Goal: Transaction & Acquisition: Purchase product/service

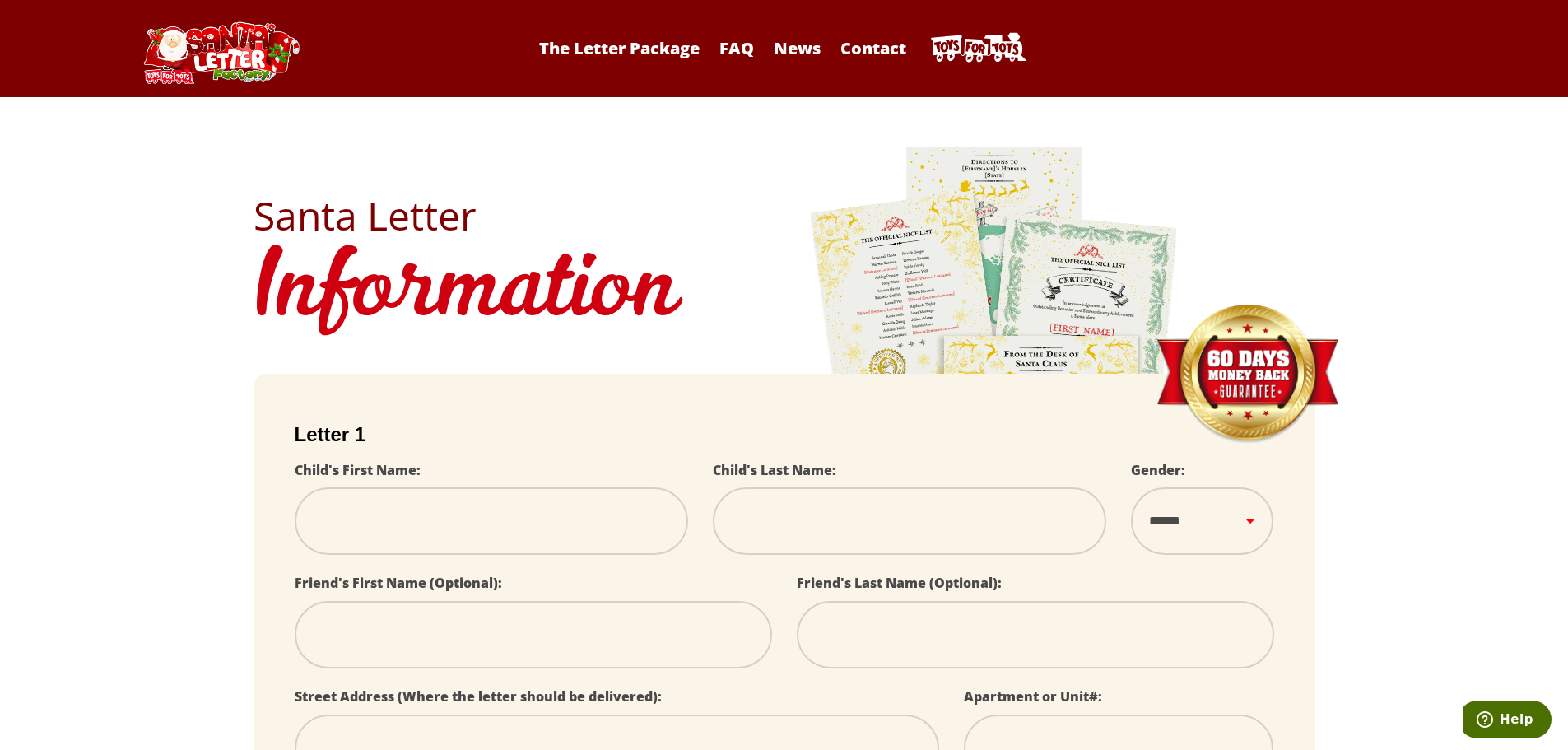
drag, startPoint x: 1068, startPoint y: 307, endPoint x: 1010, endPoint y: 267, distance: 70.5
click at [1010, 267] on img at bounding box center [995, 374] width 370 height 461
select select
click at [1061, 299] on img at bounding box center [995, 374] width 370 height 461
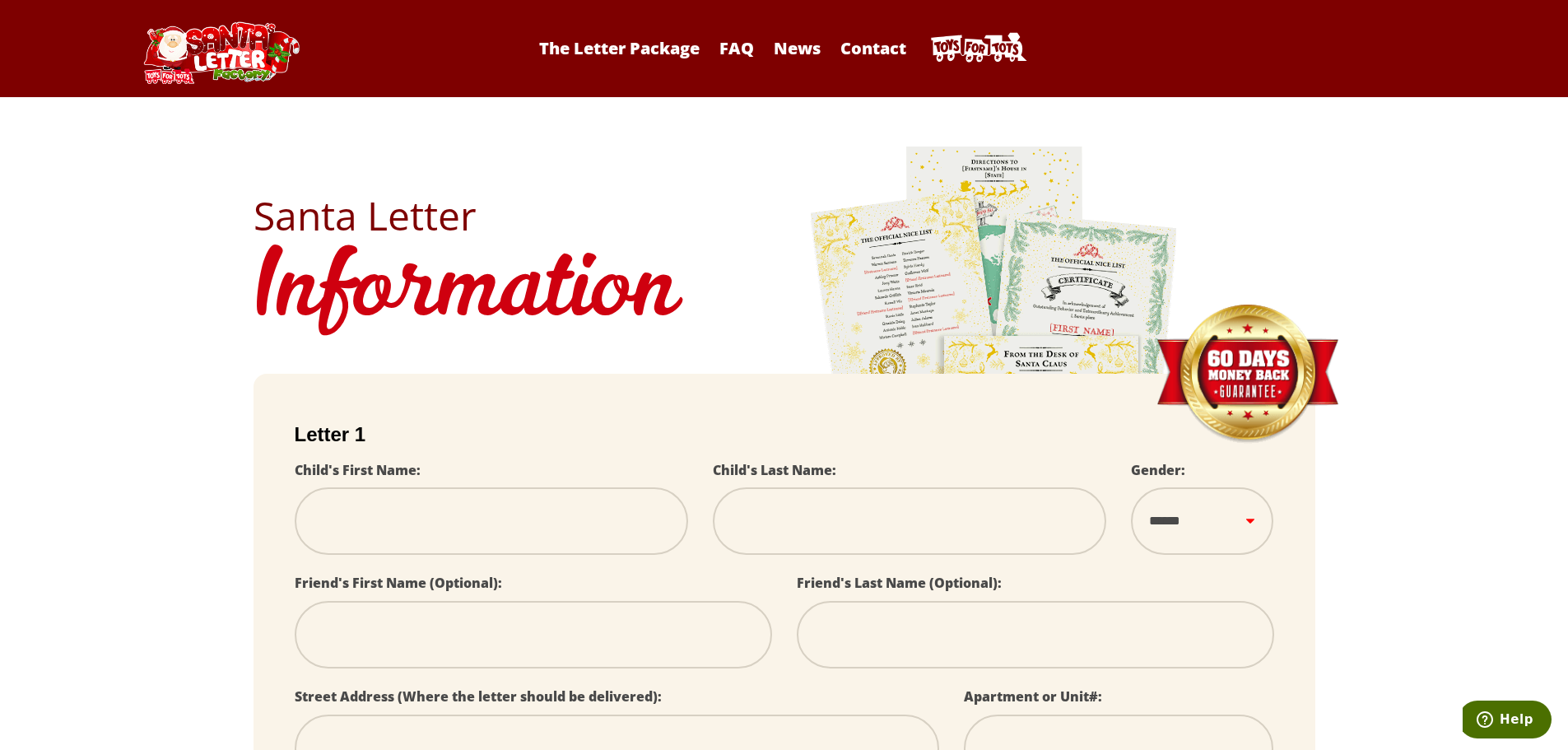
select select
click at [1342, 306] on section "Santa Letter Information" at bounding box center [784, 256] width 1568 height 235
select select
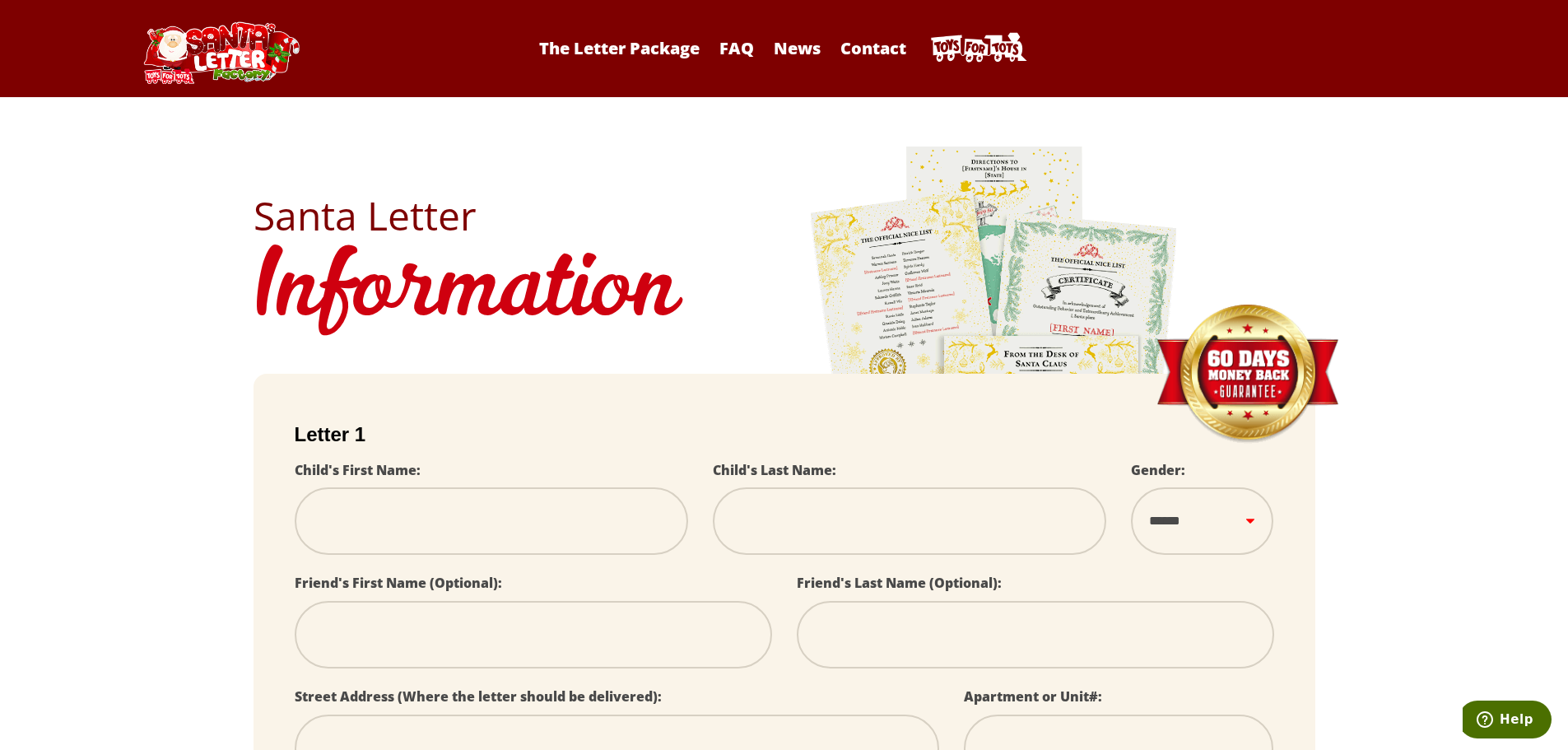
click at [415, 235] on h1 "Information" at bounding box center [784, 292] width 1061 height 114
select select
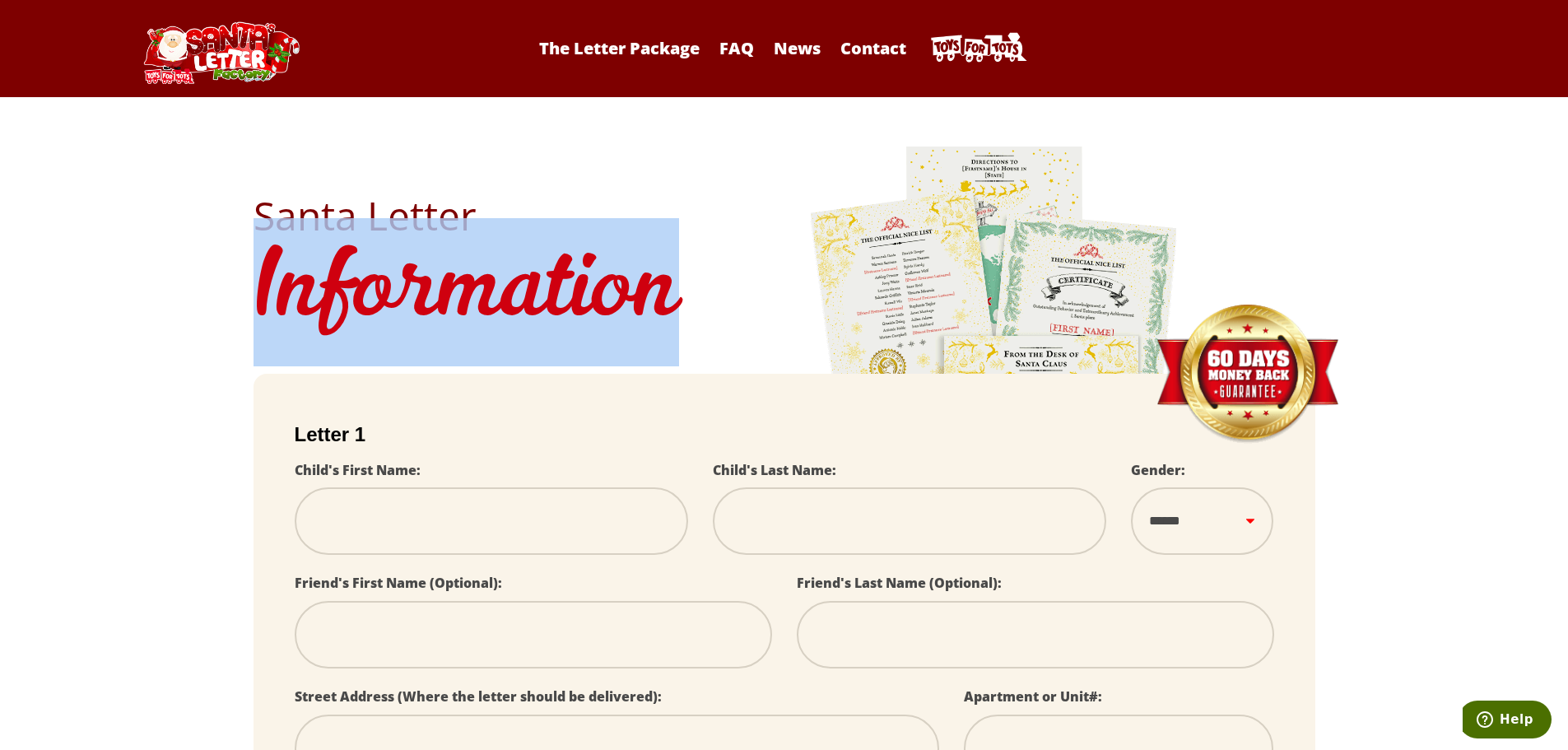
click at [415, 235] on h1 "Information" at bounding box center [784, 292] width 1061 height 114
select select
click at [415, 235] on h1 "Information" at bounding box center [784, 292] width 1061 height 114
select select
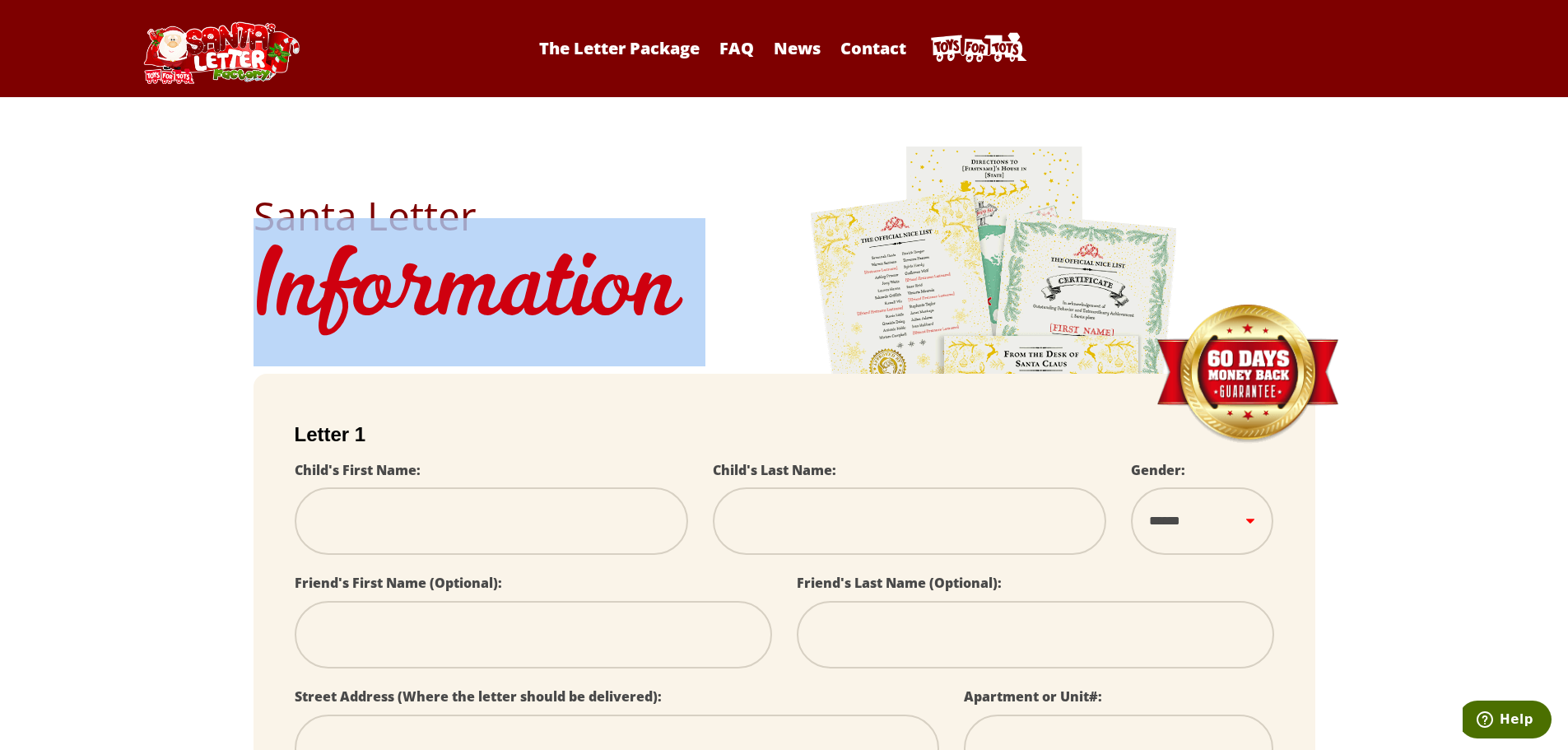
select select
copy body "Information"
click at [968, 259] on img at bounding box center [995, 374] width 370 height 461
select select
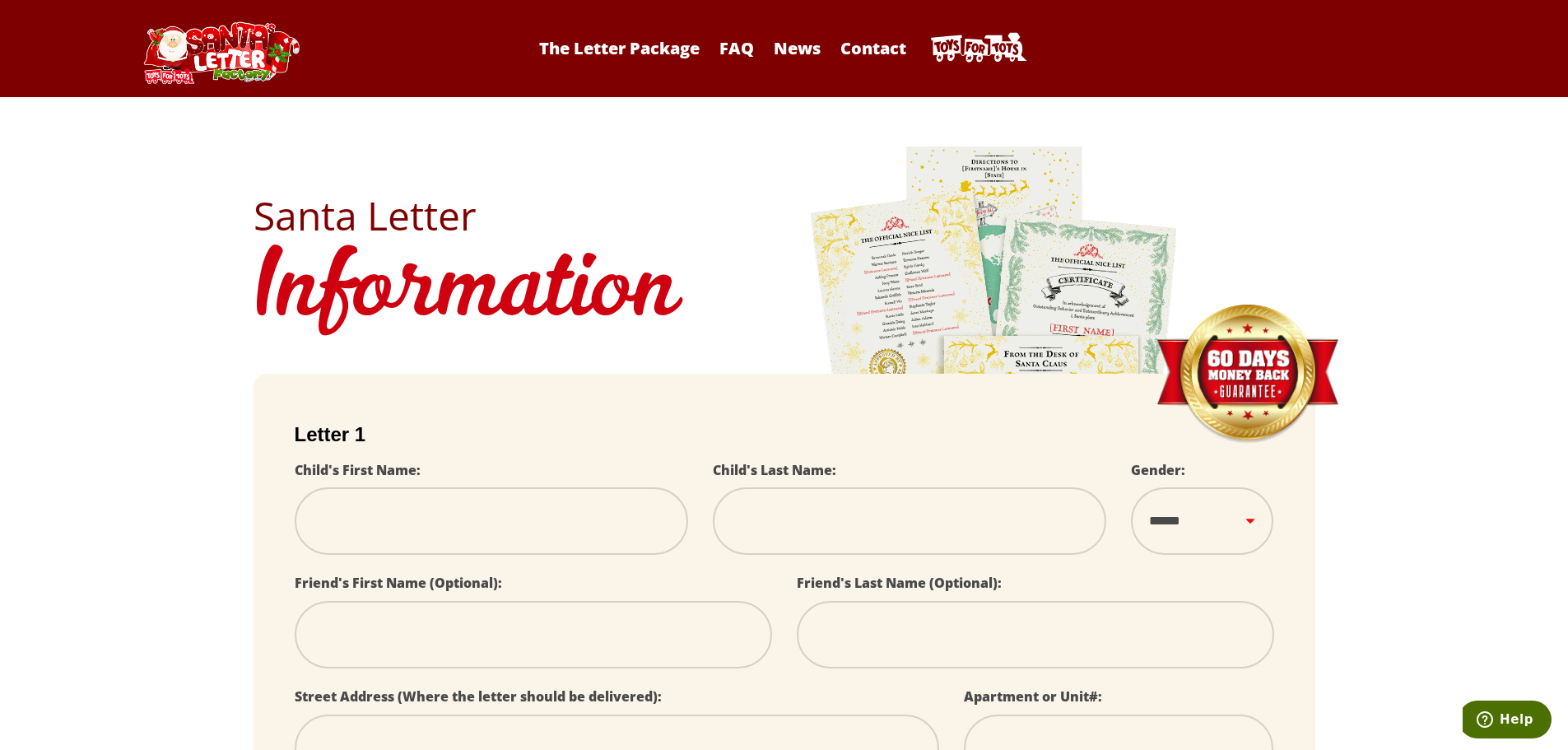
click at [407, 196] on h2 "Santa Letter" at bounding box center [784, 216] width 1061 height 39
select select
click at [411, 202] on h2 "Santa Letter" at bounding box center [784, 216] width 1061 height 39
select select
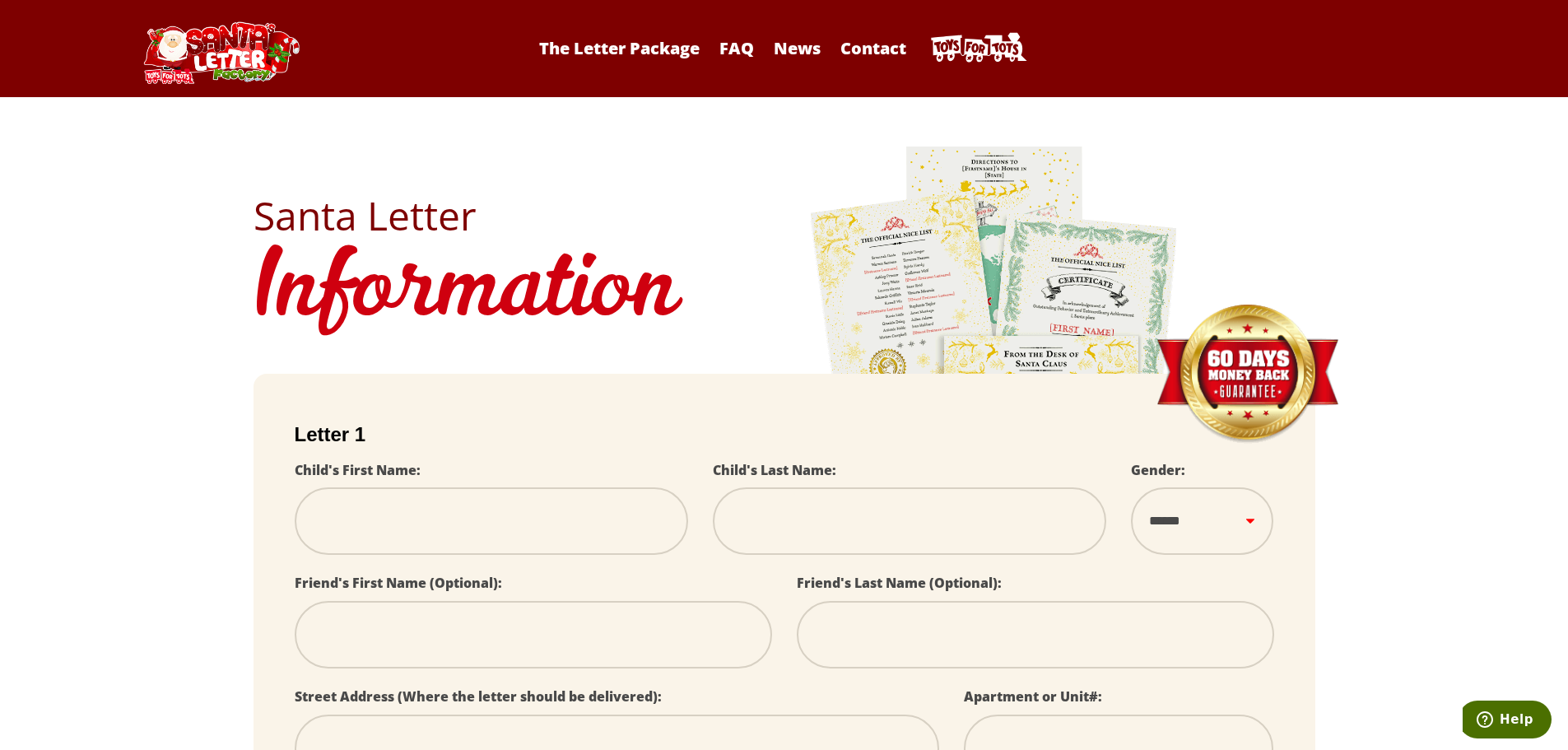
select select
click at [411, 202] on h2 "Santa Letter" at bounding box center [784, 216] width 1061 height 39
select select
click at [410, 204] on h2 "Santa Letter" at bounding box center [784, 216] width 1061 height 39
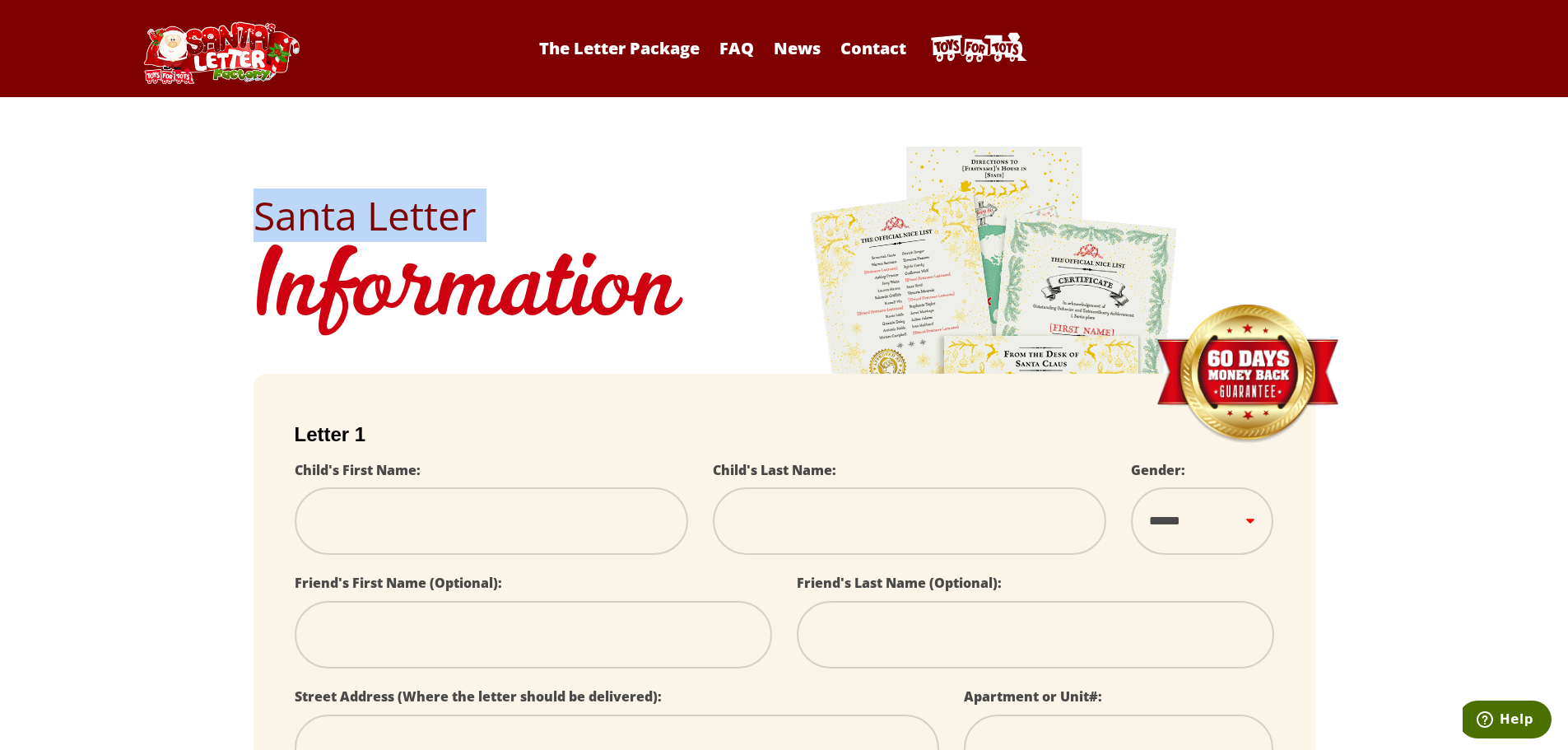
select select
copy div "Santa Letter"
click at [289, 235] on h1 "Information" at bounding box center [784, 292] width 1061 height 114
select select
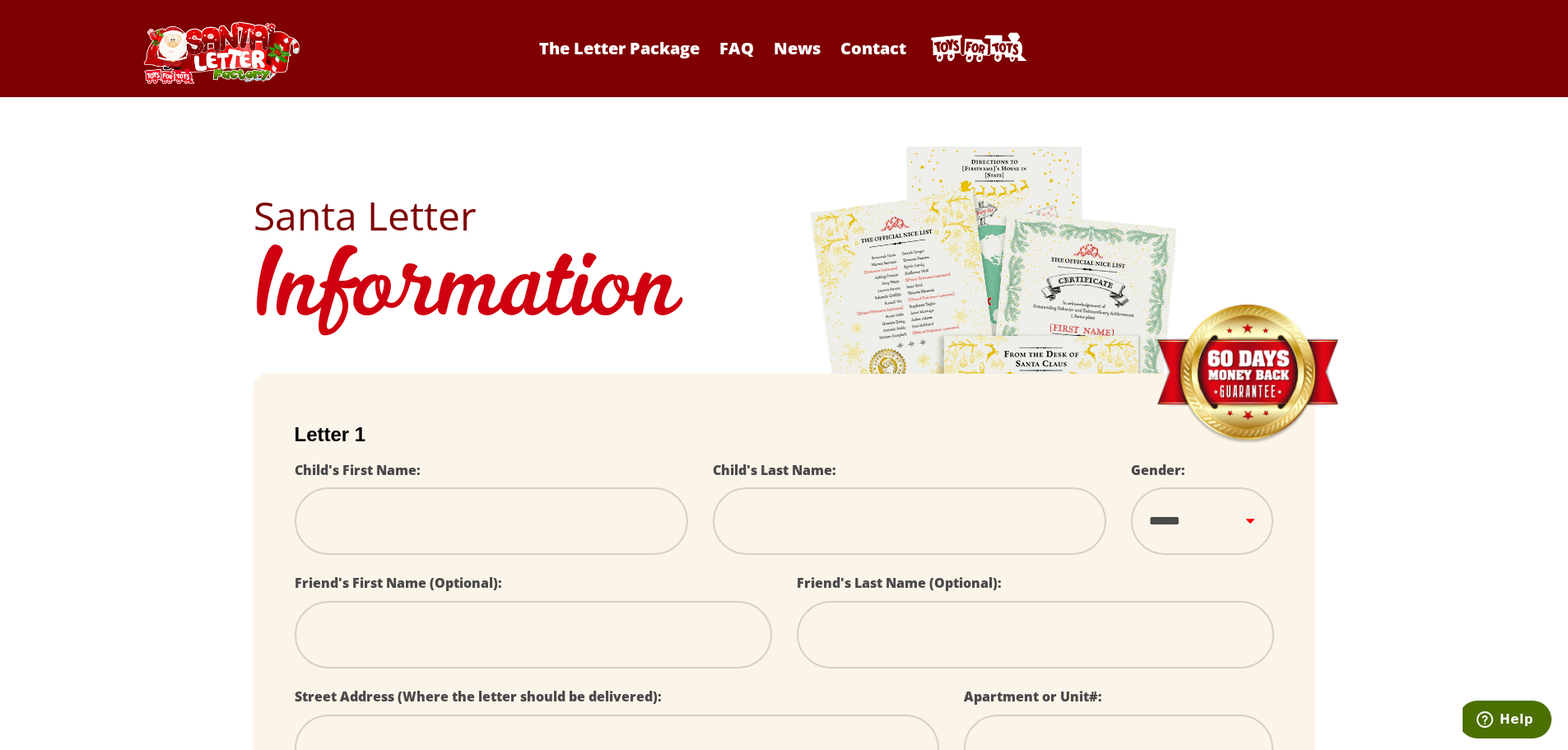
select select
click at [434, 216] on h2 "Santa Letter" at bounding box center [784, 216] width 1061 height 39
drag, startPoint x: 1507, startPoint y: 28, endPoint x: 1058, endPoint y: 147, distance: 464.5
select select
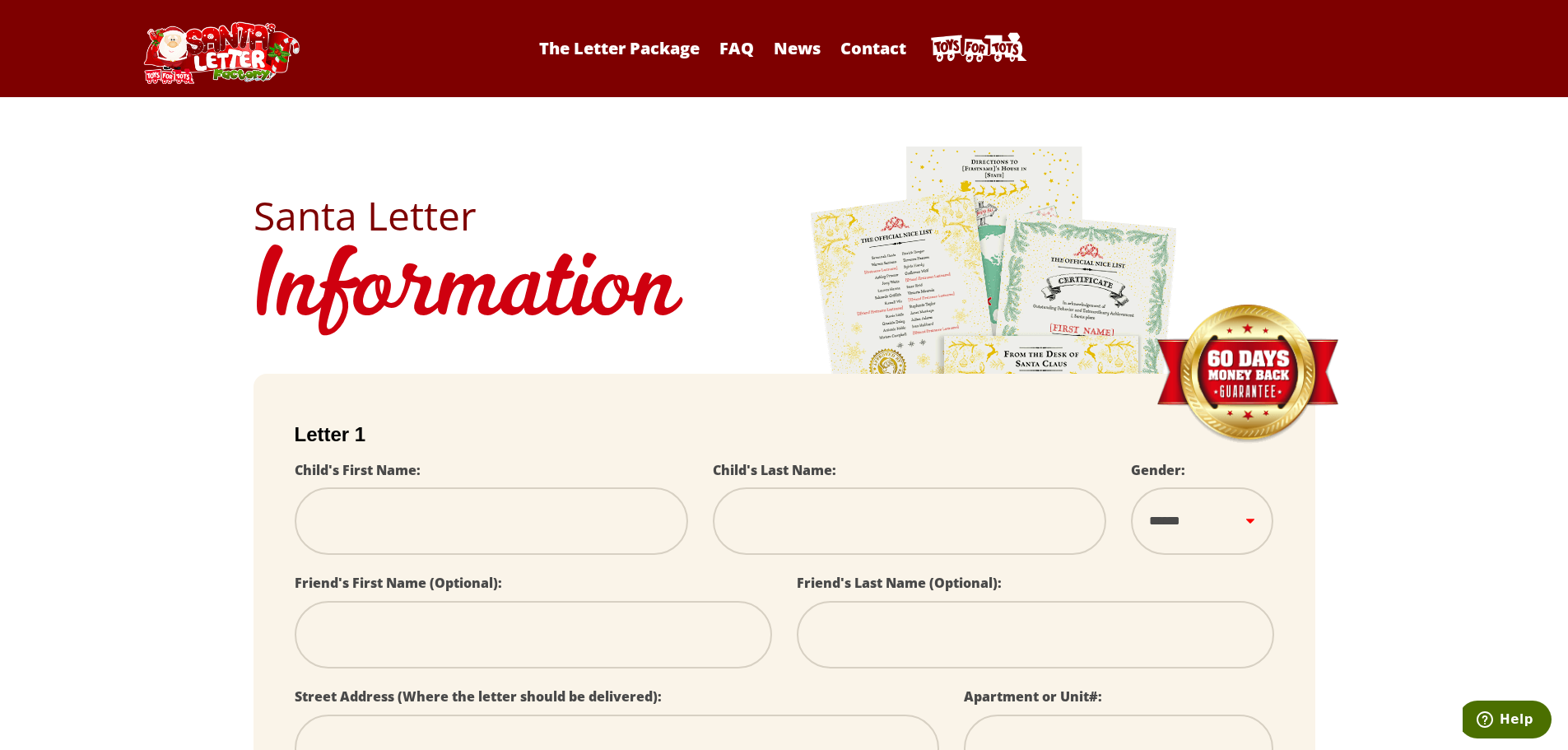
select select
click at [532, 259] on h1 "Information" at bounding box center [784, 292] width 1061 height 114
select select
click at [529, 259] on h1 "Information" at bounding box center [784, 292] width 1061 height 114
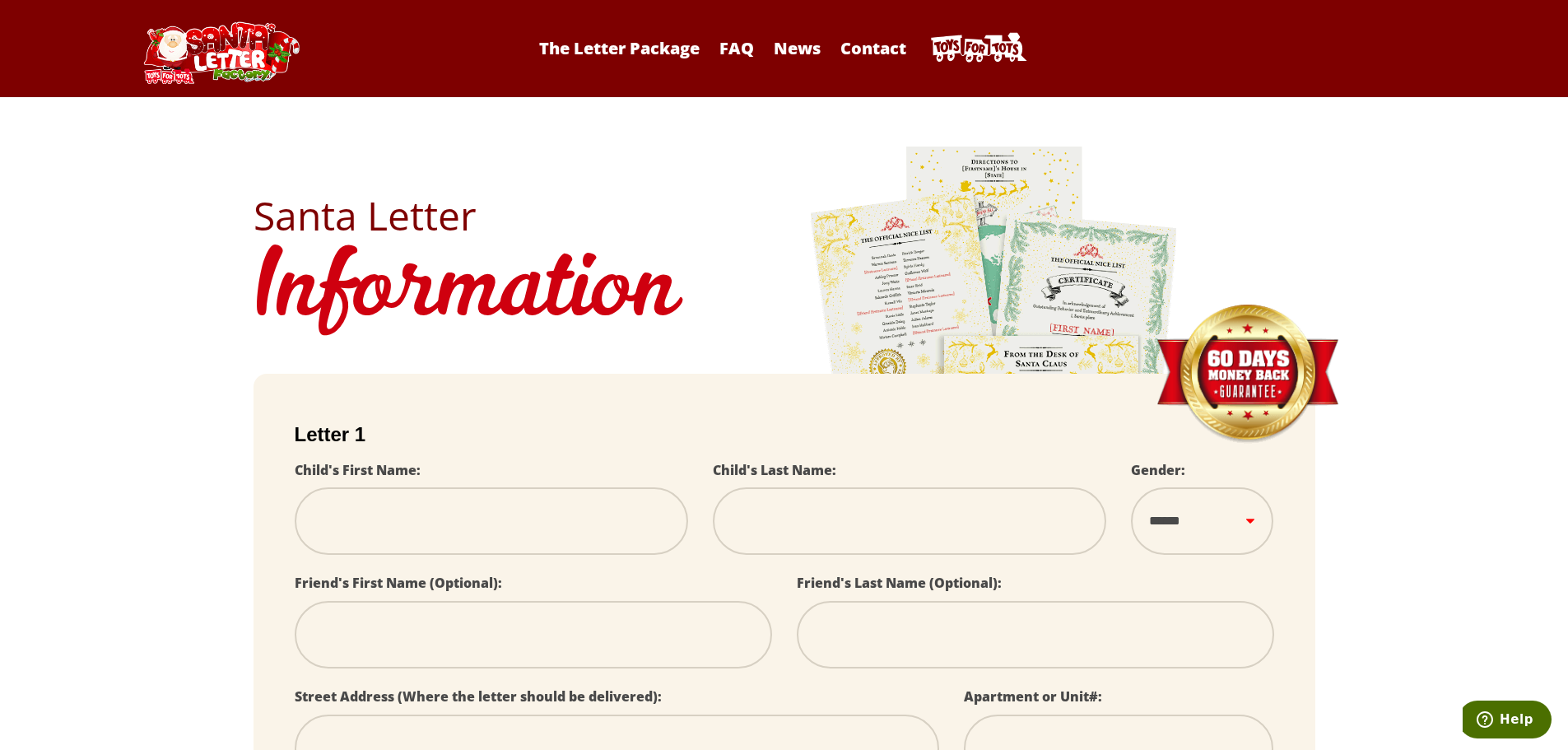
select select
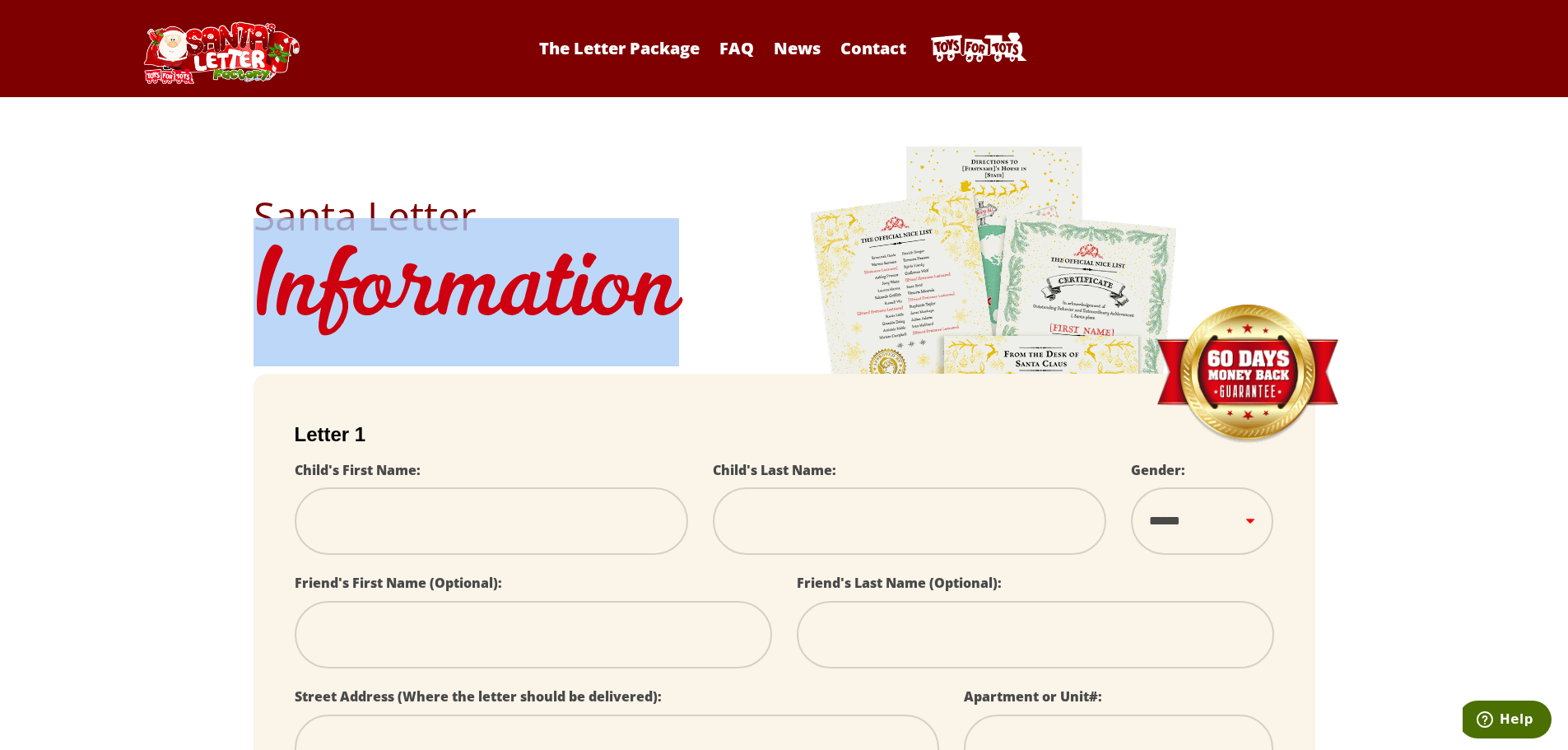
click at [529, 259] on h1 "Information" at bounding box center [784, 292] width 1061 height 114
select select
copy h1 "Information"
click at [667, 311] on h1 "Information" at bounding box center [784, 292] width 1061 height 114
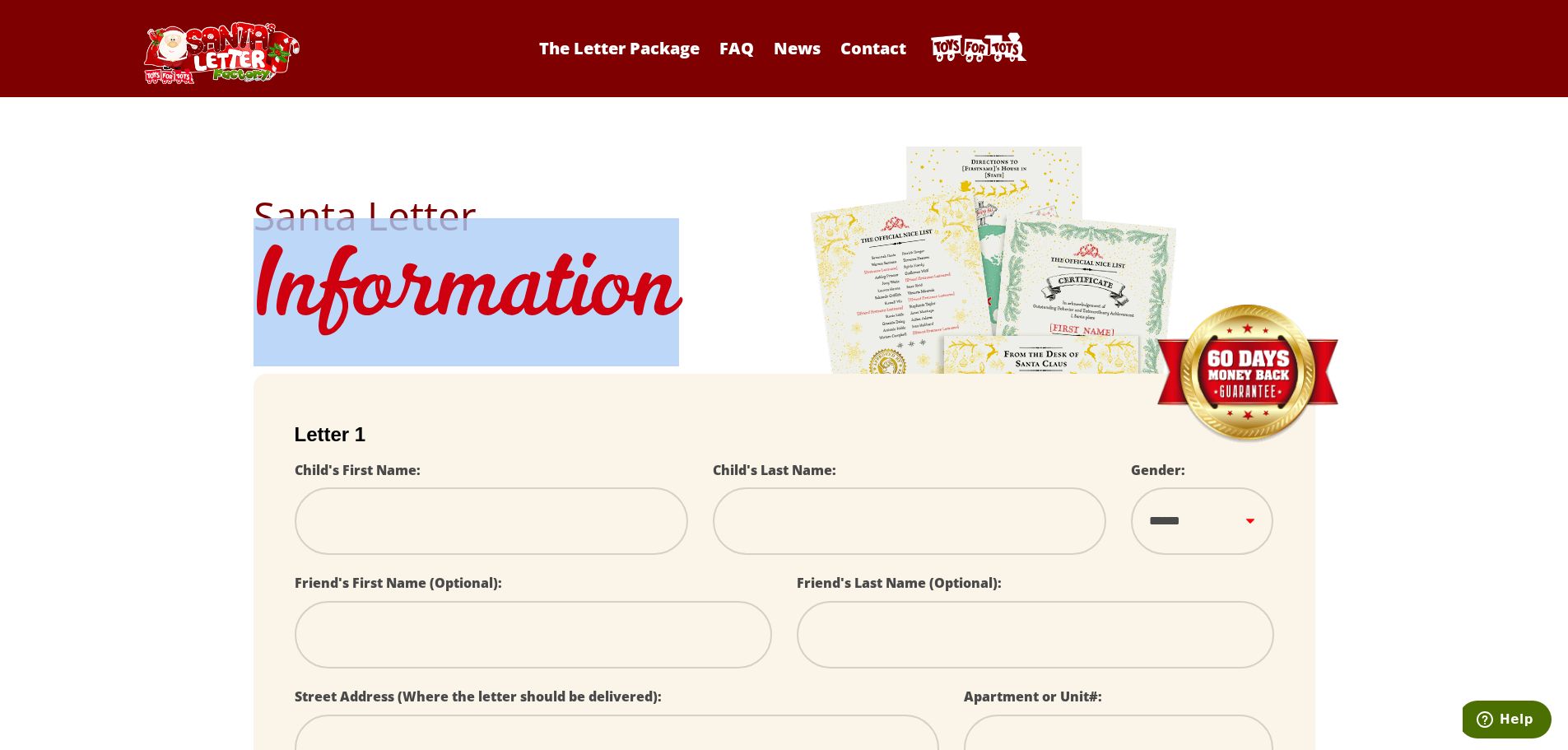
select select
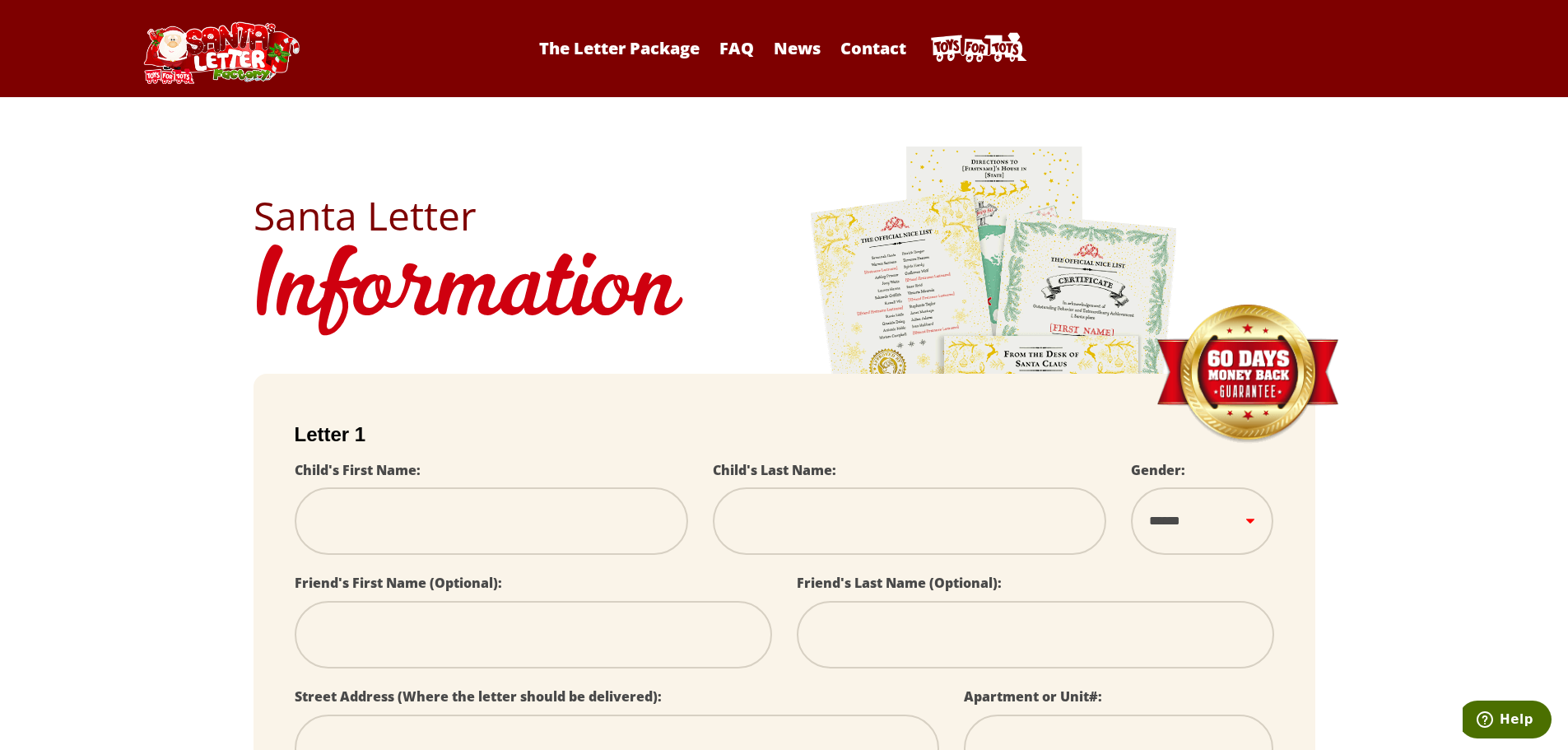
click at [580, 293] on h1 "Information" at bounding box center [784, 292] width 1061 height 114
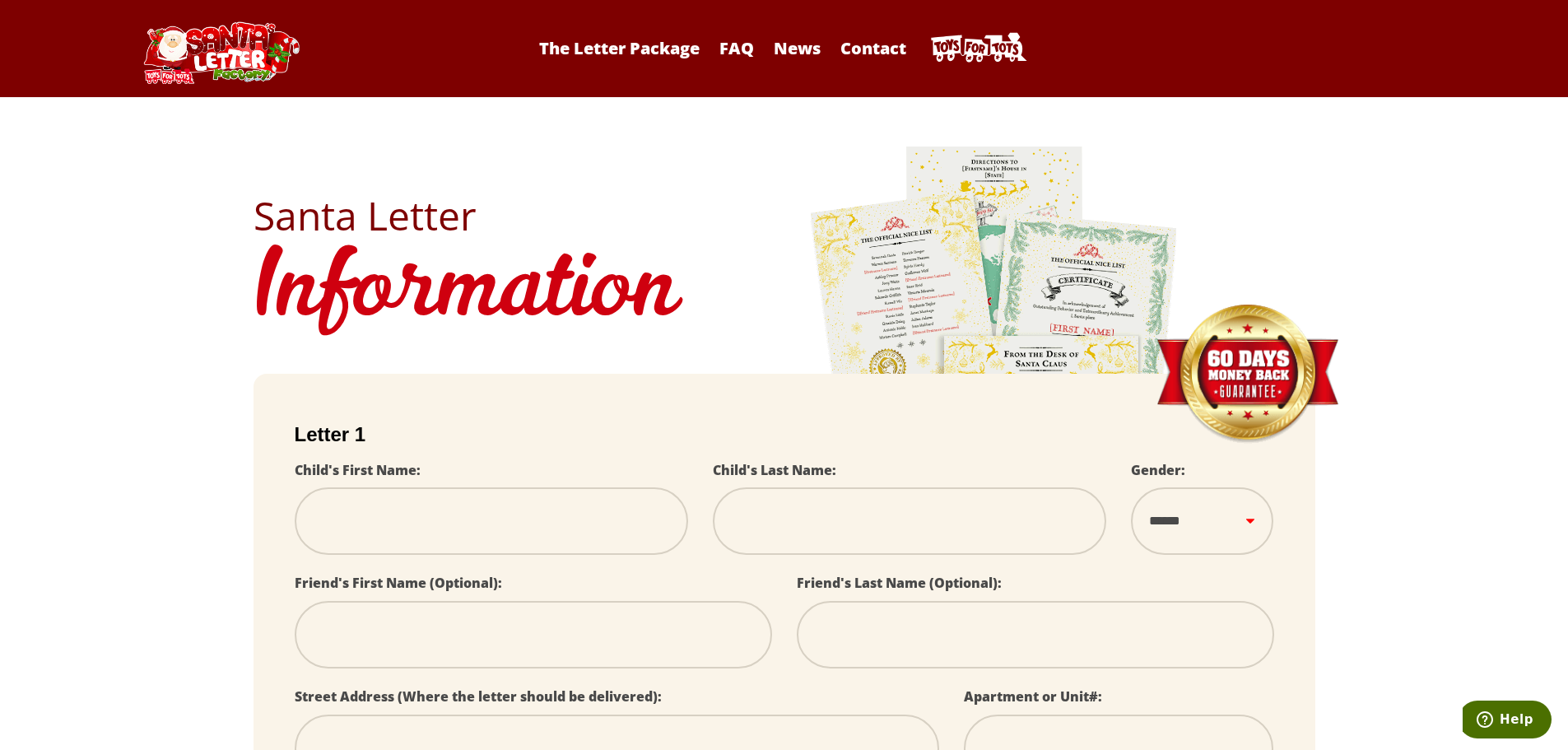
select select
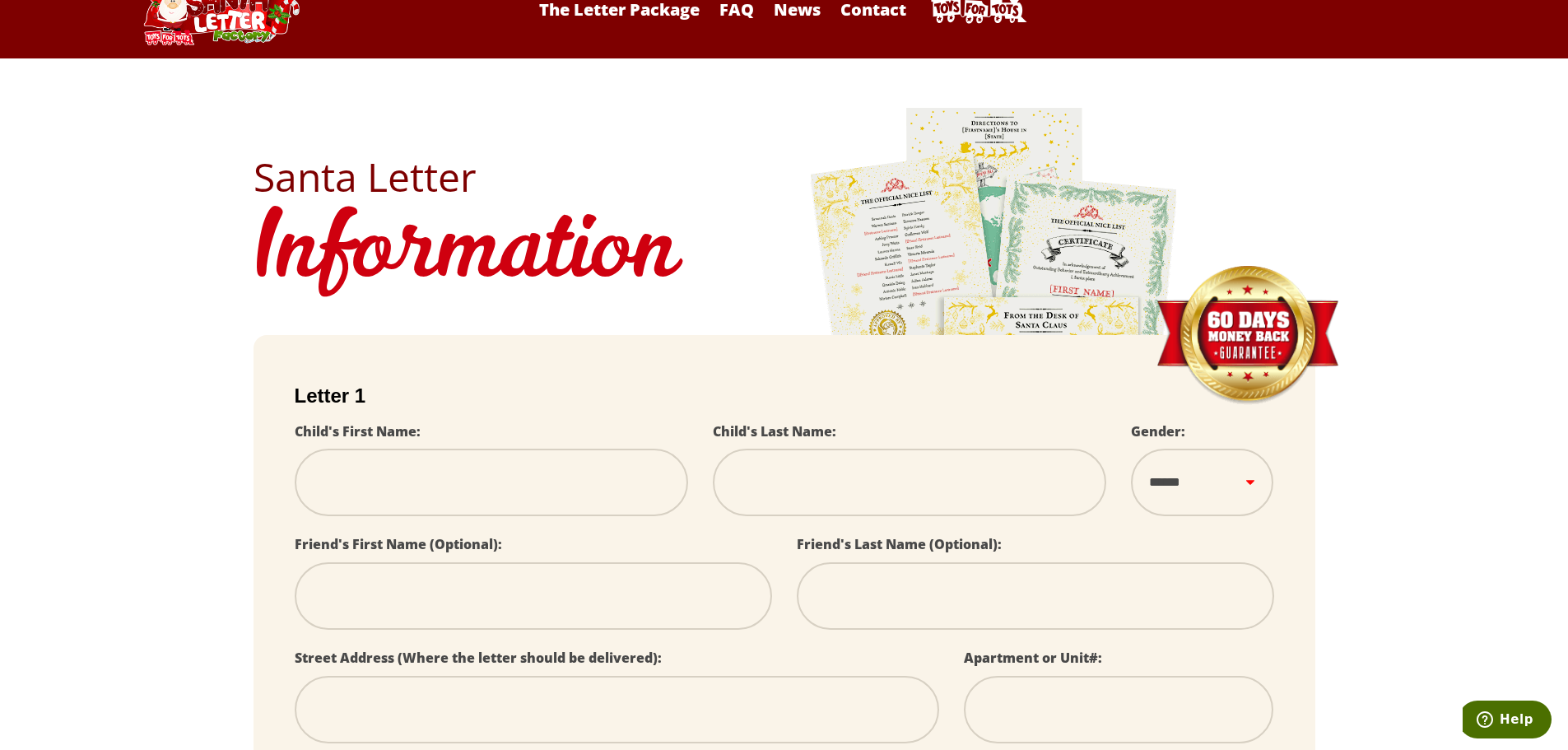
scroll to position [137, 0]
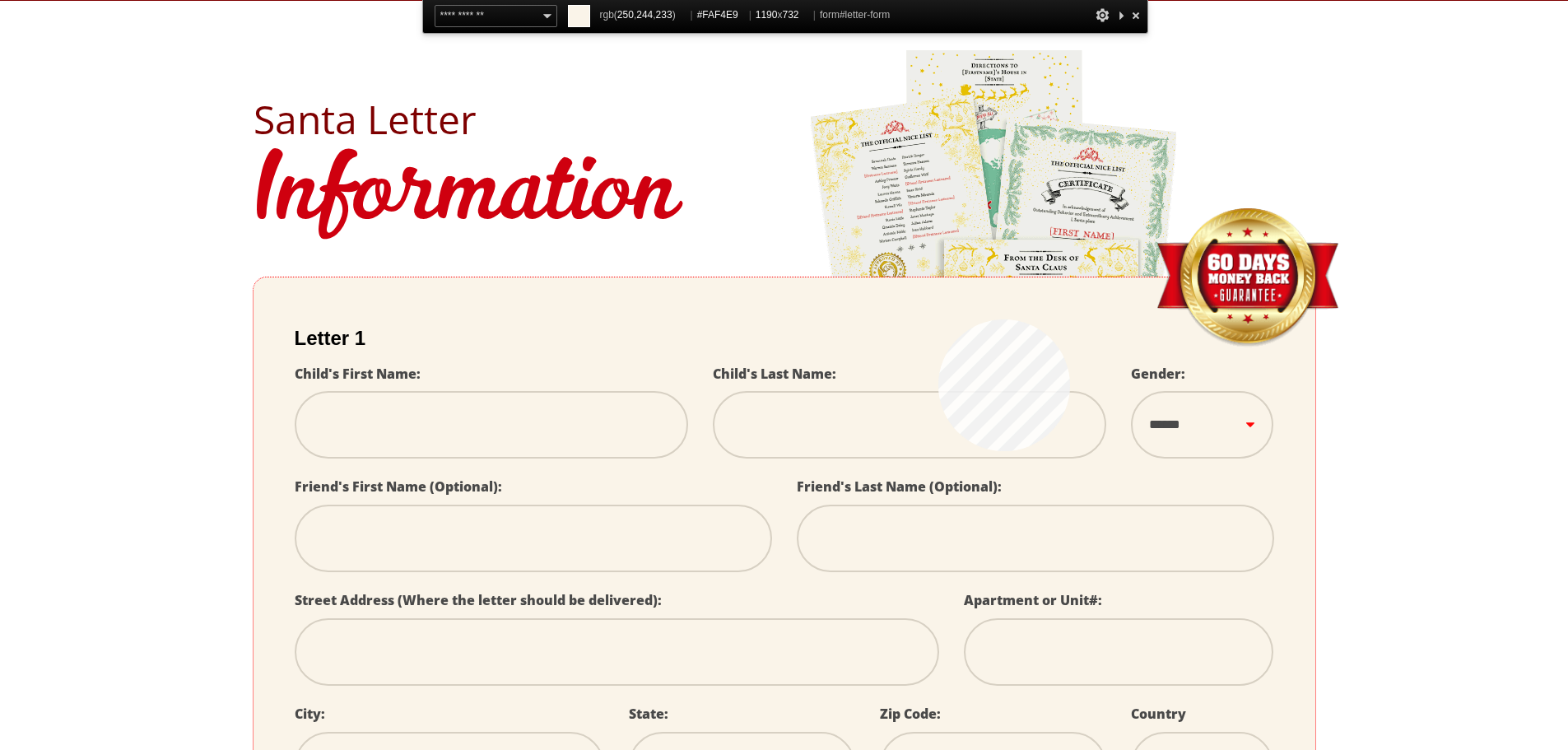
click at [938, 320] on form "**********" at bounding box center [784, 627] width 1061 height 701
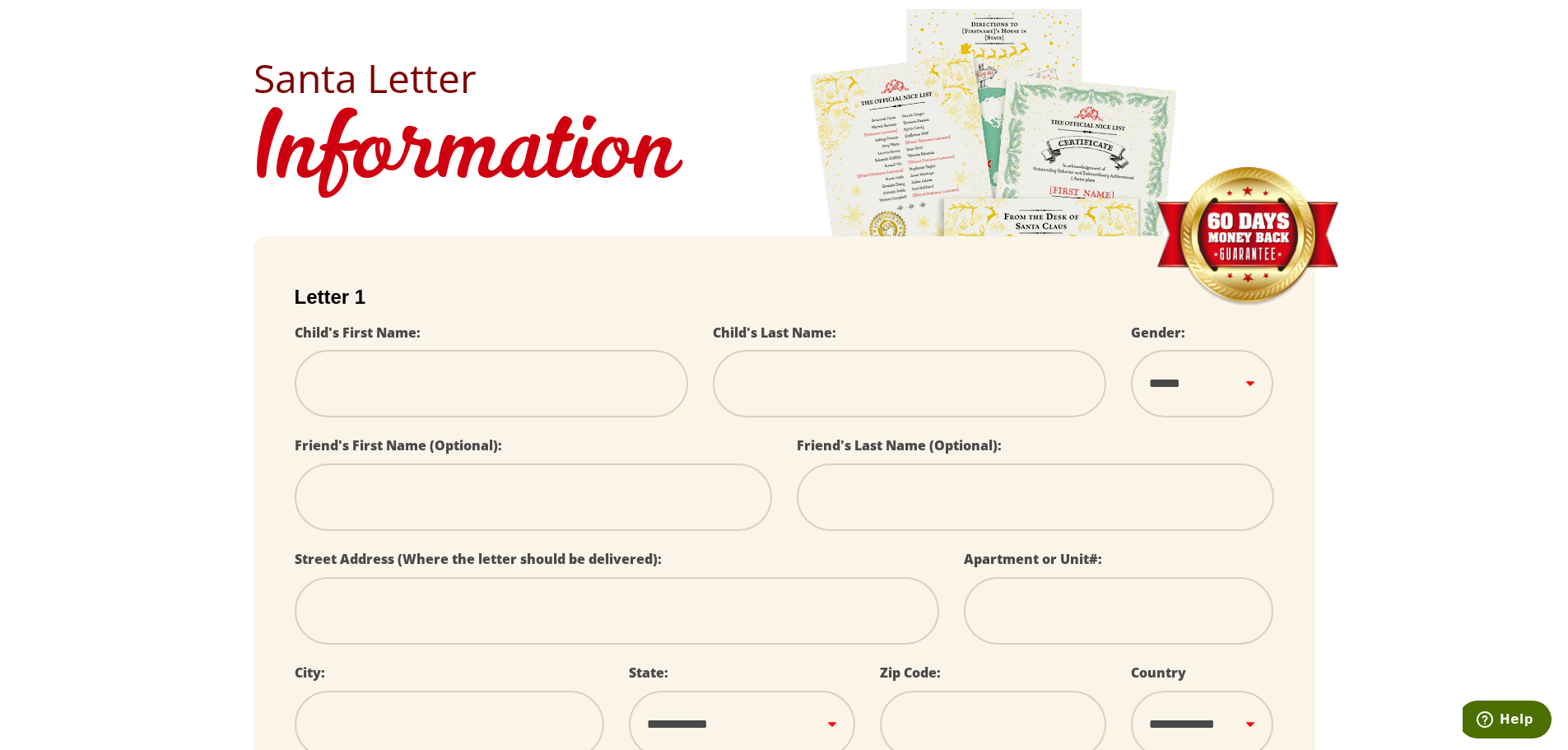
click at [410, 328] on label "Child's First Name:" at bounding box center [357, 332] width 126 height 18
select select
click at [408, 335] on label "Child's First Name:" at bounding box center [357, 332] width 126 height 18
select select
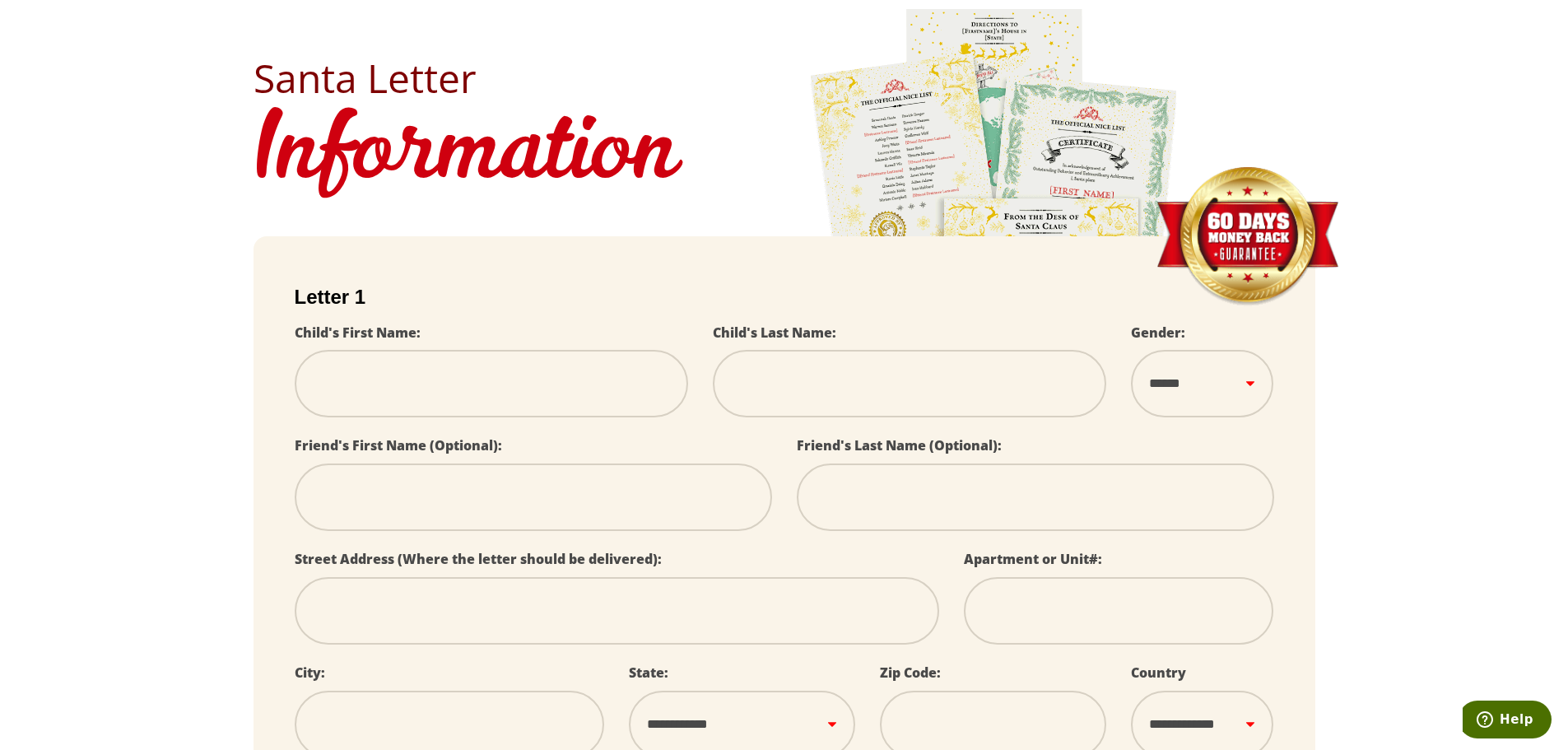
select select
click at [422, 349] on div "Child's First Name:" at bounding box center [492, 378] width 418 height 114
select select
click at [316, 298] on h2 "Letter 1" at bounding box center [784, 298] width 979 height 23
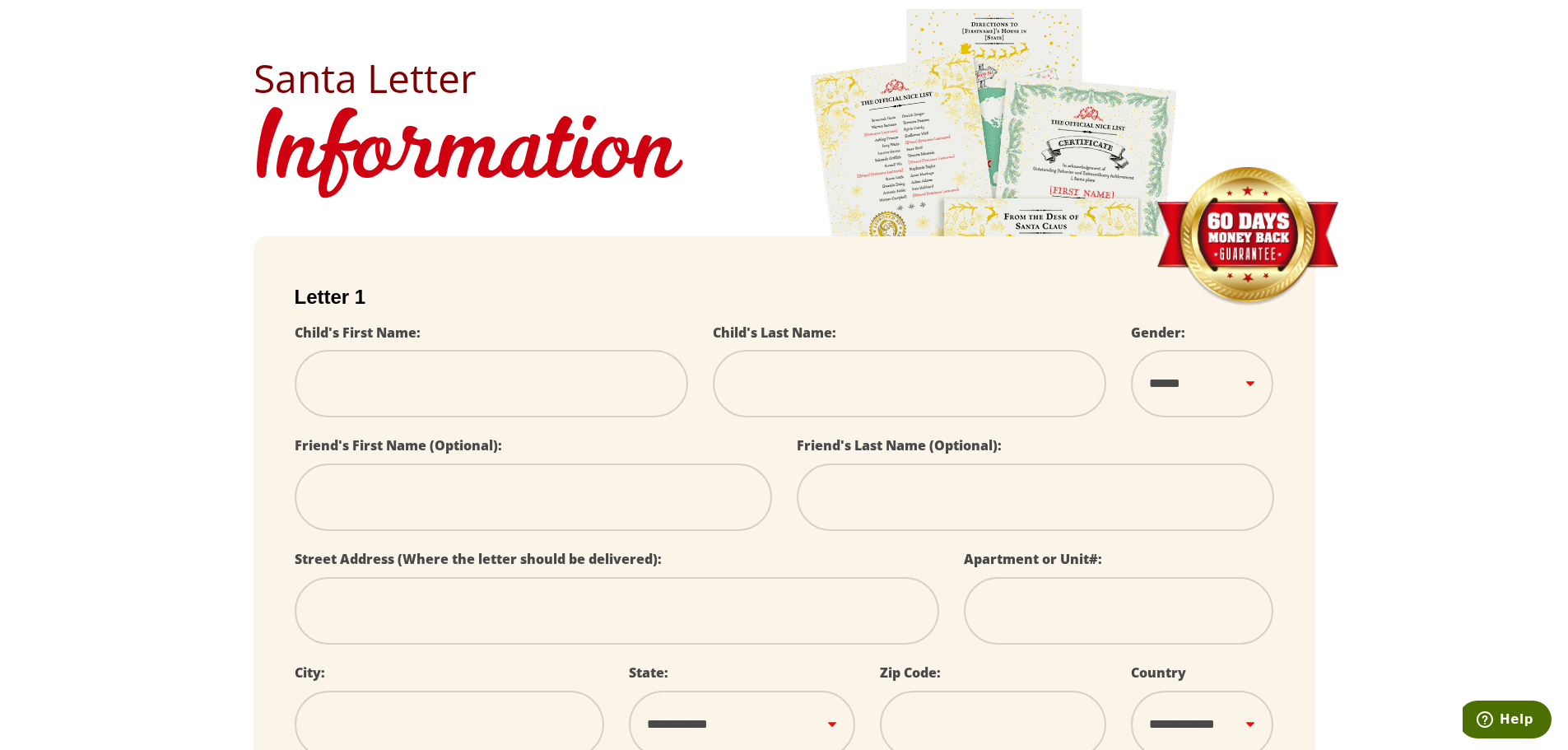
select select
click at [316, 298] on h2 "Letter 1" at bounding box center [784, 298] width 979 height 23
select select
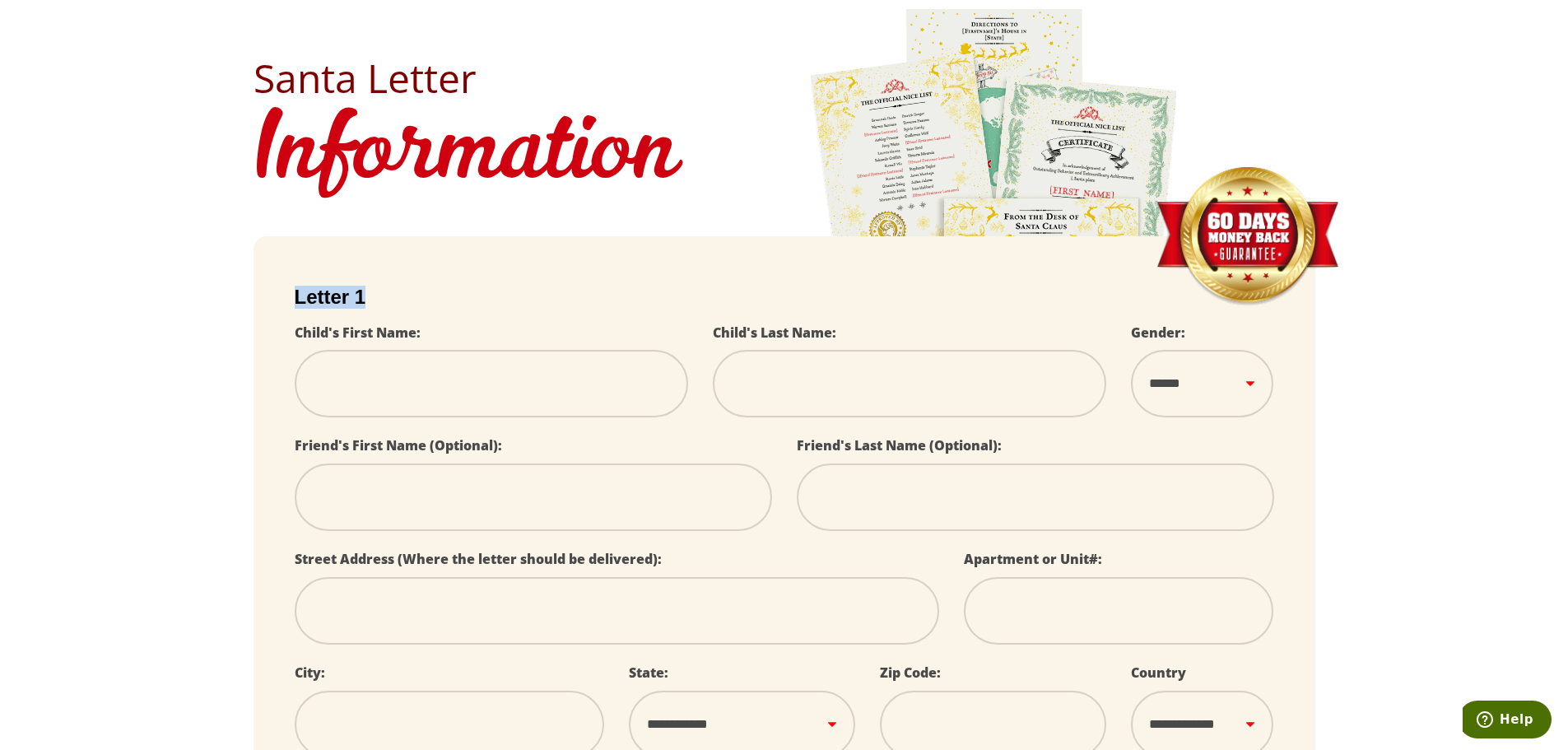
click at [316, 298] on h2 "Letter 1" at bounding box center [784, 298] width 979 height 23
select select
copy div "Letter 1"
click at [595, 210] on h1 "Information" at bounding box center [784, 155] width 1061 height 114
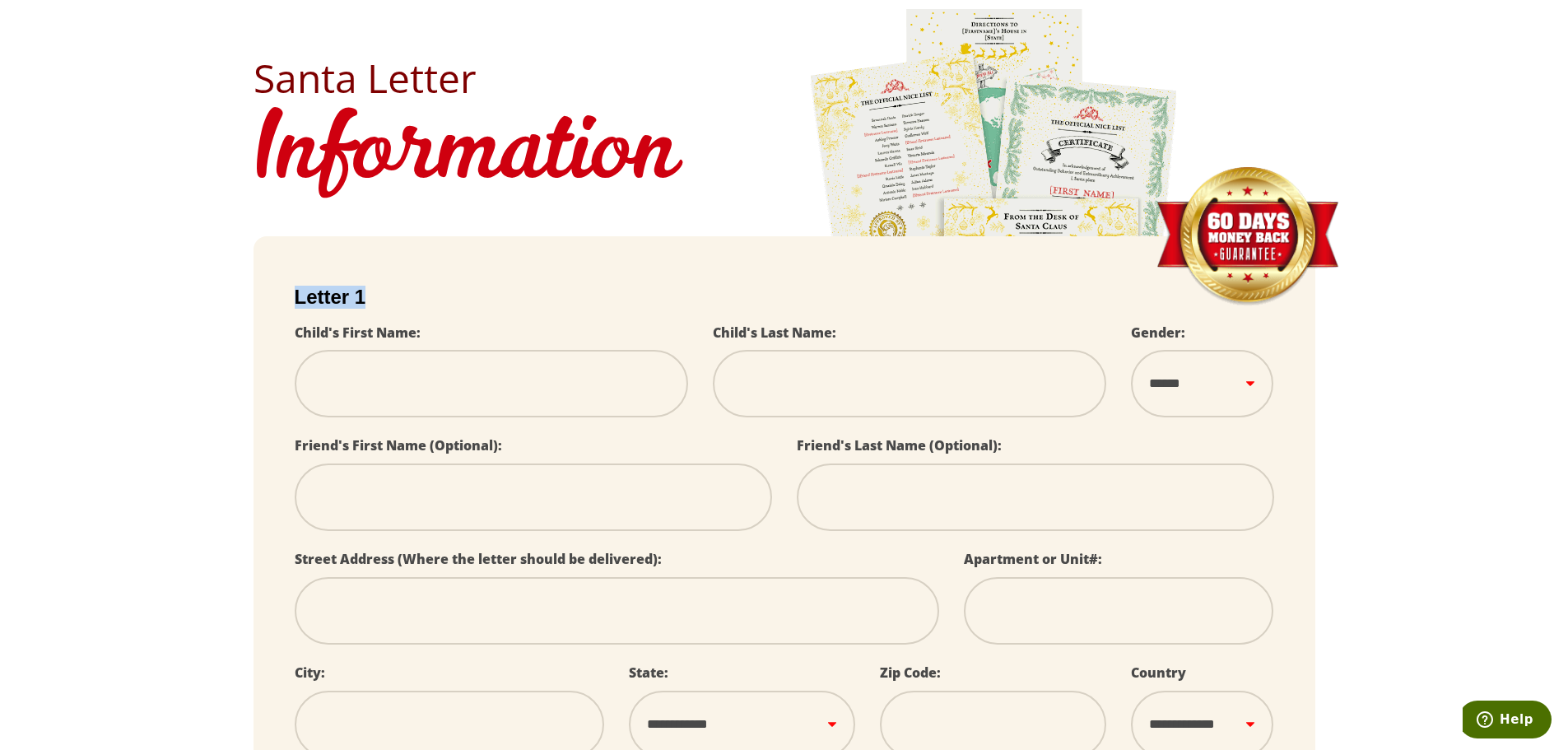
select select
click at [322, 295] on h2 "Letter 1" at bounding box center [784, 298] width 979 height 23
select select
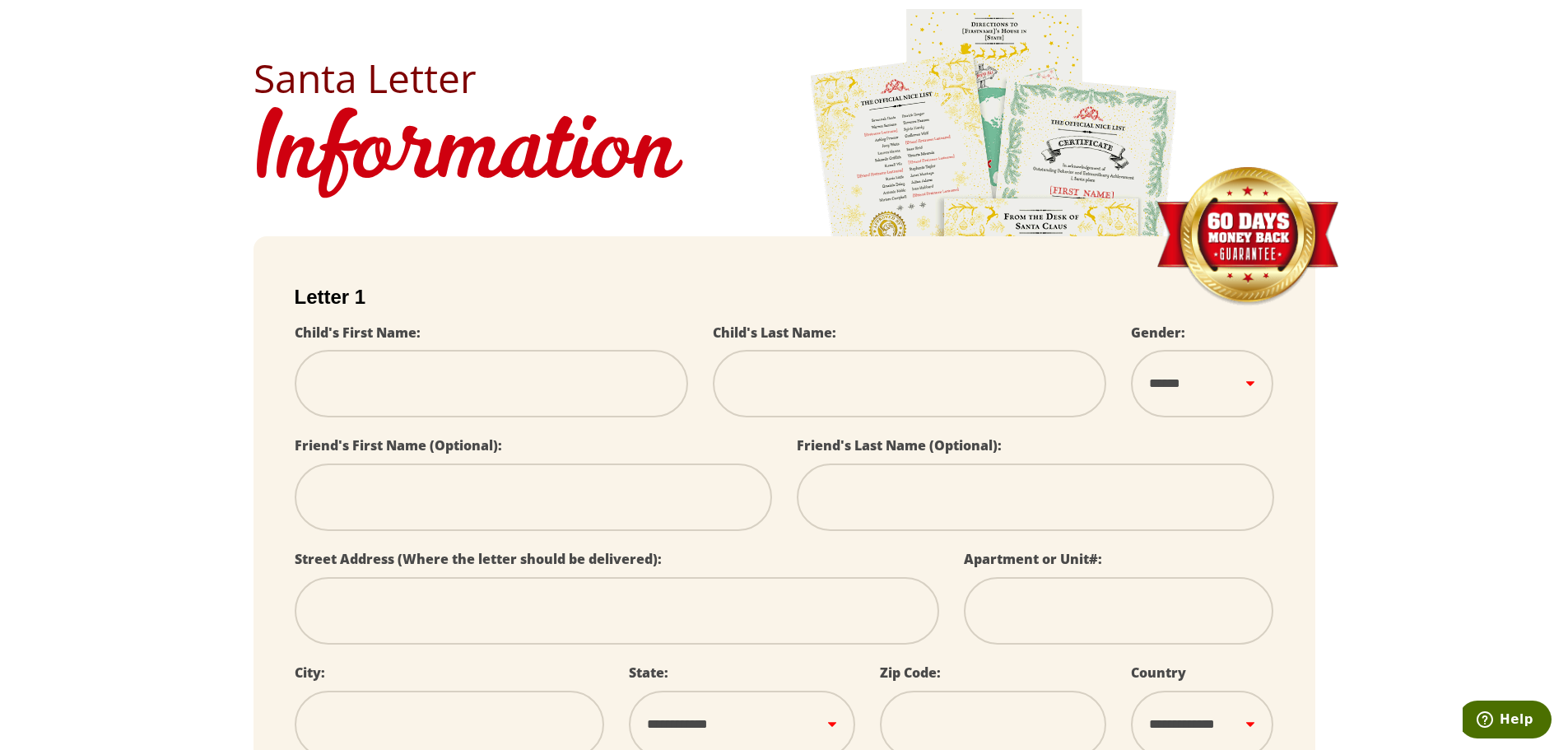
select select
click at [321, 299] on h2 "Letter 1" at bounding box center [784, 298] width 979 height 23
select select
click at [356, 289] on h2 "Letter 1" at bounding box center [784, 298] width 979 height 23
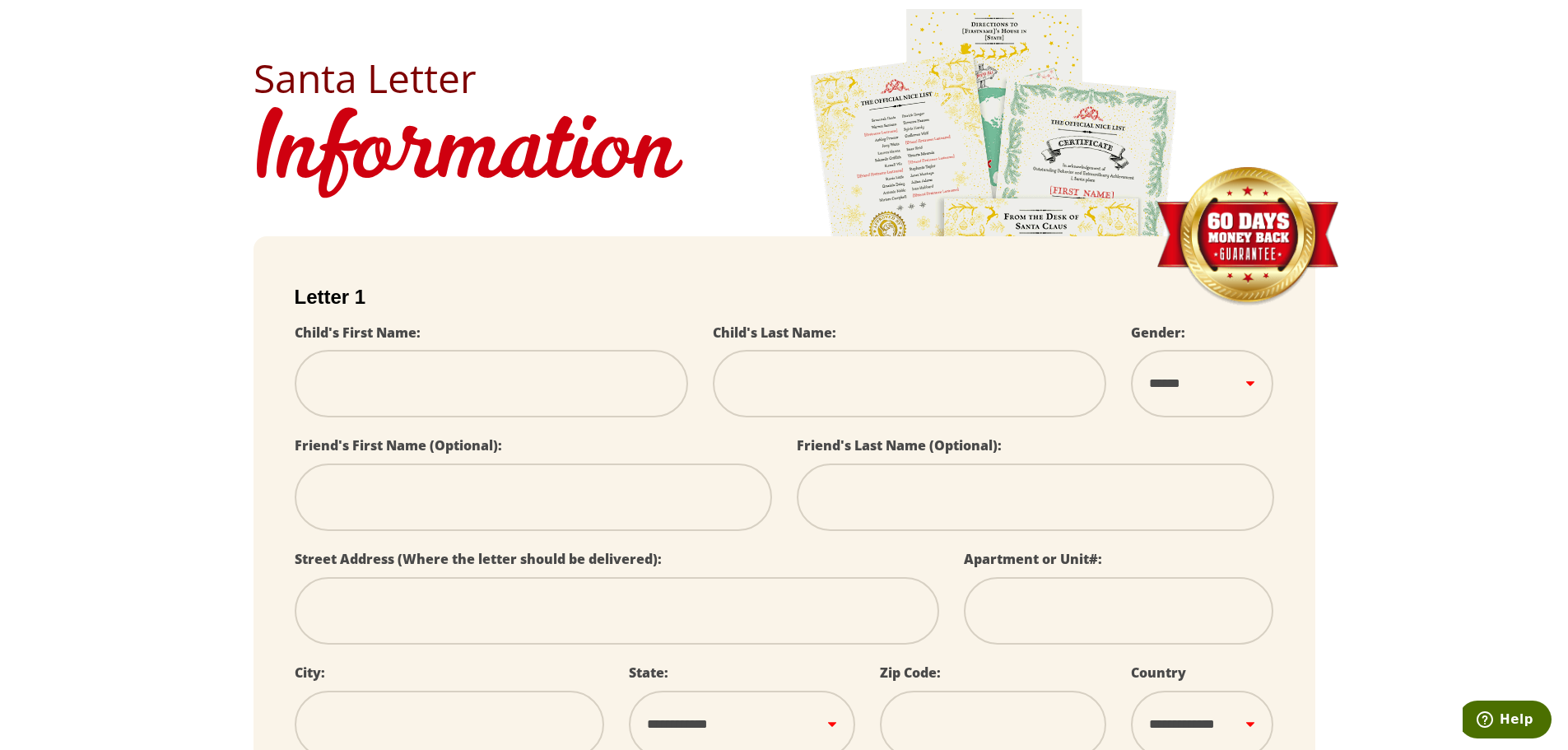
click at [330, 290] on h2 "Letter 1" at bounding box center [784, 298] width 979 height 23
drag, startPoint x: 1503, startPoint y: 26, endPoint x: 1385, endPoint y: 223, distance: 229.6
select select
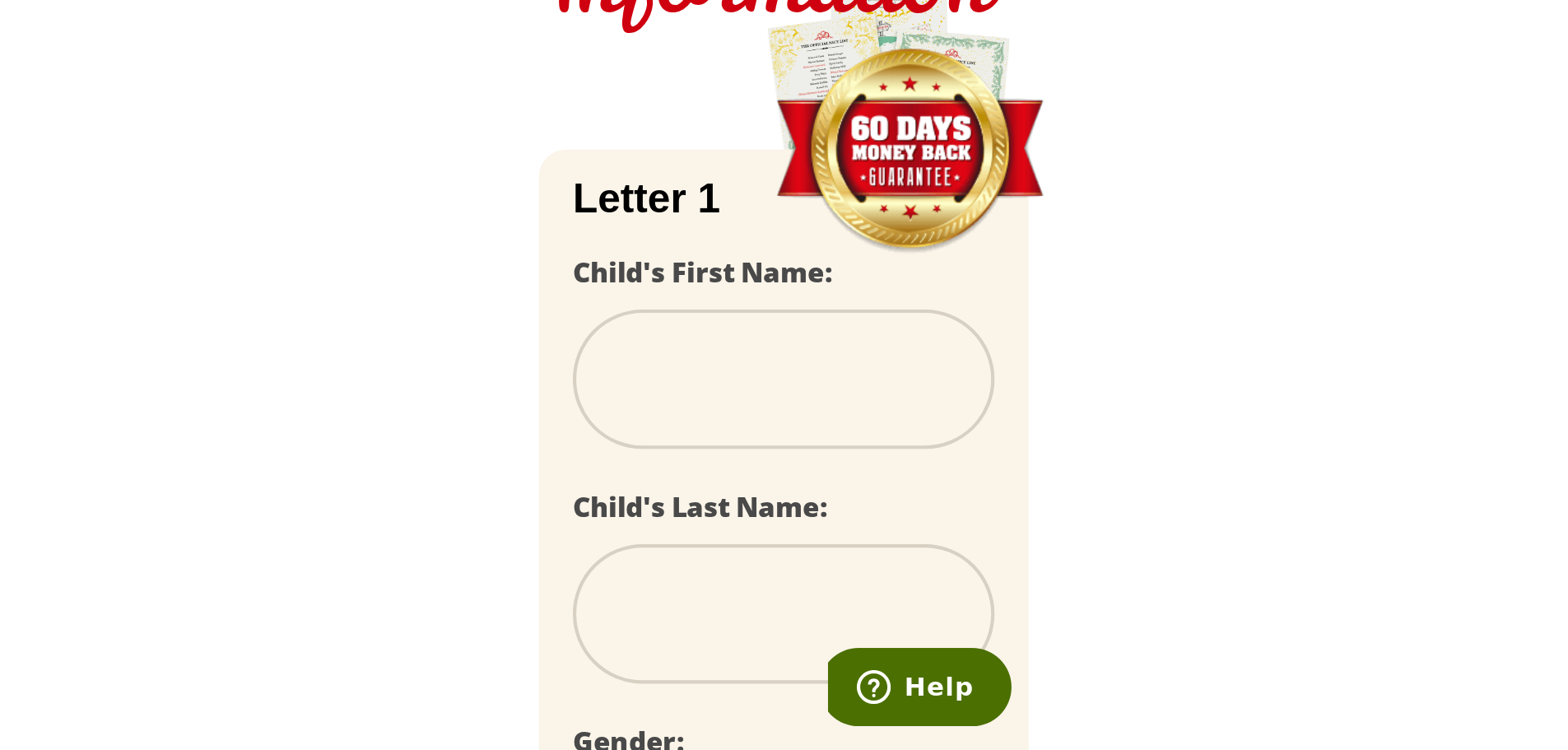
scroll to position [153, 0]
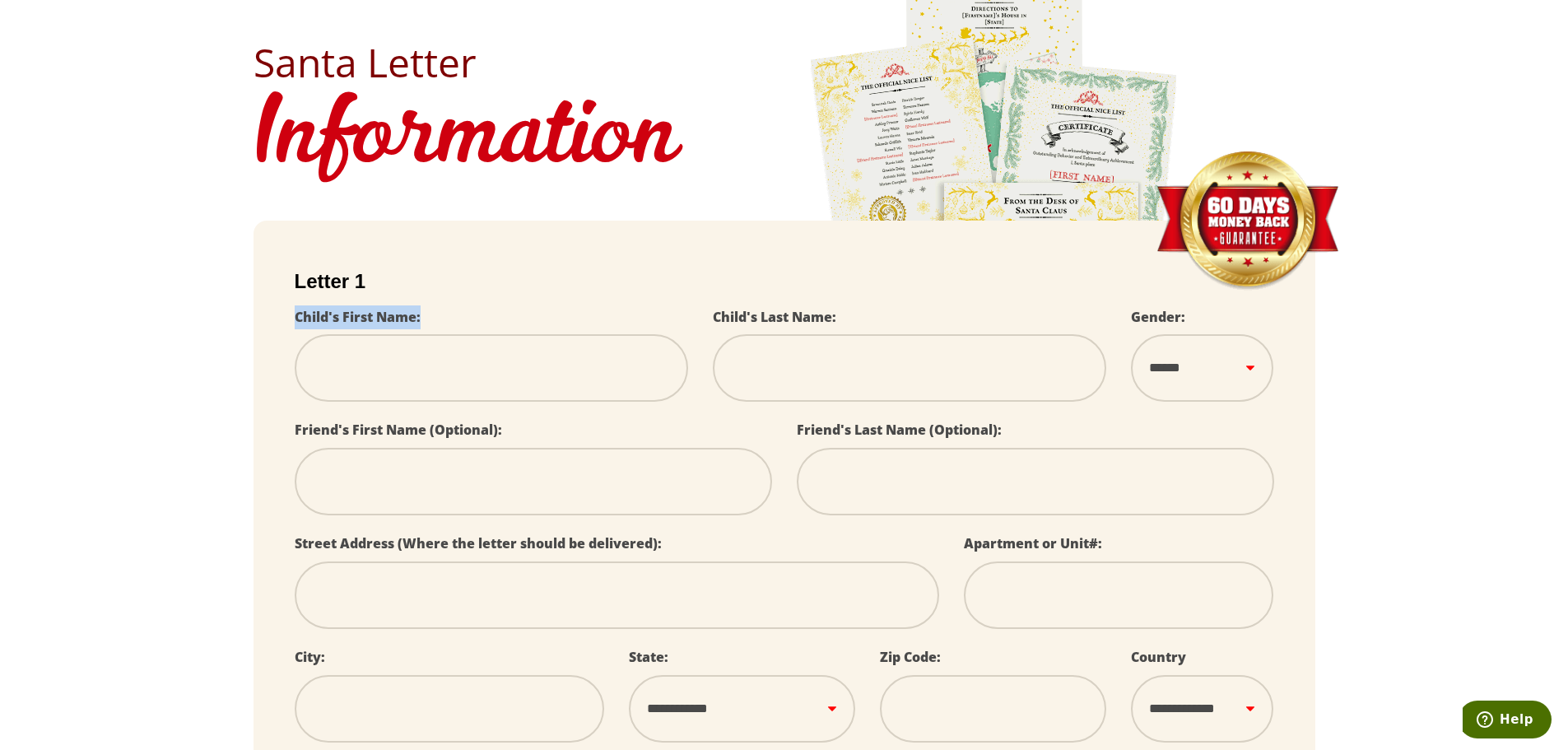
drag, startPoint x: 265, startPoint y: 311, endPoint x: 440, endPoint y: 316, distance: 175.1
click at [440, 316] on form "**********" at bounding box center [784, 571] width 1061 height 701
select select
copy label "Child's First Name:"
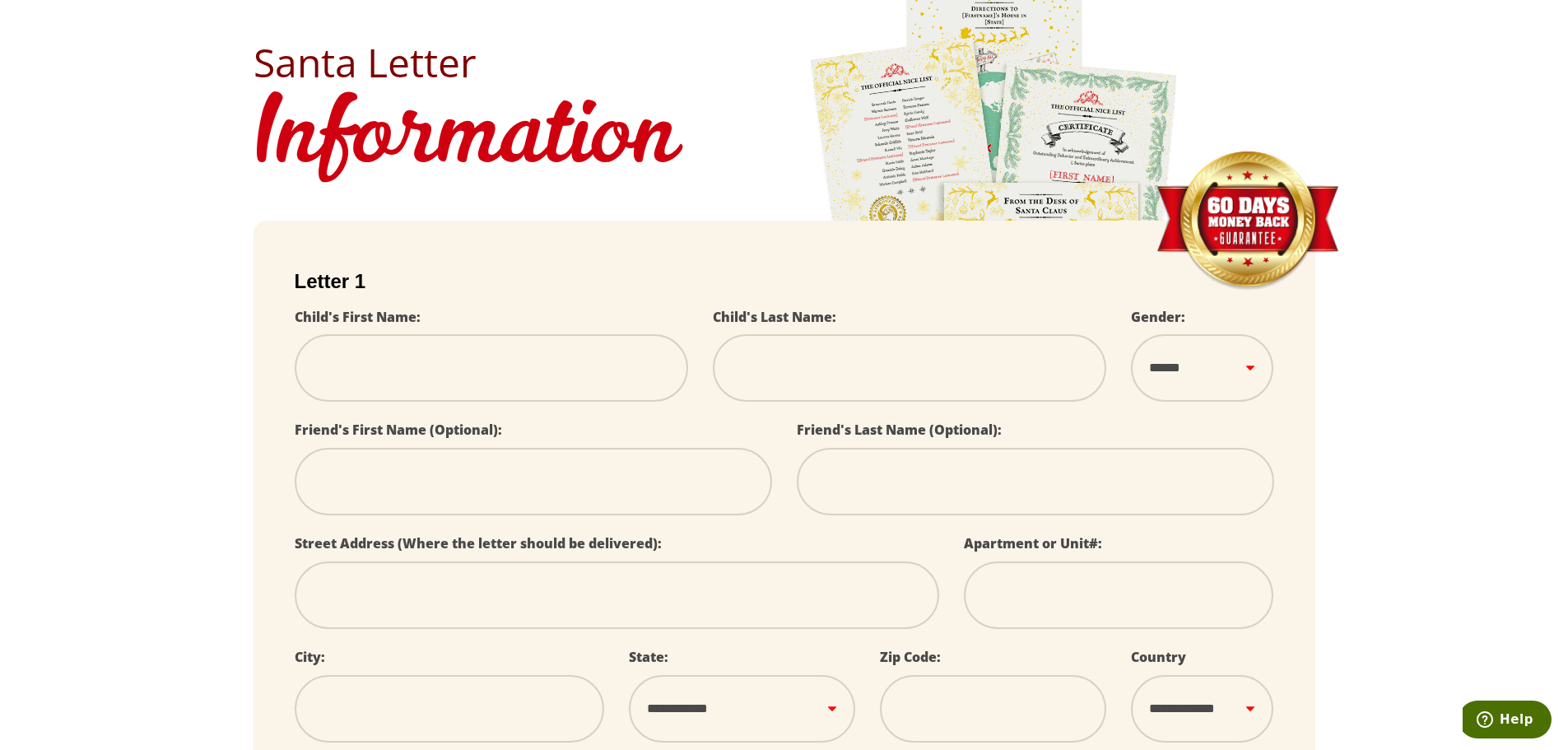
click at [775, 315] on label "Child's Last Name:" at bounding box center [774, 317] width 124 height 18
select select
click at [775, 315] on label "Child's Last Name:" at bounding box center [774, 317] width 124 height 18
select select
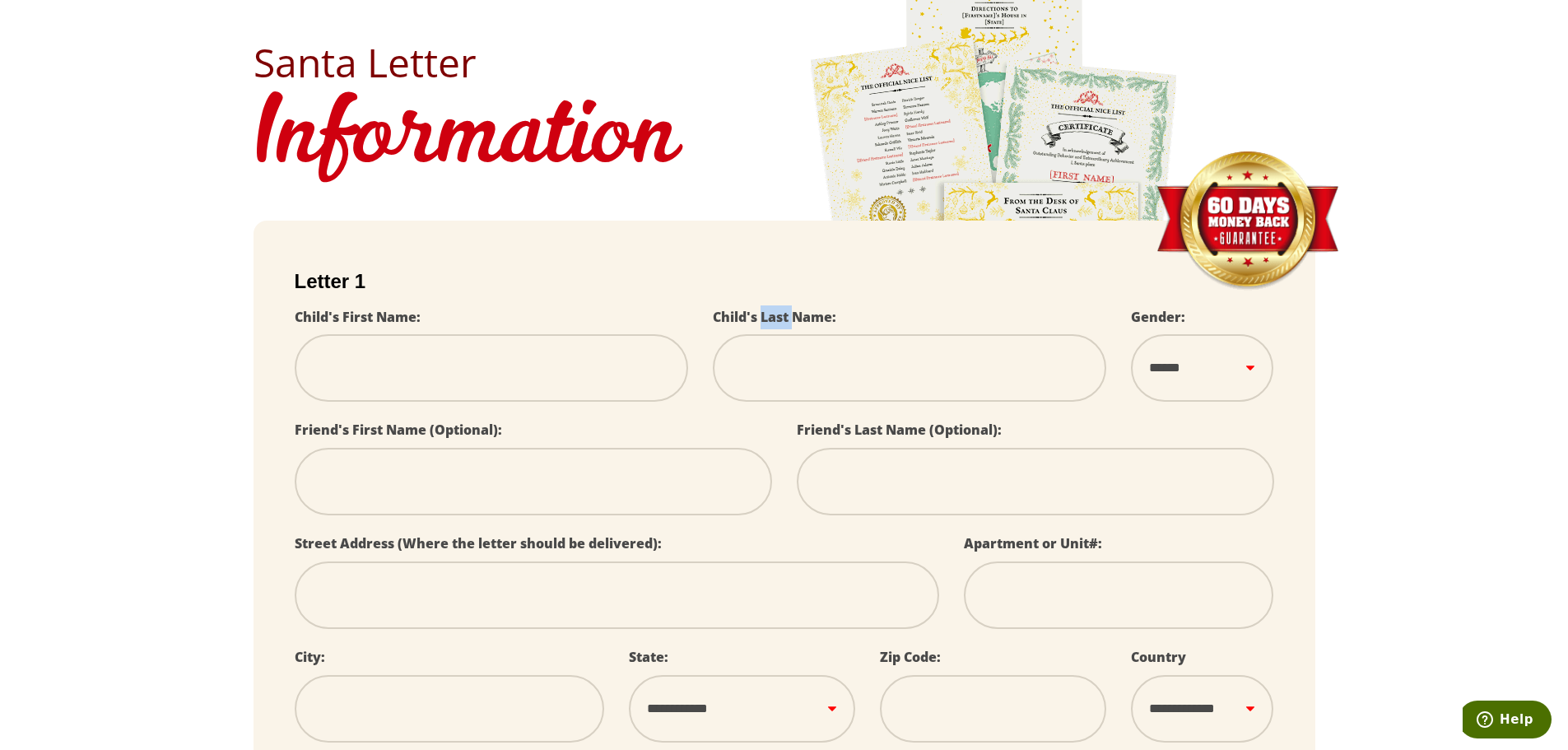
select select
click at [775, 315] on label "Child's Last Name:" at bounding box center [774, 317] width 124 height 18
select select
copy label "Child's Last Name:"
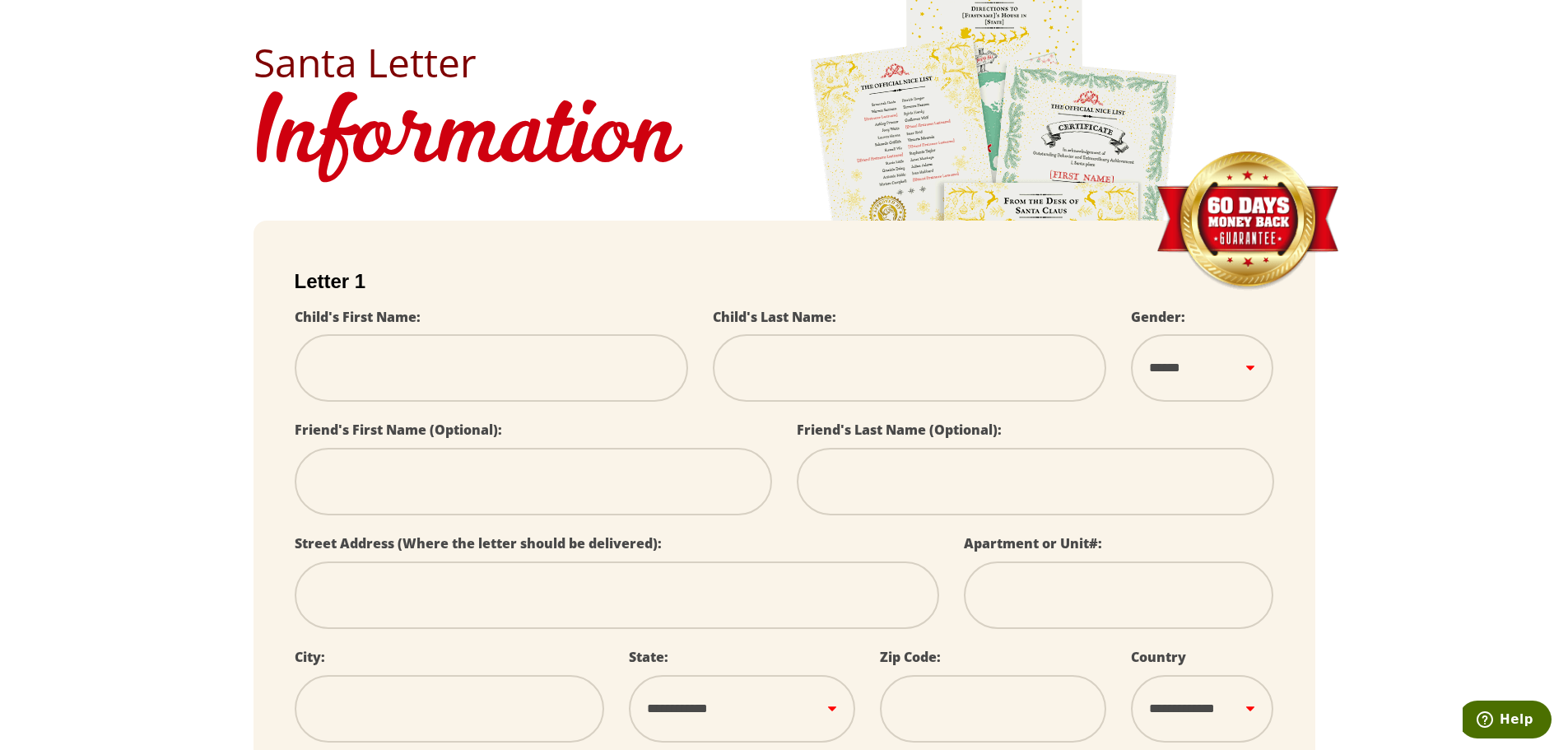
click at [1164, 314] on label "Gender:" at bounding box center [1158, 317] width 54 height 18
select select
click at [1164, 314] on label "Gender:" at bounding box center [1158, 317] width 54 height 18
select select
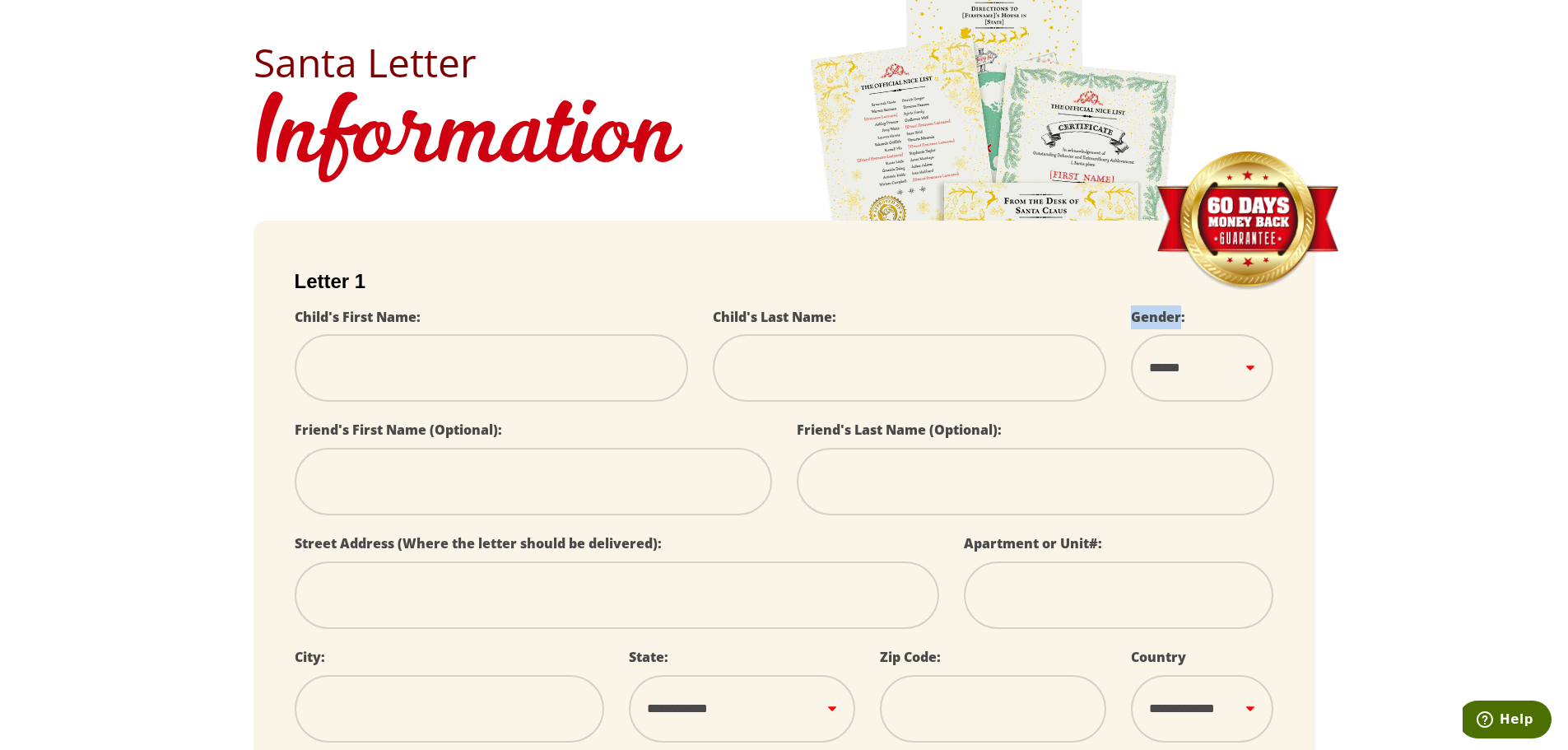
select select
copy label "Gender"
click at [1186, 311] on div "Gender: ****** *** ****" at bounding box center [1202, 363] width 167 height 114
select select
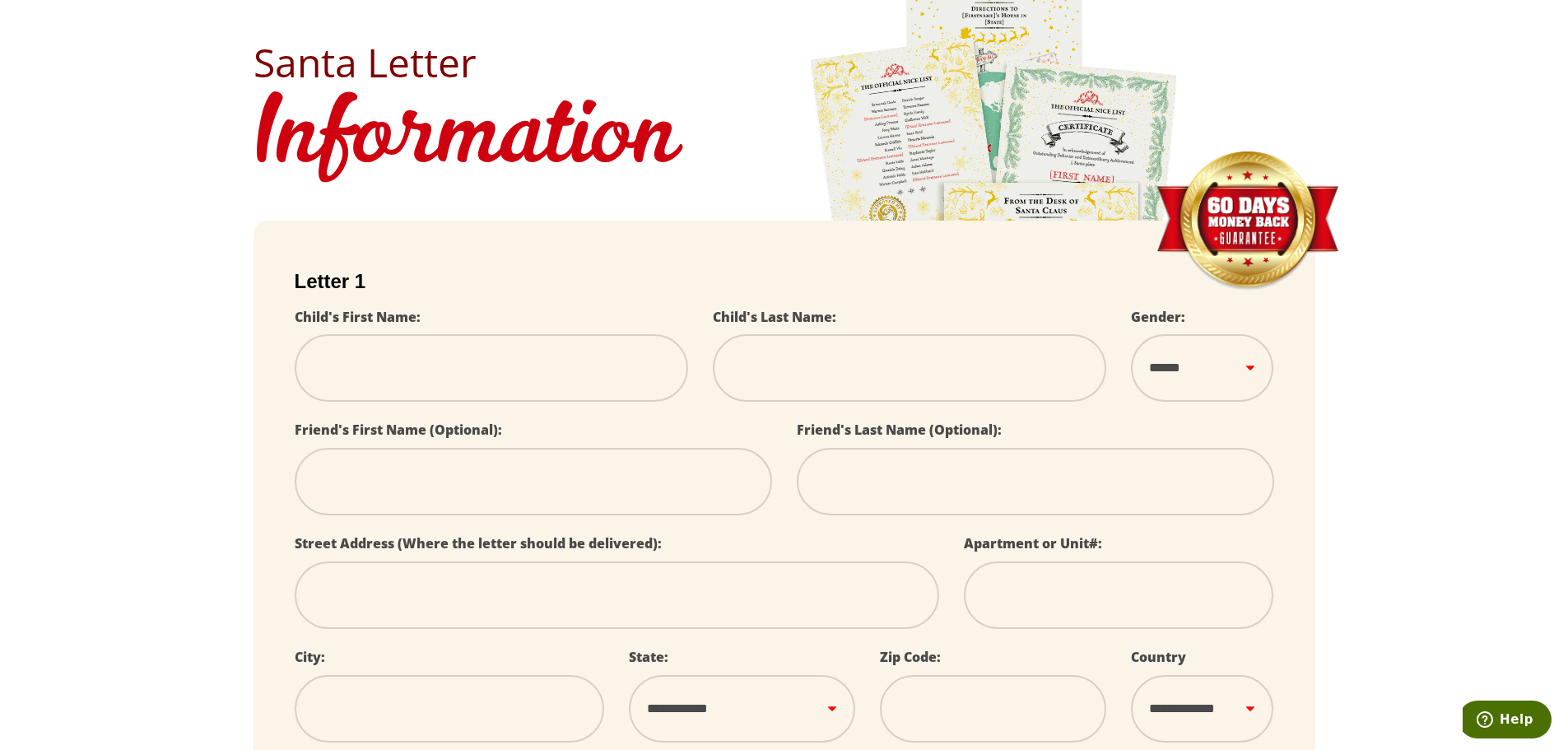
click at [1186, 311] on div "Gender: ****** *** ****" at bounding box center [1202, 363] width 167 height 114
select select
click at [1186, 311] on div "Gender: ****** *** ****" at bounding box center [1202, 363] width 167 height 114
select select
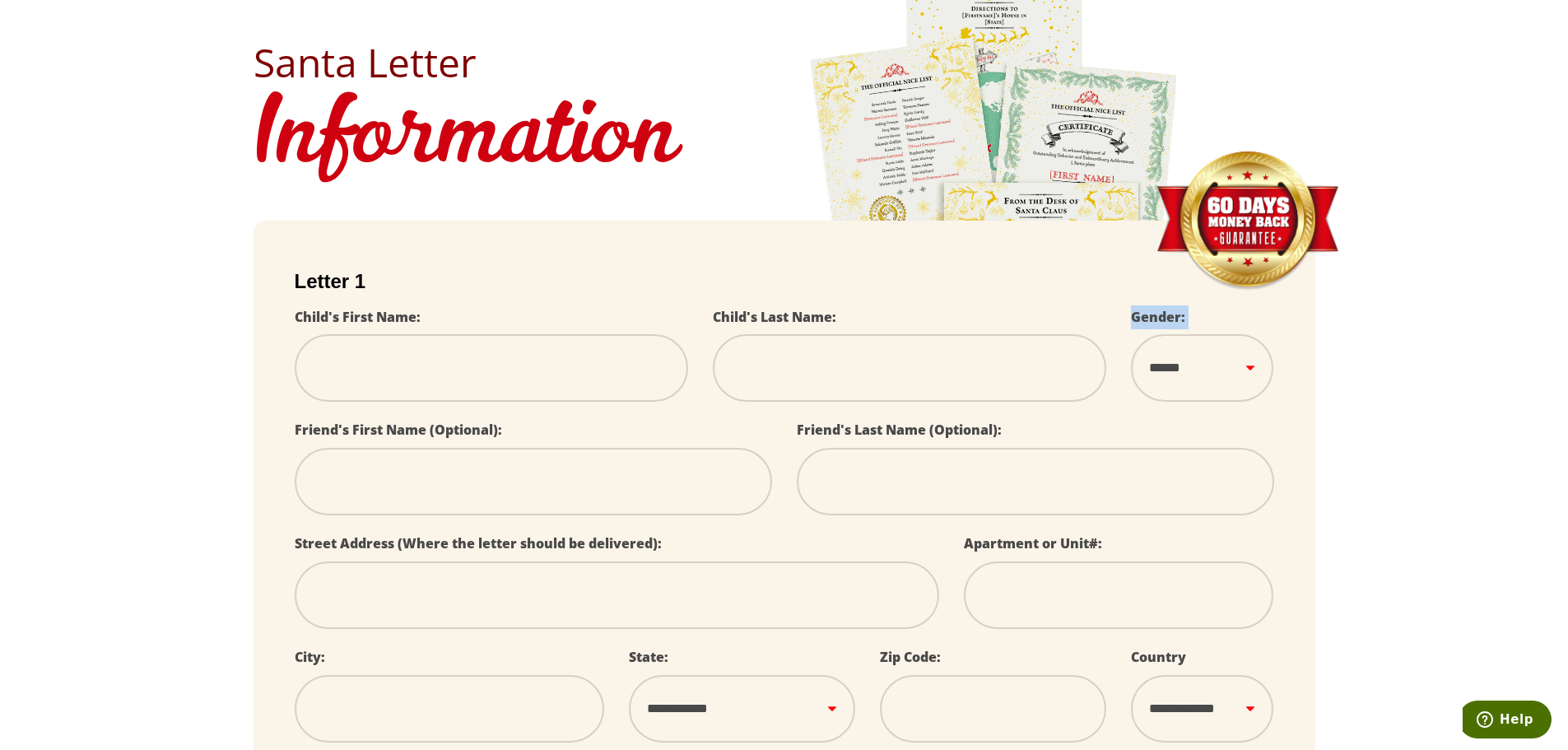
select select
copy label "Gender:"
click at [1223, 354] on select "****** *** ****" at bounding box center [1202, 368] width 142 height 68
select select
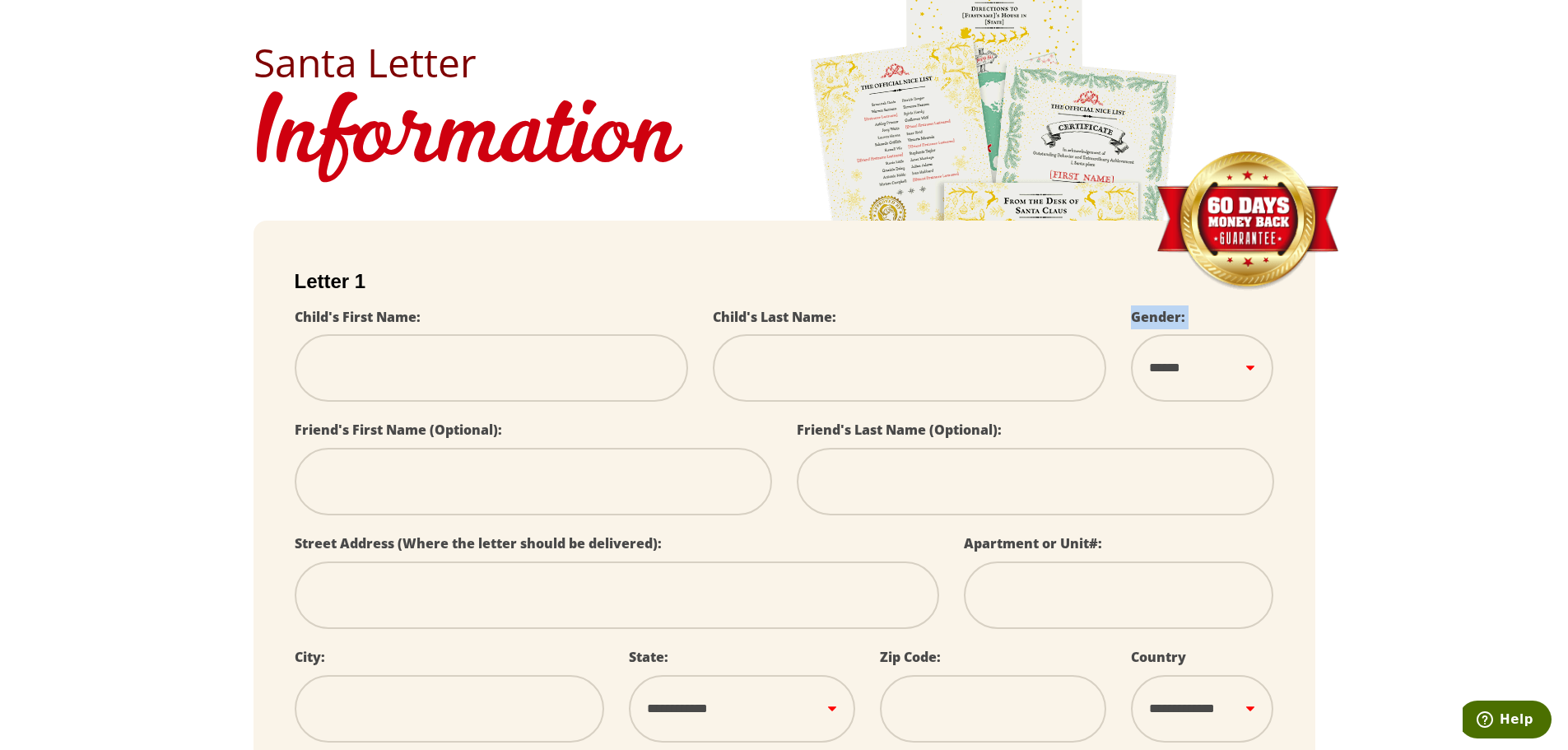
drag, startPoint x: 1117, startPoint y: 415, endPoint x: 1222, endPoint y: 415, distance: 105.0
click at [1222, 415] on div "**********" at bounding box center [784, 538] width 1004 height 537
select select
click at [1166, 379] on select "****** *** ****" at bounding box center [1202, 368] width 142 height 68
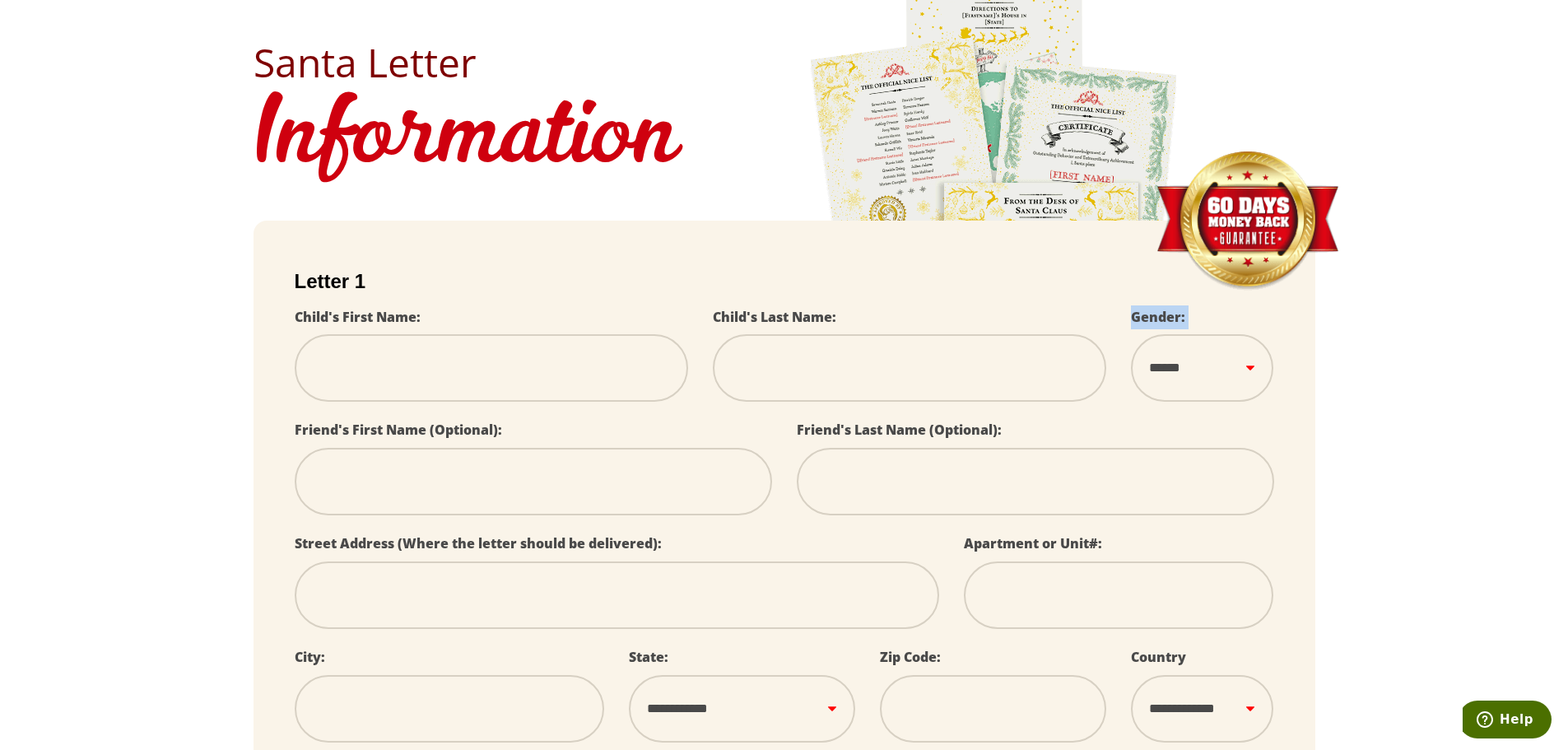
select select
drag, startPoint x: 1169, startPoint y: 379, endPoint x: 1323, endPoint y: 398, distance: 155.2
click at [1169, 379] on select "****** *** ****" at bounding box center [1202, 368] width 142 height 68
select select
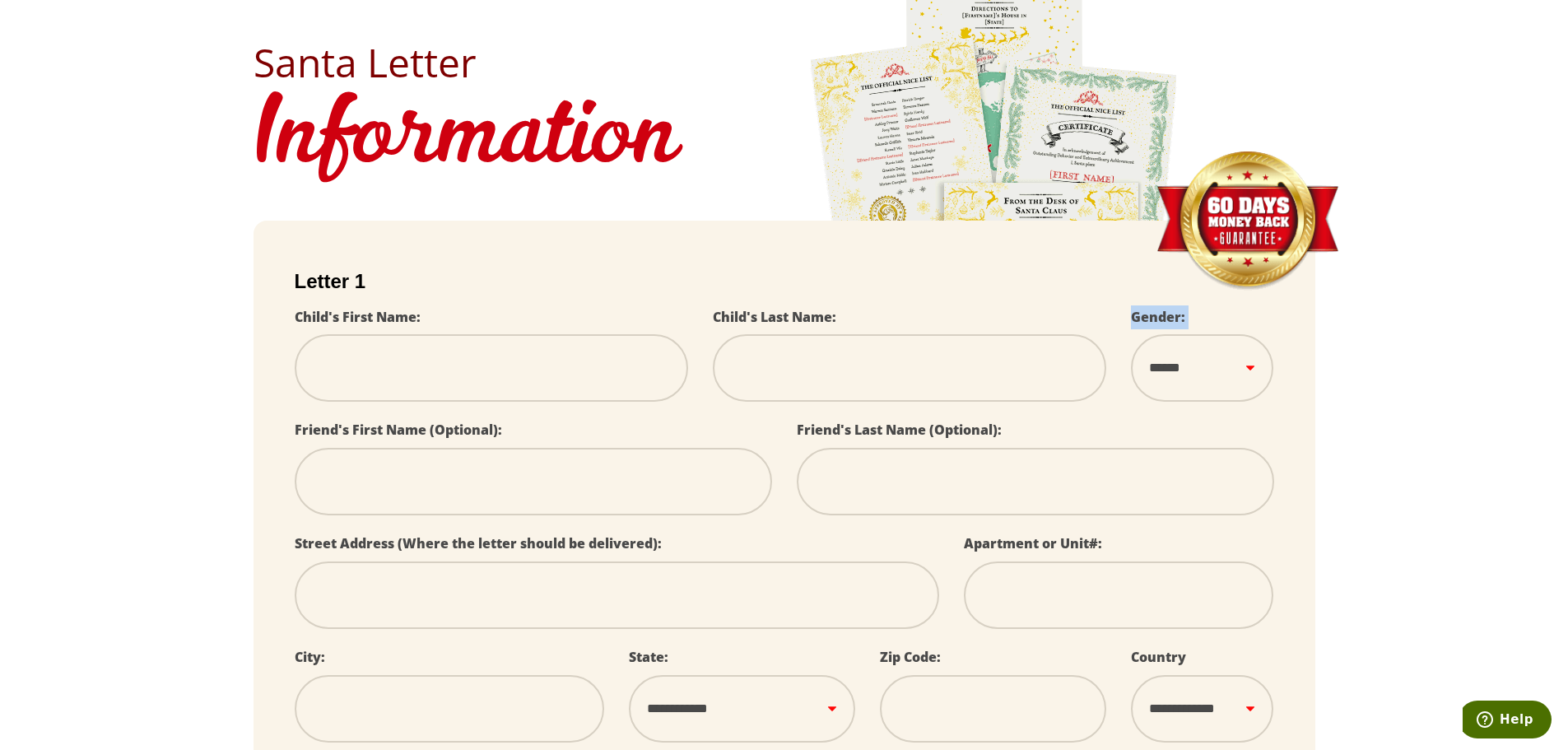
select select
click at [1211, 359] on select "****** *** ****" at bounding box center [1202, 368] width 142 height 68
select select
click at [1304, 350] on form "**********" at bounding box center [784, 571] width 1061 height 701
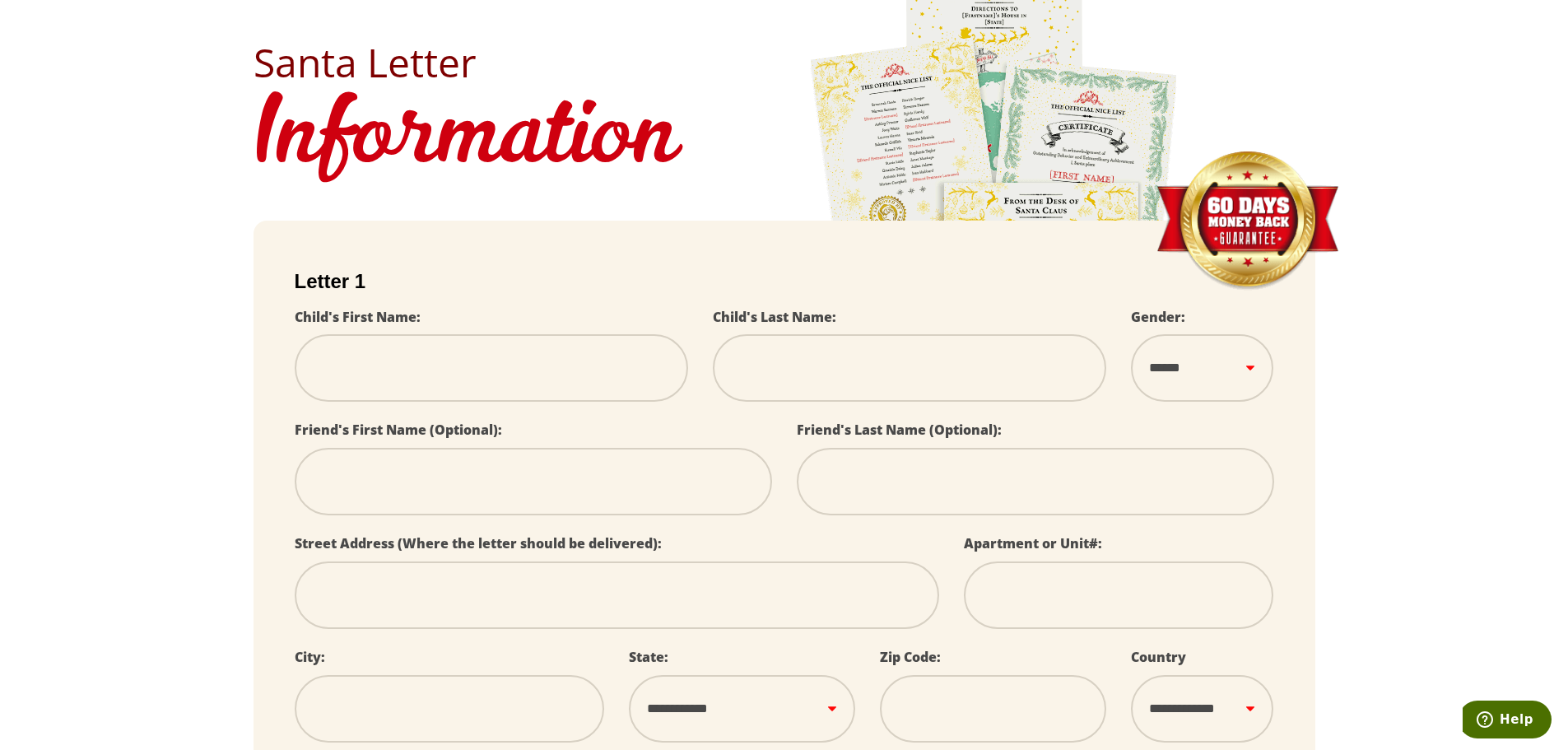
select select
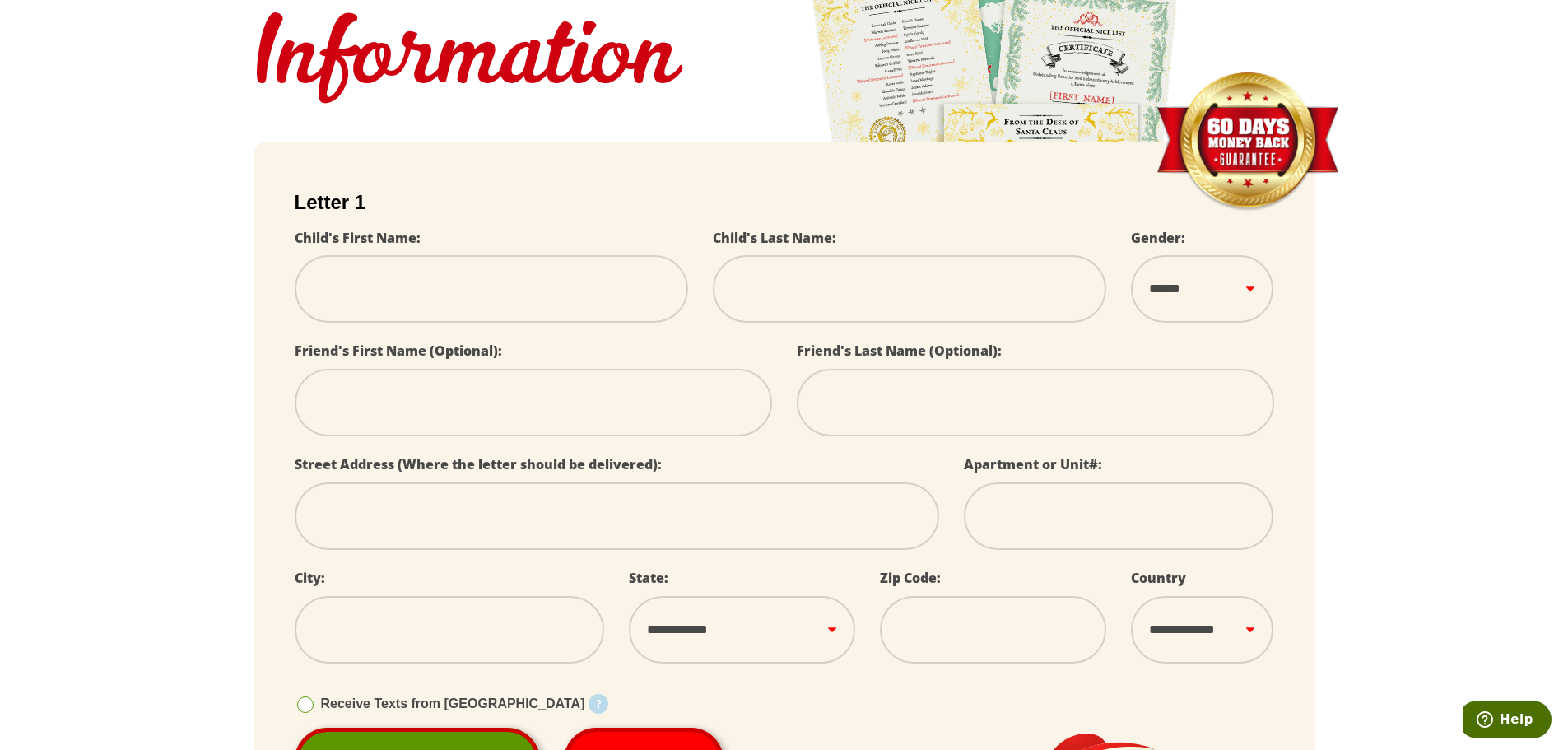
scroll to position [289, 0]
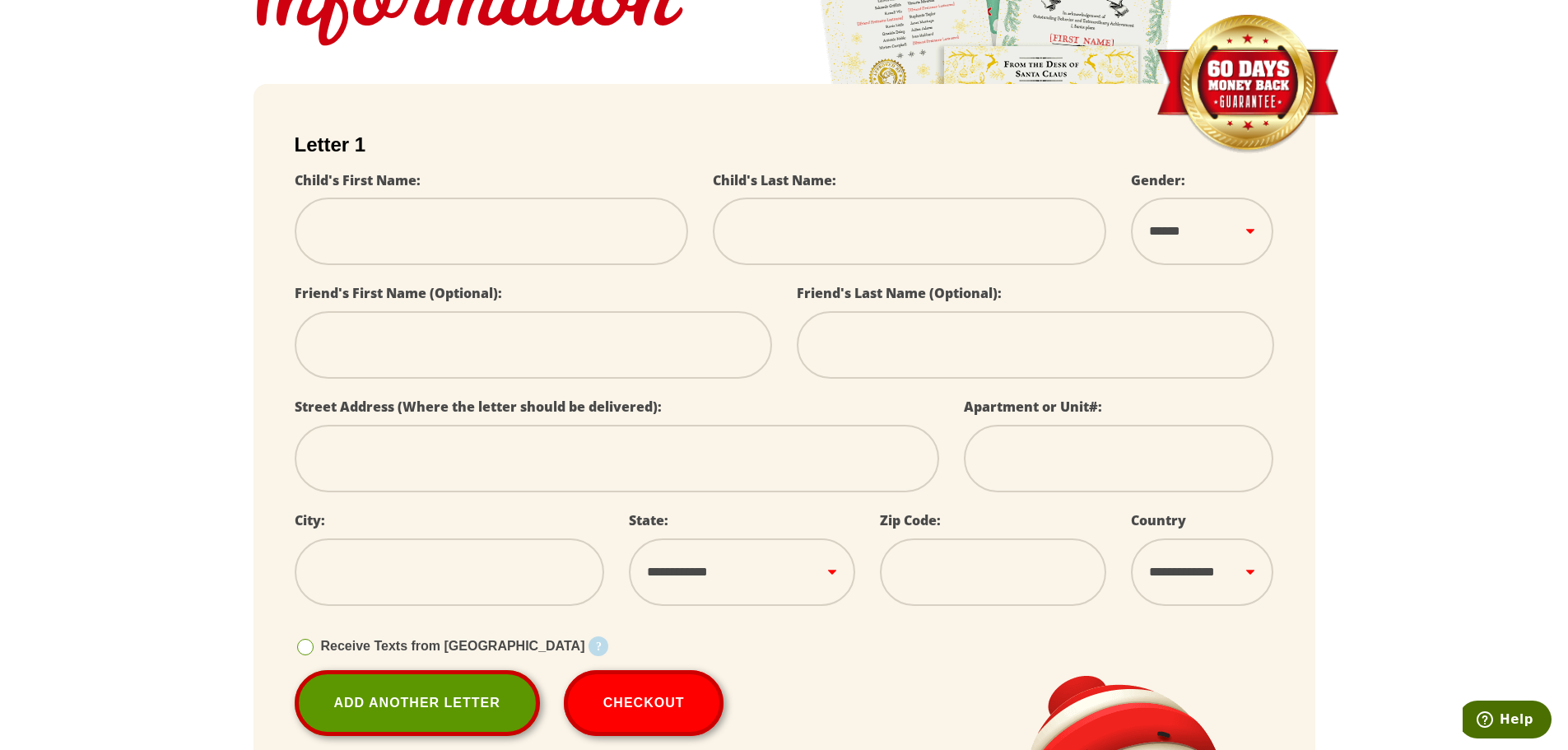
click at [467, 299] on label "Friend's First Name (Optional):" at bounding box center [398, 293] width 207 height 18
select select
click at [467, 299] on label "Friend's First Name (Optional):" at bounding box center [398, 293] width 207 height 18
select select
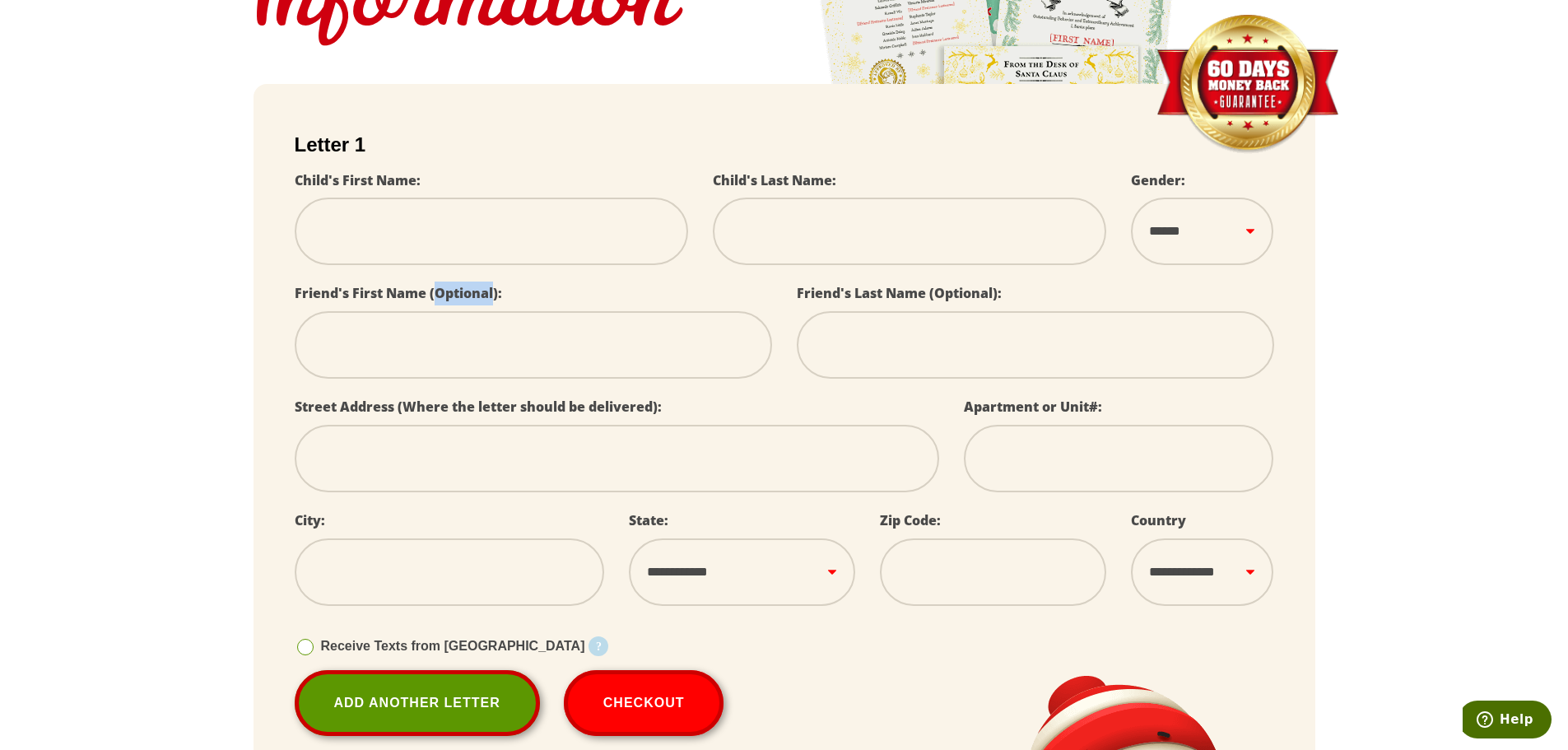
select select
click at [467, 299] on label "Friend's First Name (Optional):" at bounding box center [398, 293] width 207 height 18
select select
copy label "Friend's First Name (Optional):"
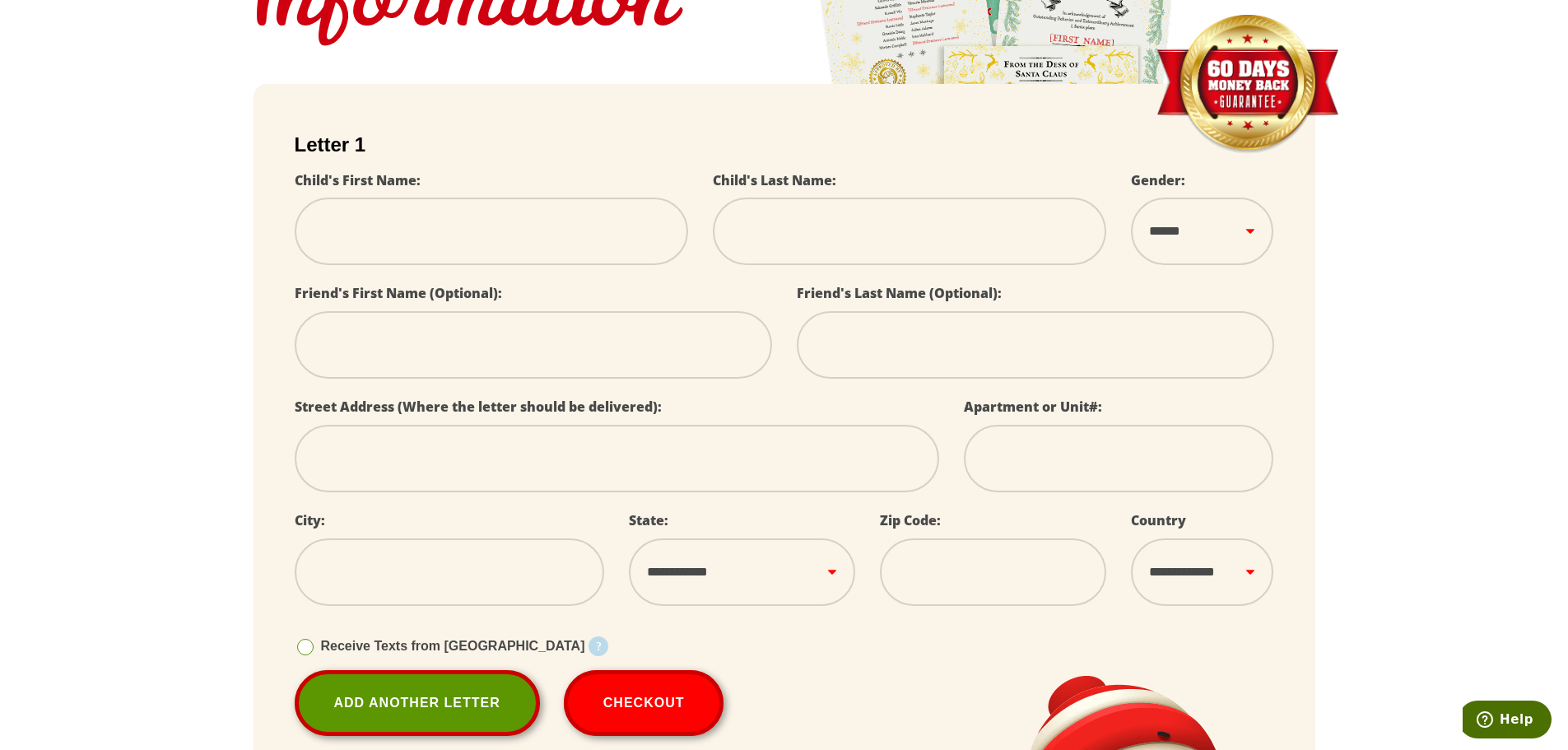
click at [966, 297] on label "Friend's Last Name (Optional):" at bounding box center [899, 293] width 205 height 18
select select
click at [966, 297] on label "Friend's Last Name (Optional):" at bounding box center [899, 293] width 205 height 18
select select
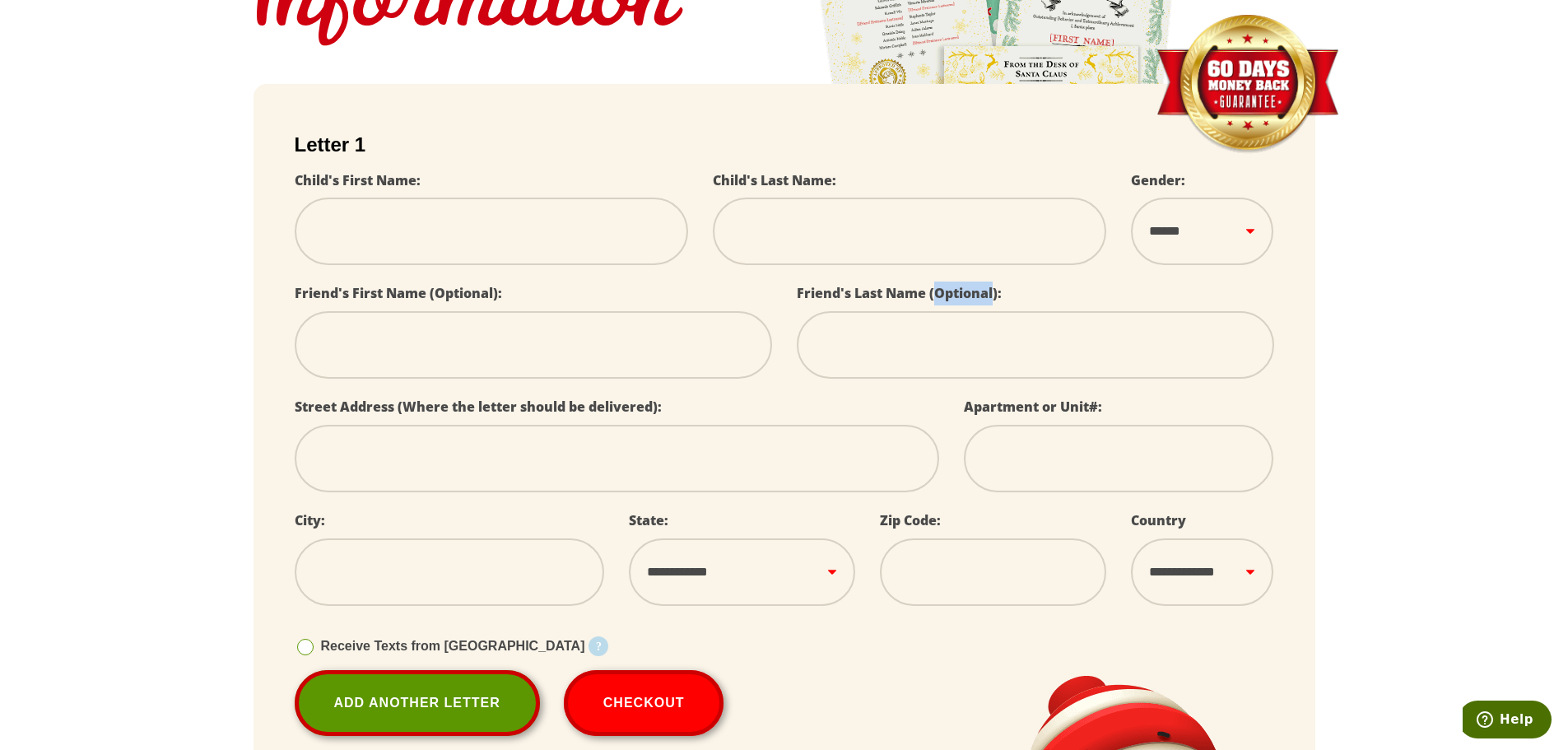
select select
click at [966, 297] on label "Friend's Last Name (Optional):" at bounding box center [899, 293] width 205 height 18
select select
copy label "Friend's Last Name (Optional):"
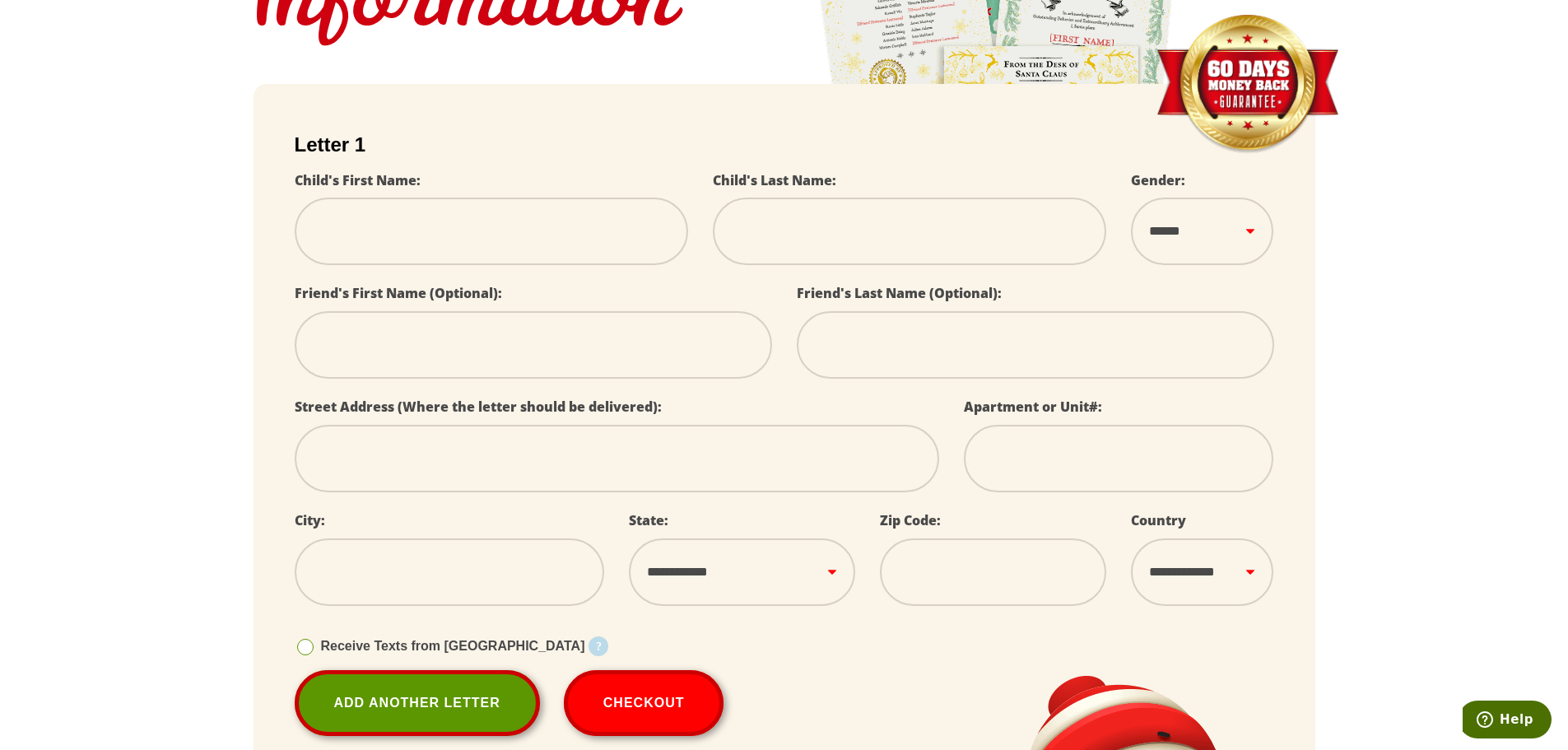
click at [618, 412] on label "Street Address (Where the letter should be delivered):" at bounding box center [478, 406] width 367 height 18
select select
click at [618, 412] on label "Street Address (Where the letter should be delivered):" at bounding box center [478, 406] width 367 height 18
select select
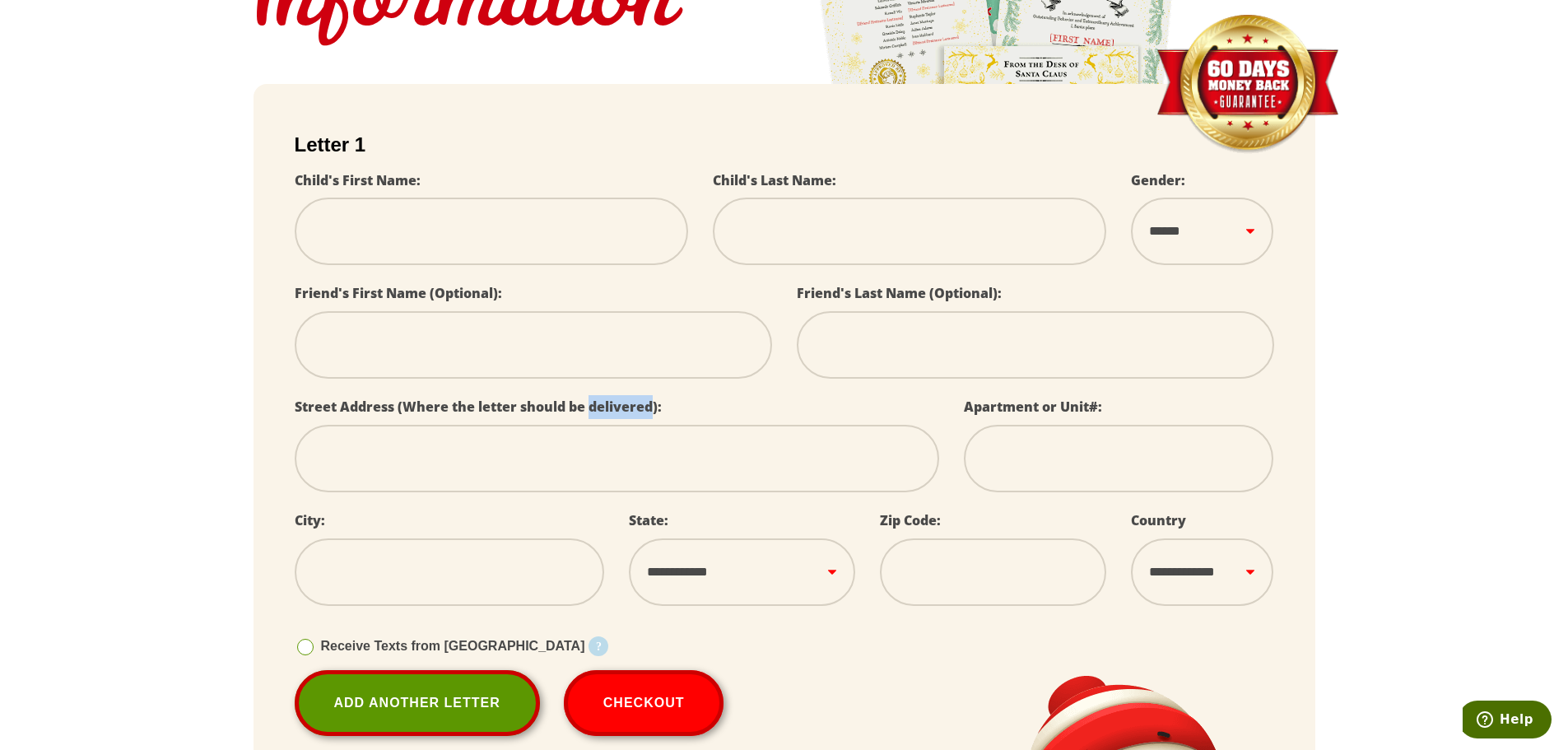
select select
click at [618, 412] on label "Street Address (Where the letter should be delivered):" at bounding box center [478, 406] width 367 height 18
select select
click at [1052, 402] on label "Apartment or Unit#:" at bounding box center [1032, 406] width 138 height 18
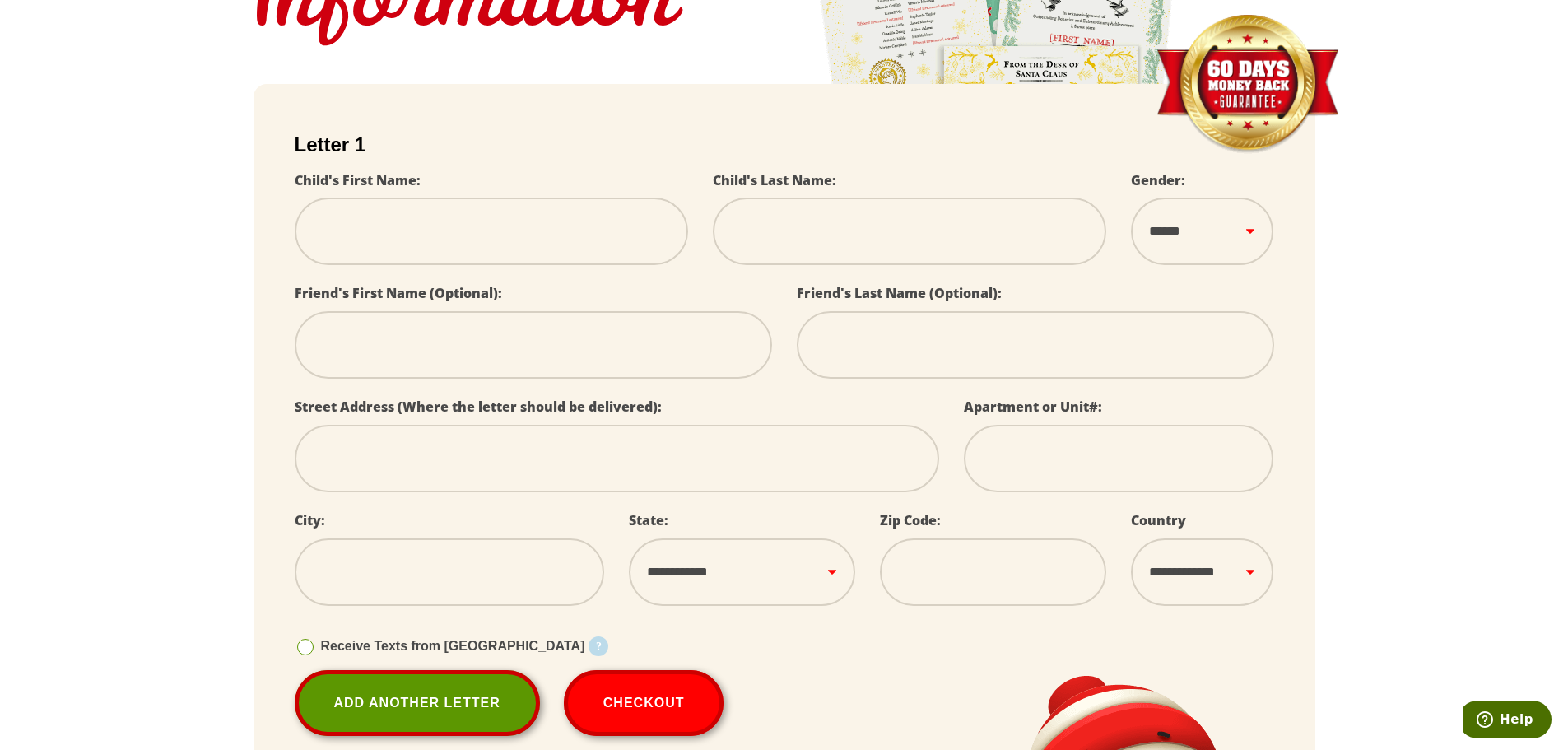
select select
click at [1052, 402] on label "Apartment or Unit#:" at bounding box center [1032, 406] width 138 height 18
select select
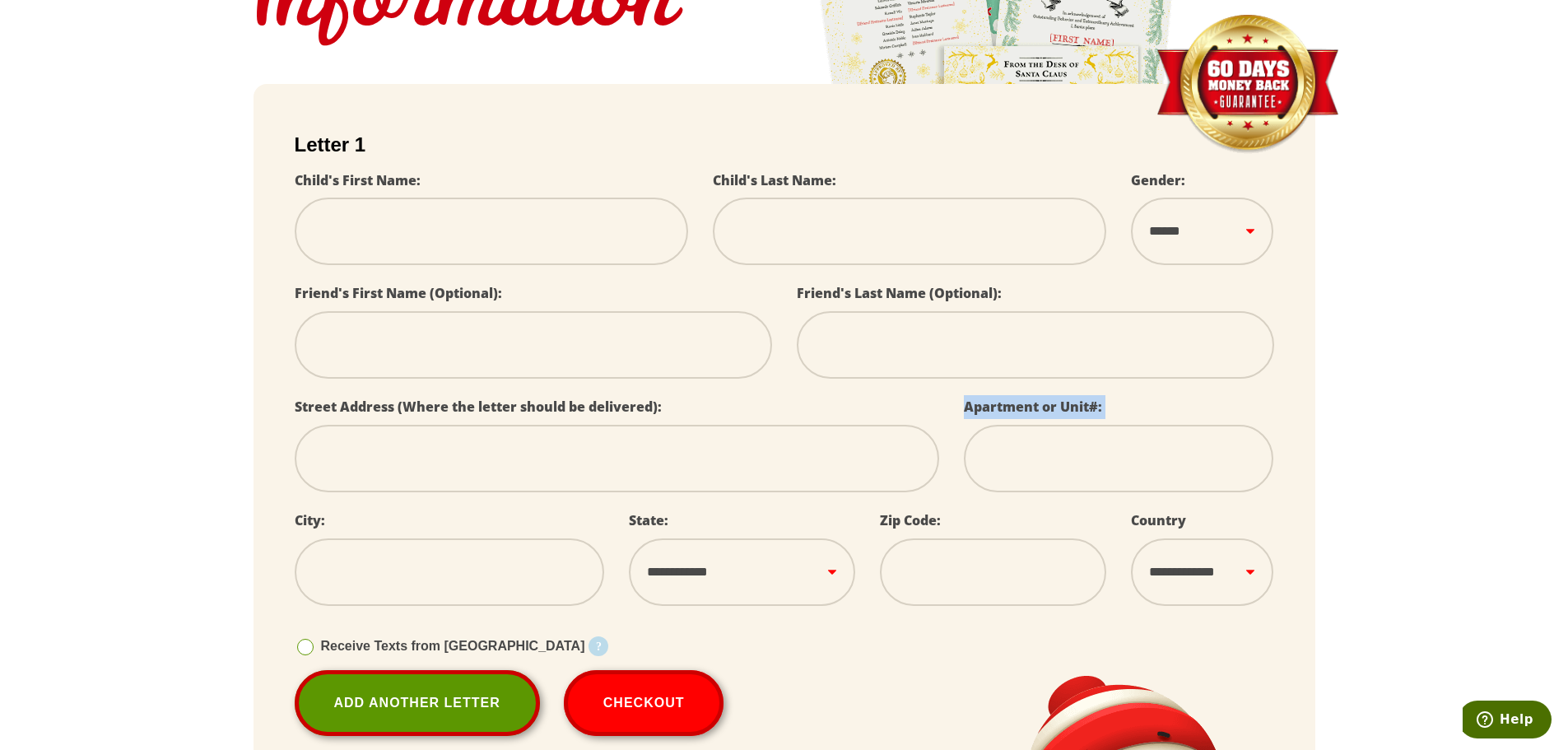
click at [1052, 402] on label "Apartment or Unit#:" at bounding box center [1032, 406] width 138 height 18
select select
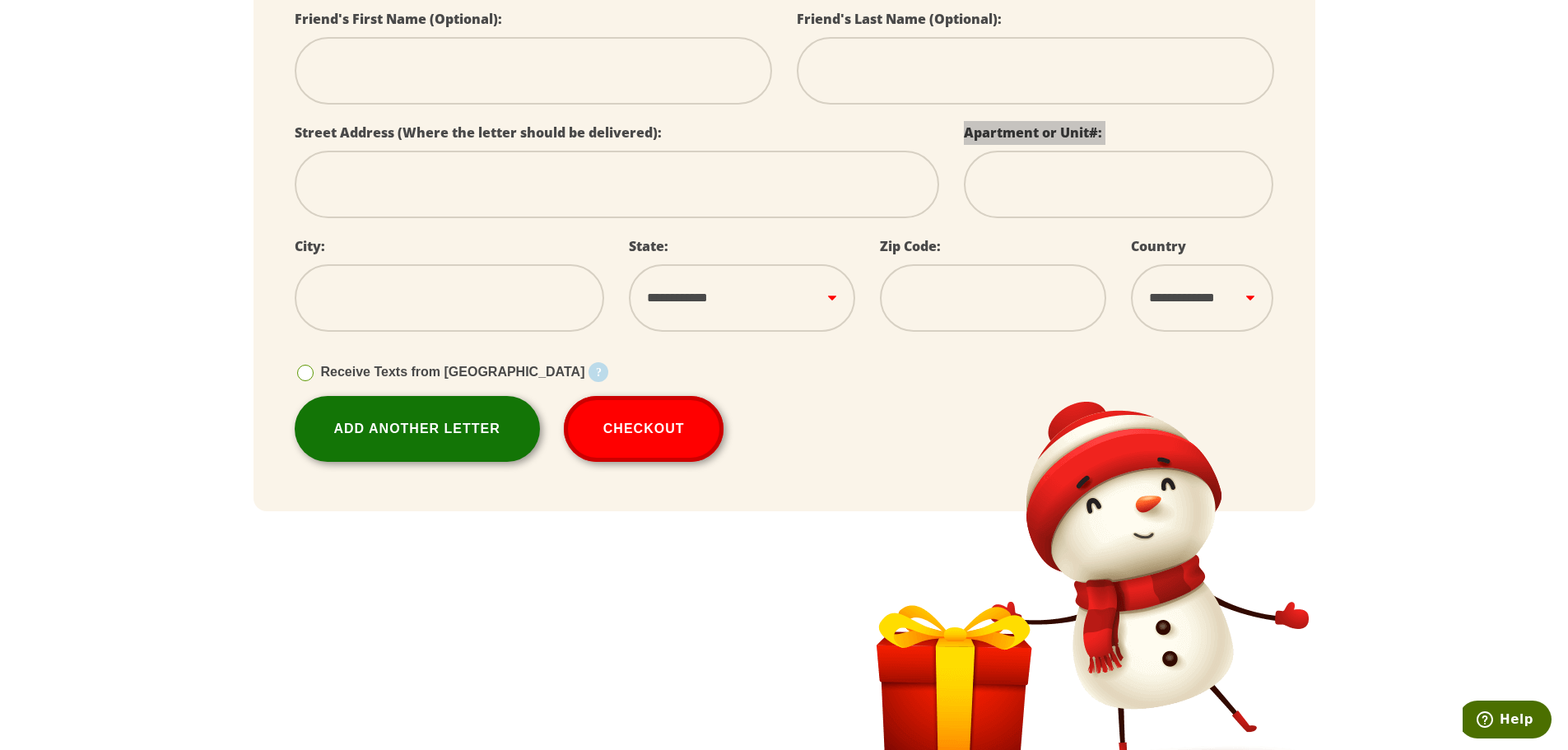
scroll to position [565, 0]
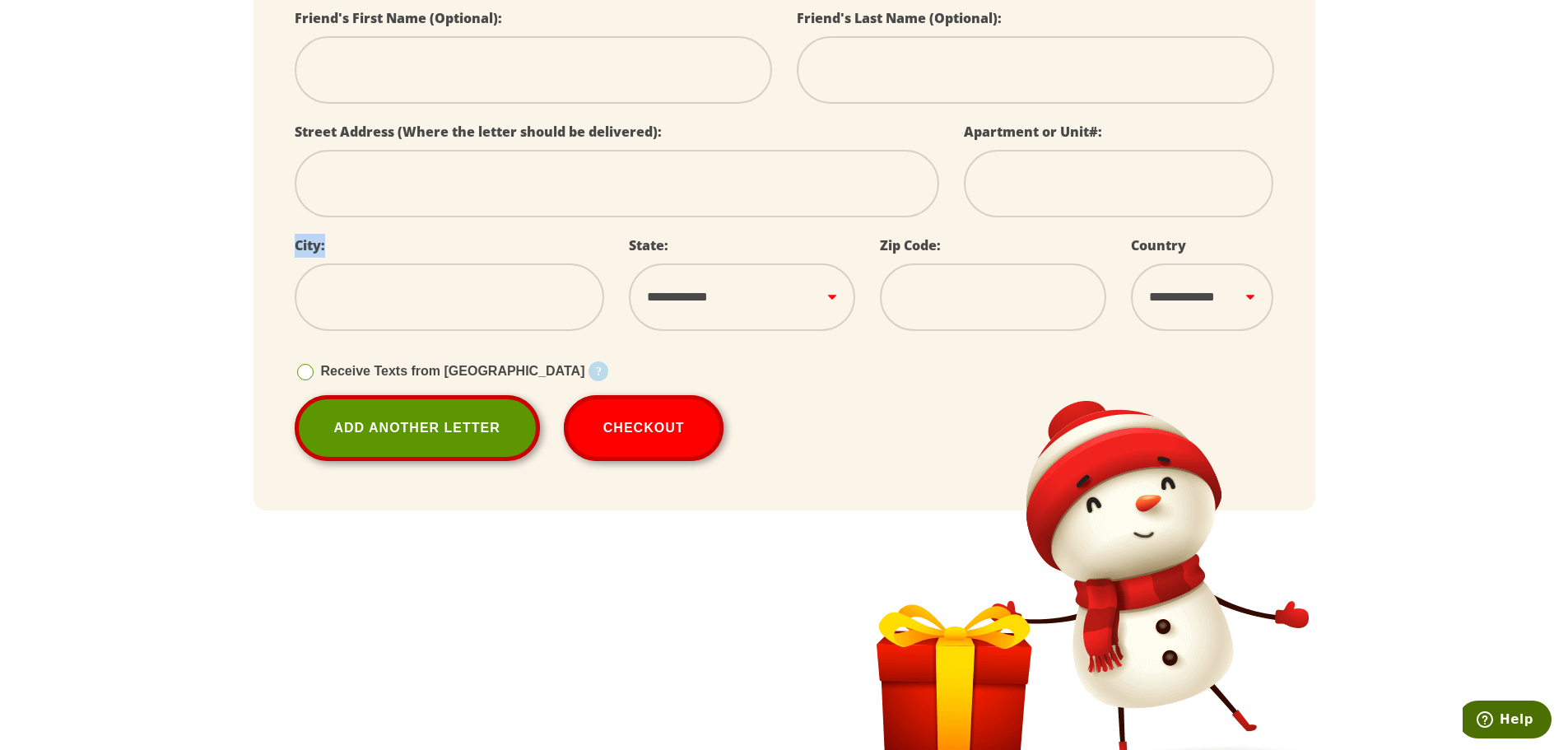
drag, startPoint x: 337, startPoint y: 237, endPoint x: 296, endPoint y: 237, distance: 41.0
click at [296, 237] on div "City:" at bounding box center [450, 290] width 335 height 114
select select
drag, startPoint x: 417, startPoint y: 289, endPoint x: 391, endPoint y: 288, distance: 26.0
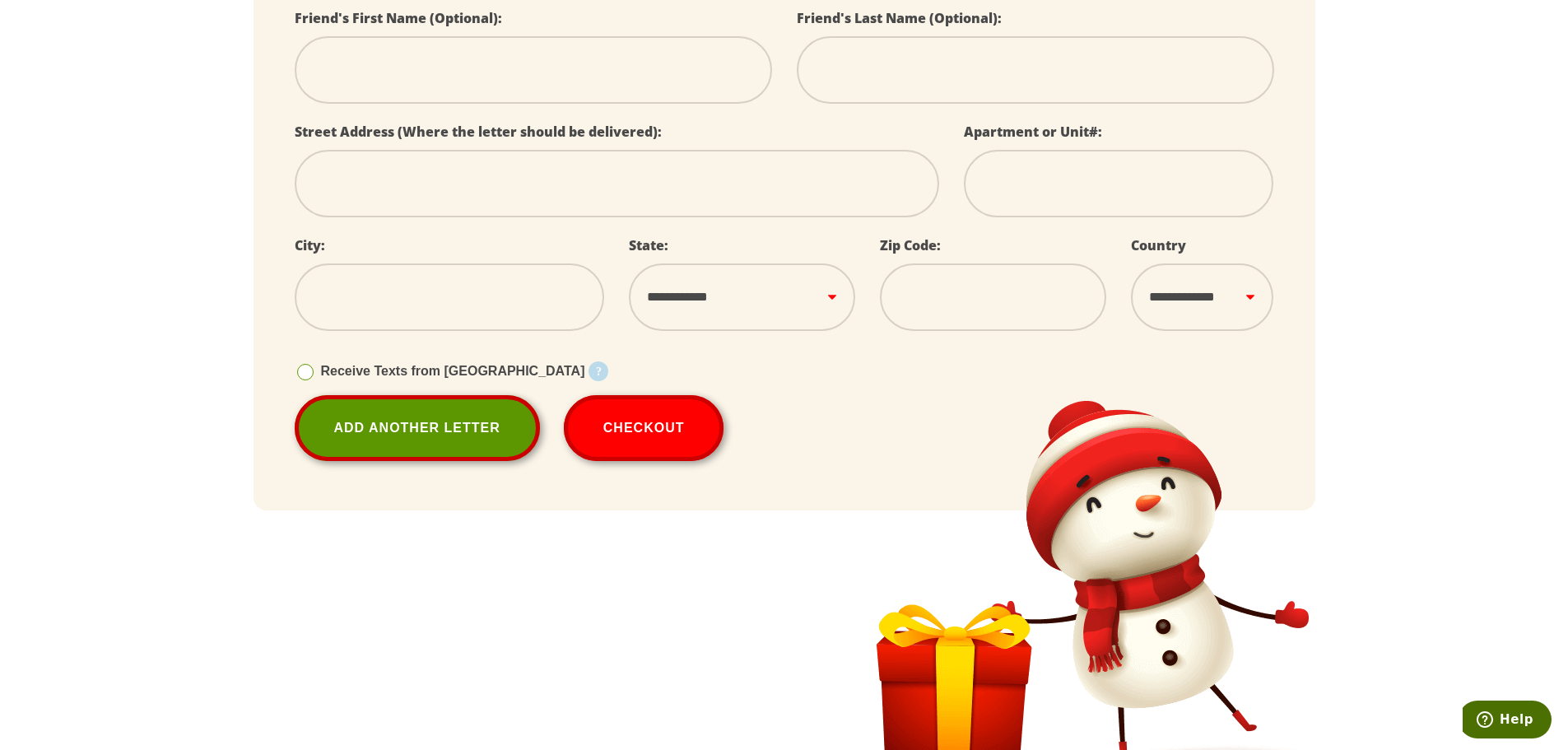
click at [417, 289] on input "text" at bounding box center [450, 298] width 310 height 68
select select
click at [314, 242] on label "City:" at bounding box center [310, 245] width 30 height 18
select select
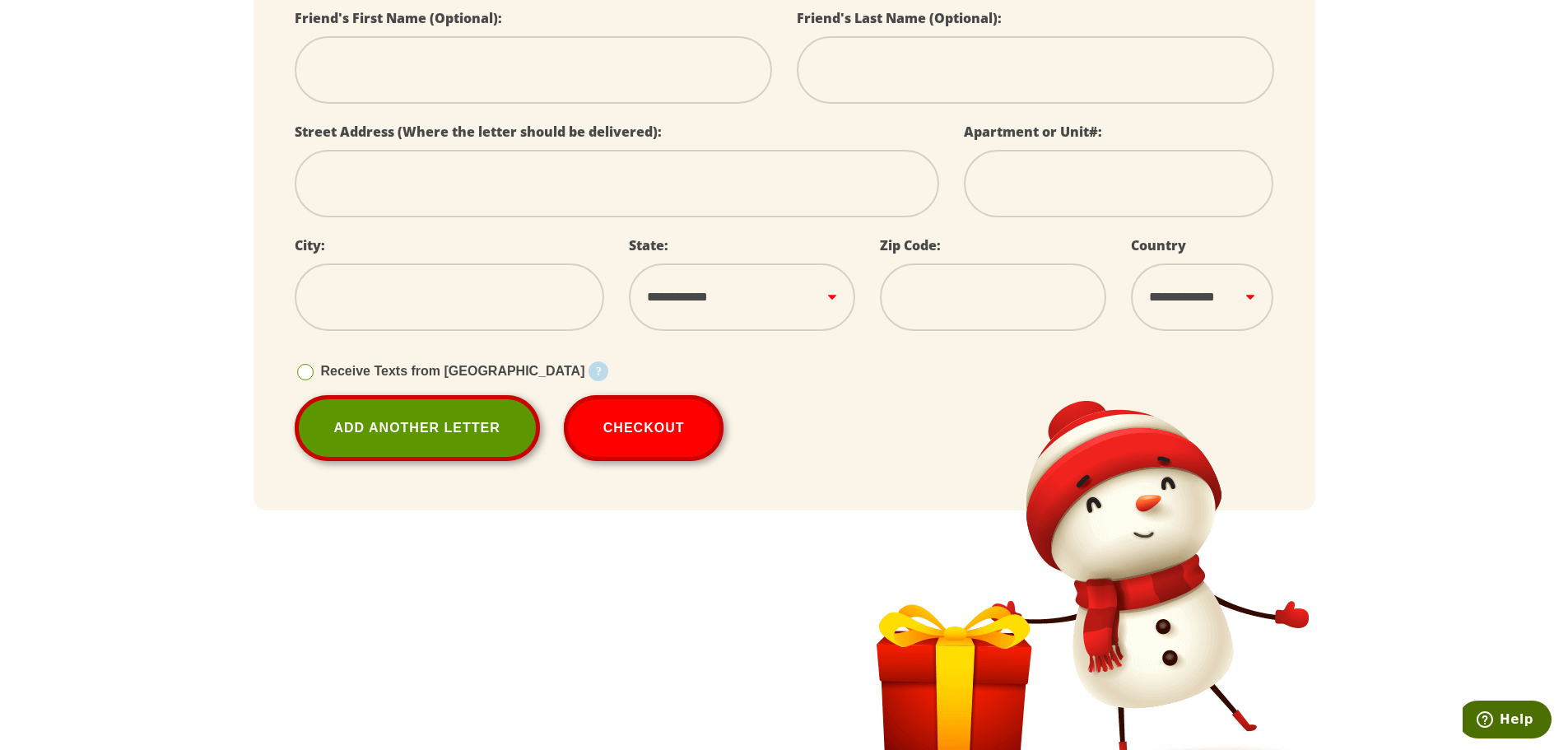
select select
click at [314, 242] on label "City:" at bounding box center [310, 245] width 30 height 18
select select
click at [353, 256] on div "City:" at bounding box center [450, 290] width 335 height 114
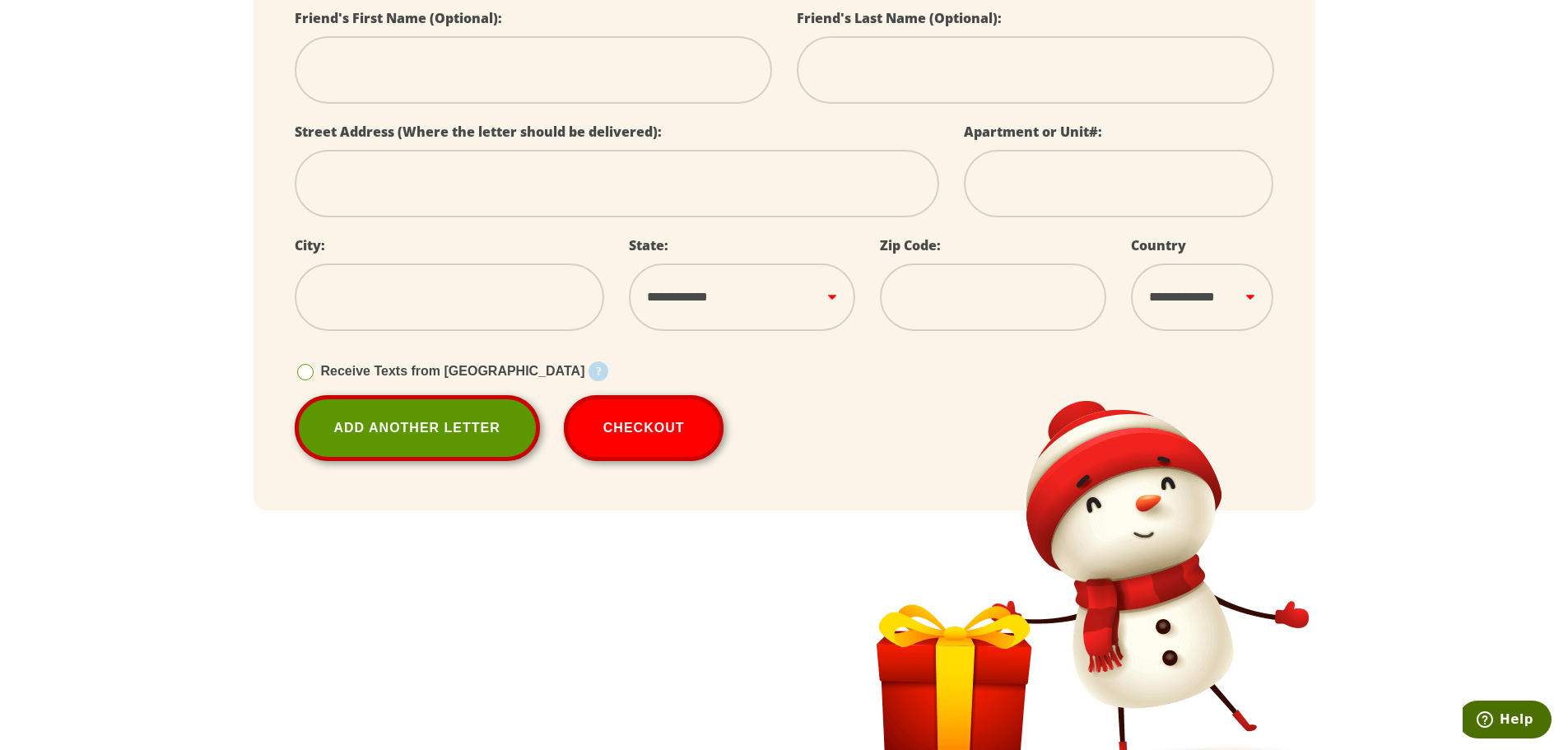
select select
click at [353, 256] on div "City:" at bounding box center [450, 290] width 335 height 114
select select
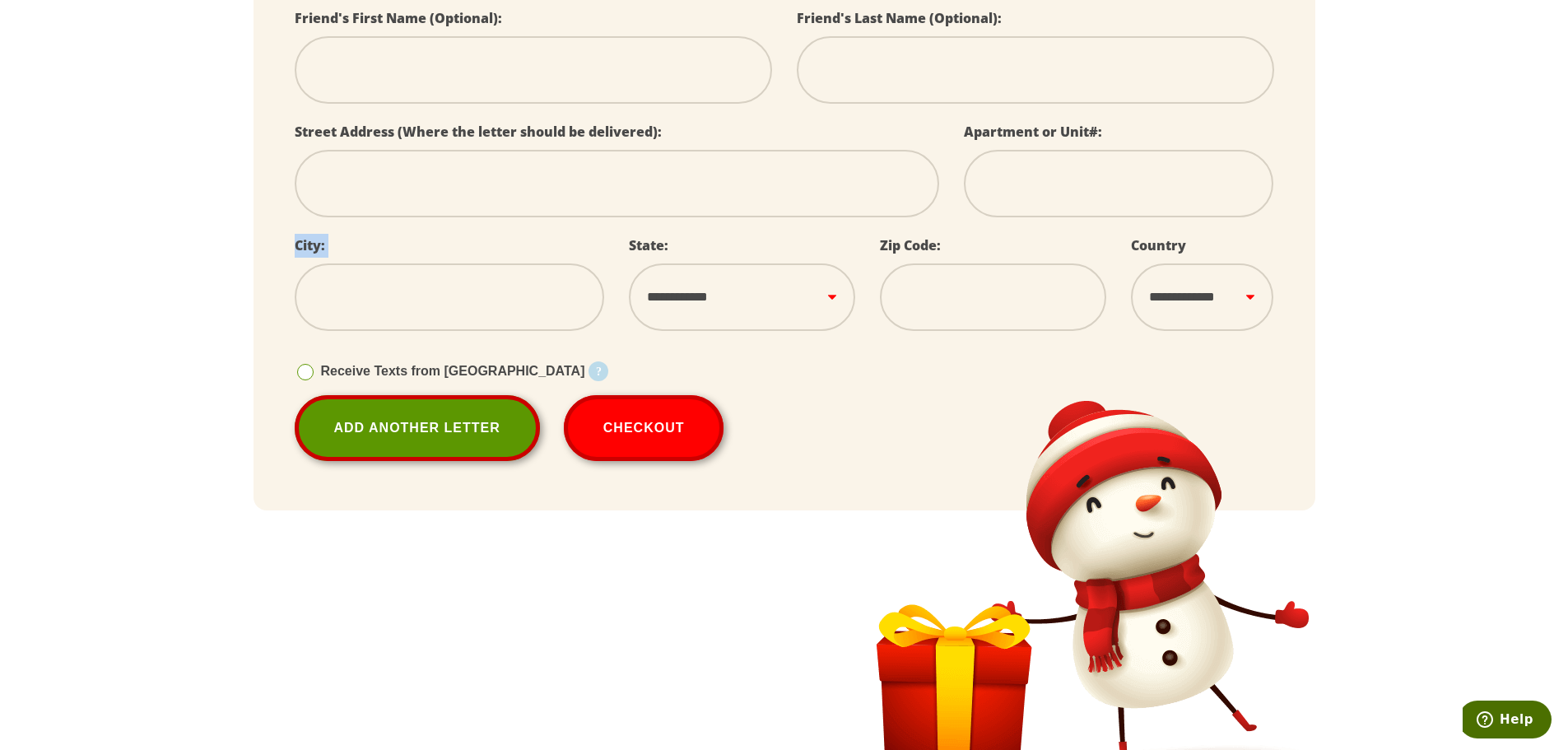
click at [353, 256] on div "City:" at bounding box center [450, 290] width 335 height 114
select select
drag, startPoint x: 688, startPoint y: 239, endPoint x: 627, endPoint y: 238, distance: 61.0
click at [627, 238] on div "**********" at bounding box center [742, 290] width 251 height 114
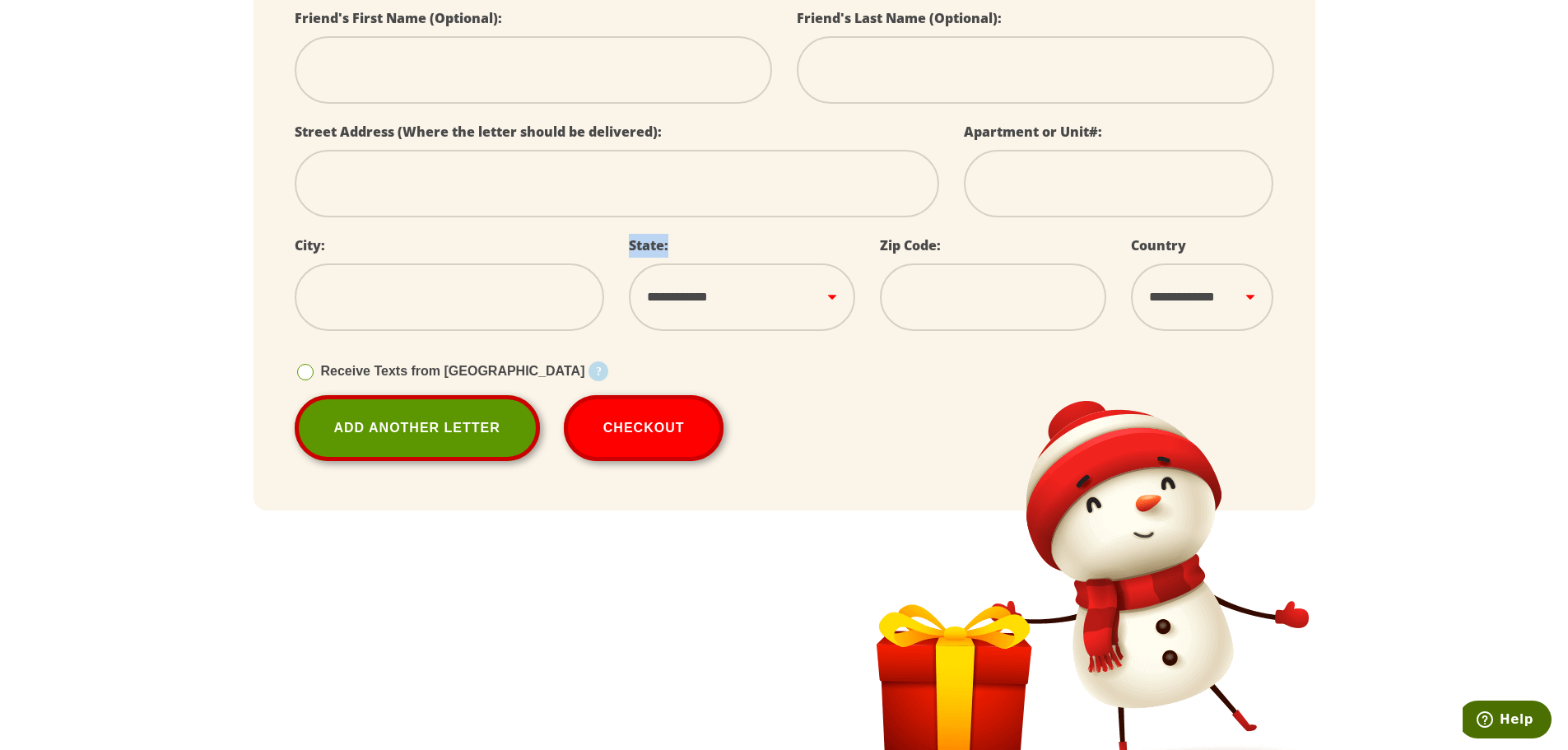
select select
drag, startPoint x: 963, startPoint y: 245, endPoint x: 877, endPoint y: 245, distance: 86.0
click at [877, 245] on div "Zip Code:" at bounding box center [993, 290] width 251 height 114
select select
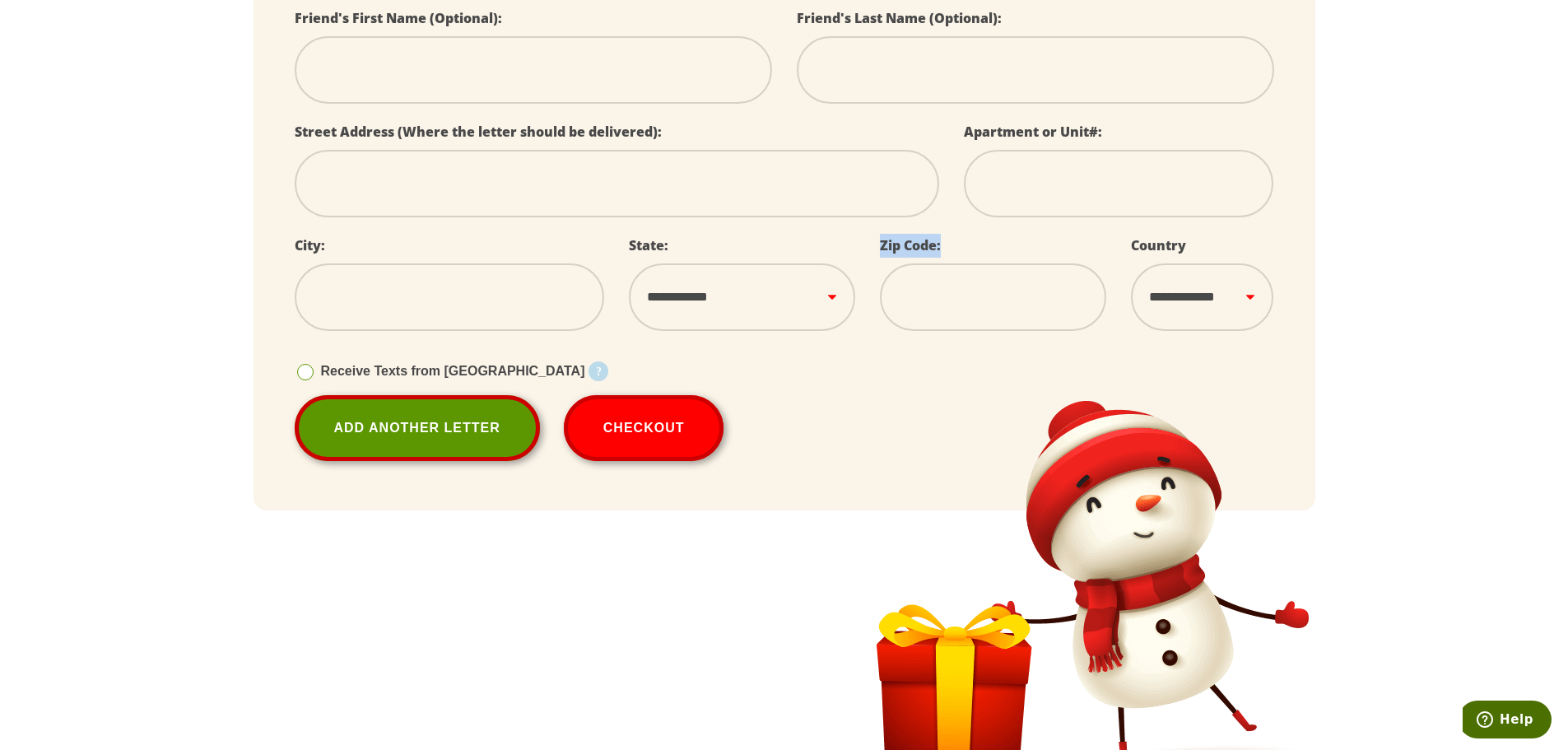
select select
click at [1161, 239] on label "Country" at bounding box center [1158, 245] width 55 height 18
select select
click at [1161, 239] on label "Country" at bounding box center [1158, 245] width 55 height 18
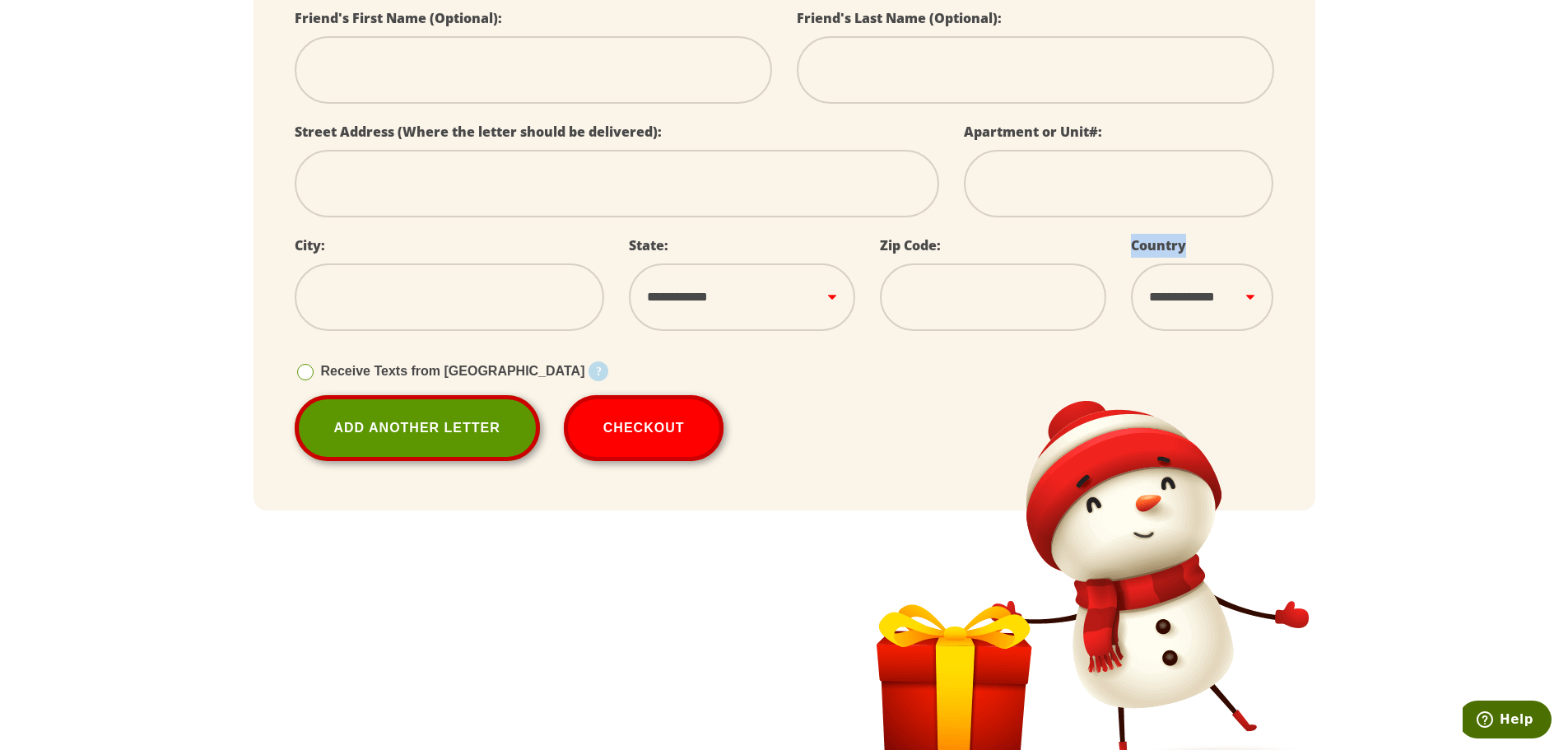
select select
click at [394, 364] on span "Receive Texts from [GEOGRAPHIC_DATA]" at bounding box center [452, 371] width 264 height 14
select select
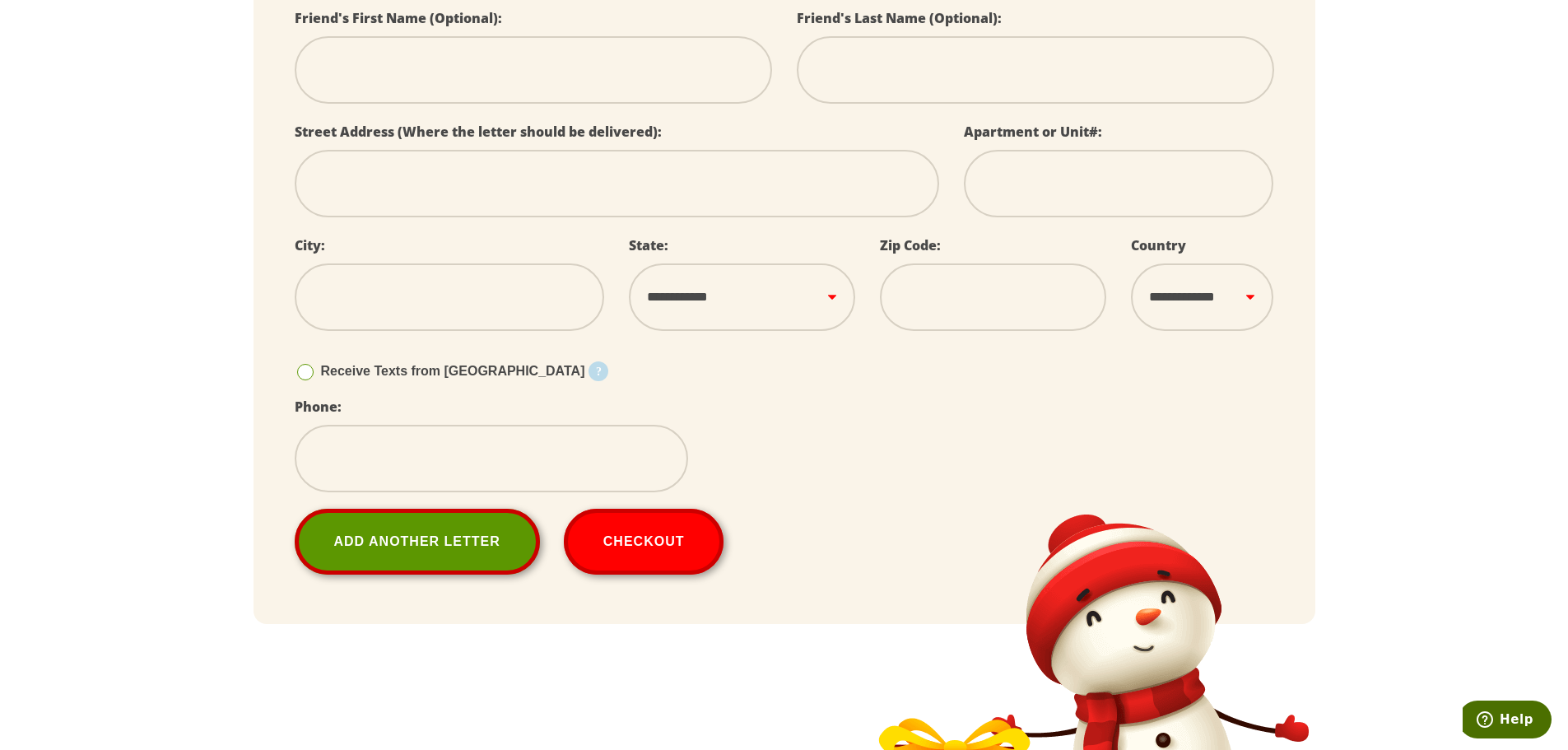
click at [394, 364] on span "Receive Texts from [GEOGRAPHIC_DATA]" at bounding box center [452, 371] width 264 height 14
select select
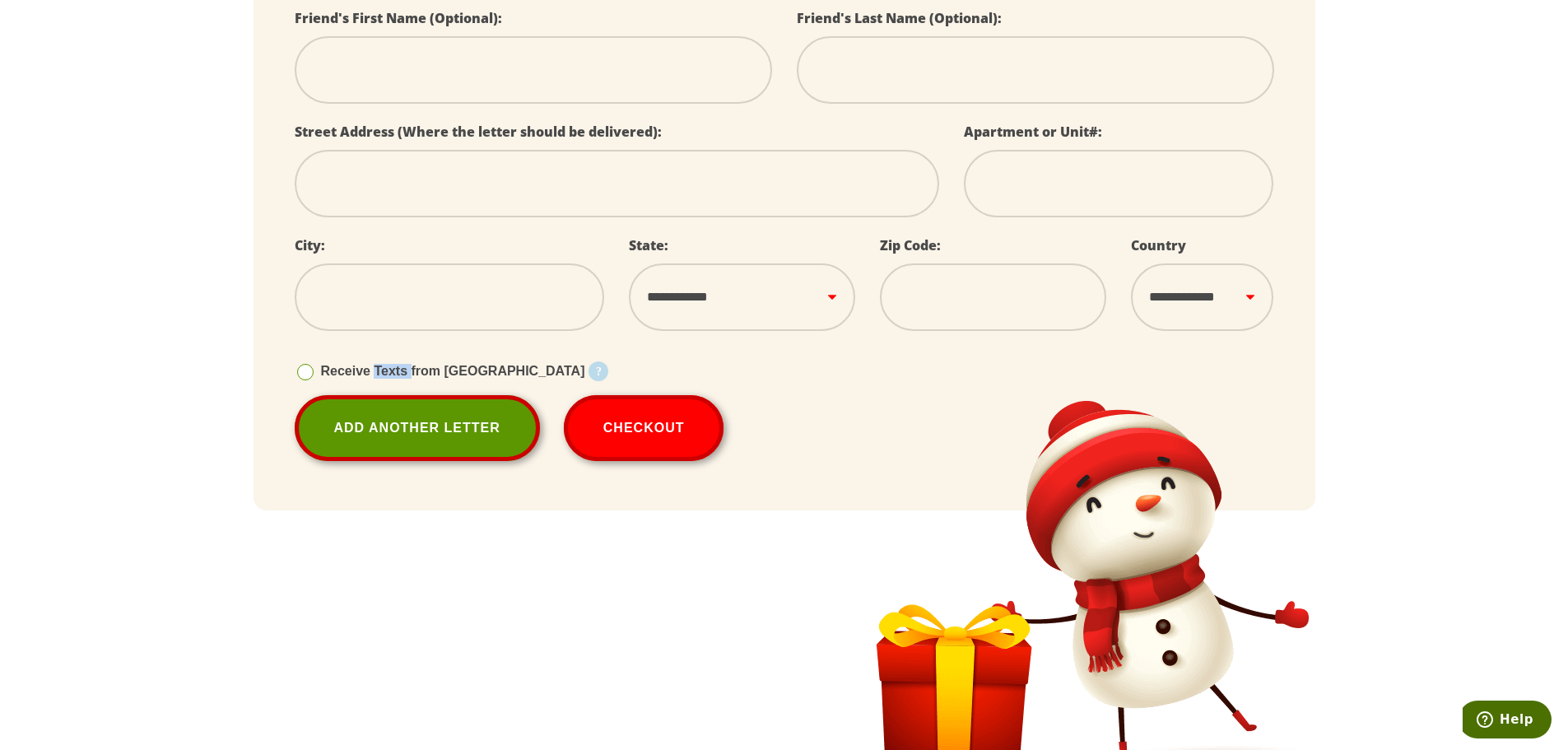
click at [394, 364] on span "Receive Texts from [GEOGRAPHIC_DATA]" at bounding box center [452, 371] width 264 height 14
select select
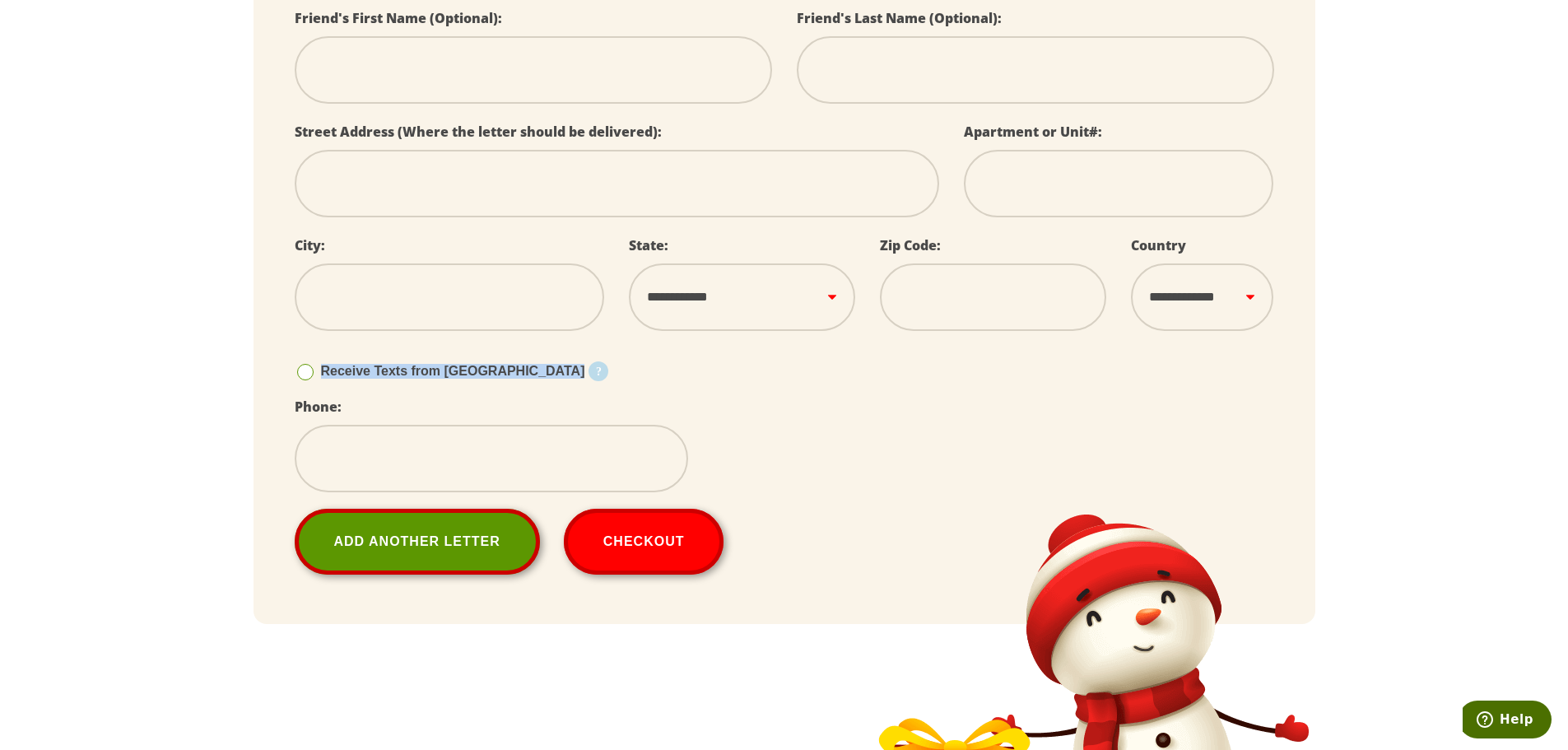
click at [394, 364] on span "Receive Texts from [GEOGRAPHIC_DATA]" at bounding box center [452, 371] width 264 height 14
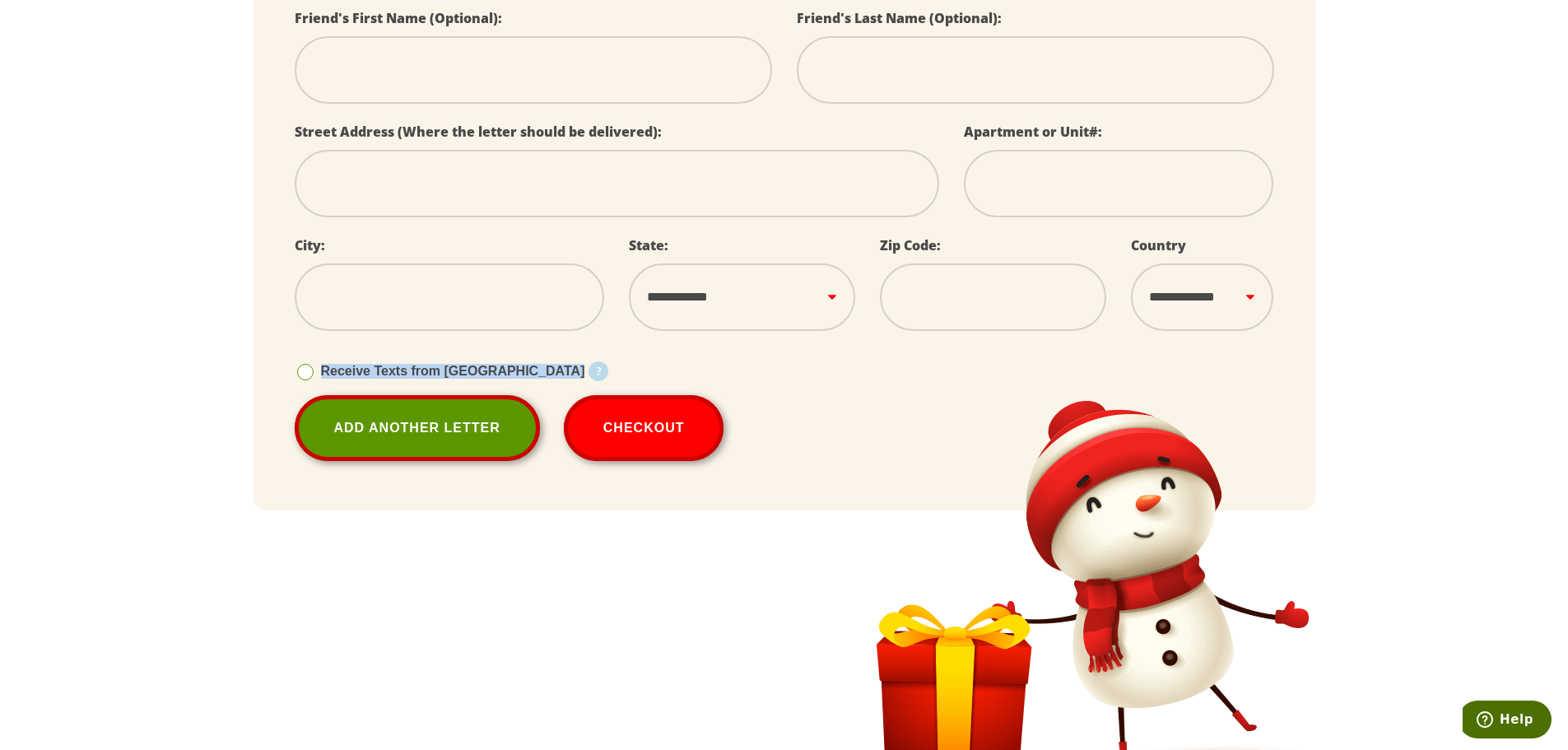
select select
click at [394, 364] on span "Receive Texts from [GEOGRAPHIC_DATA]" at bounding box center [452, 371] width 264 height 14
select select
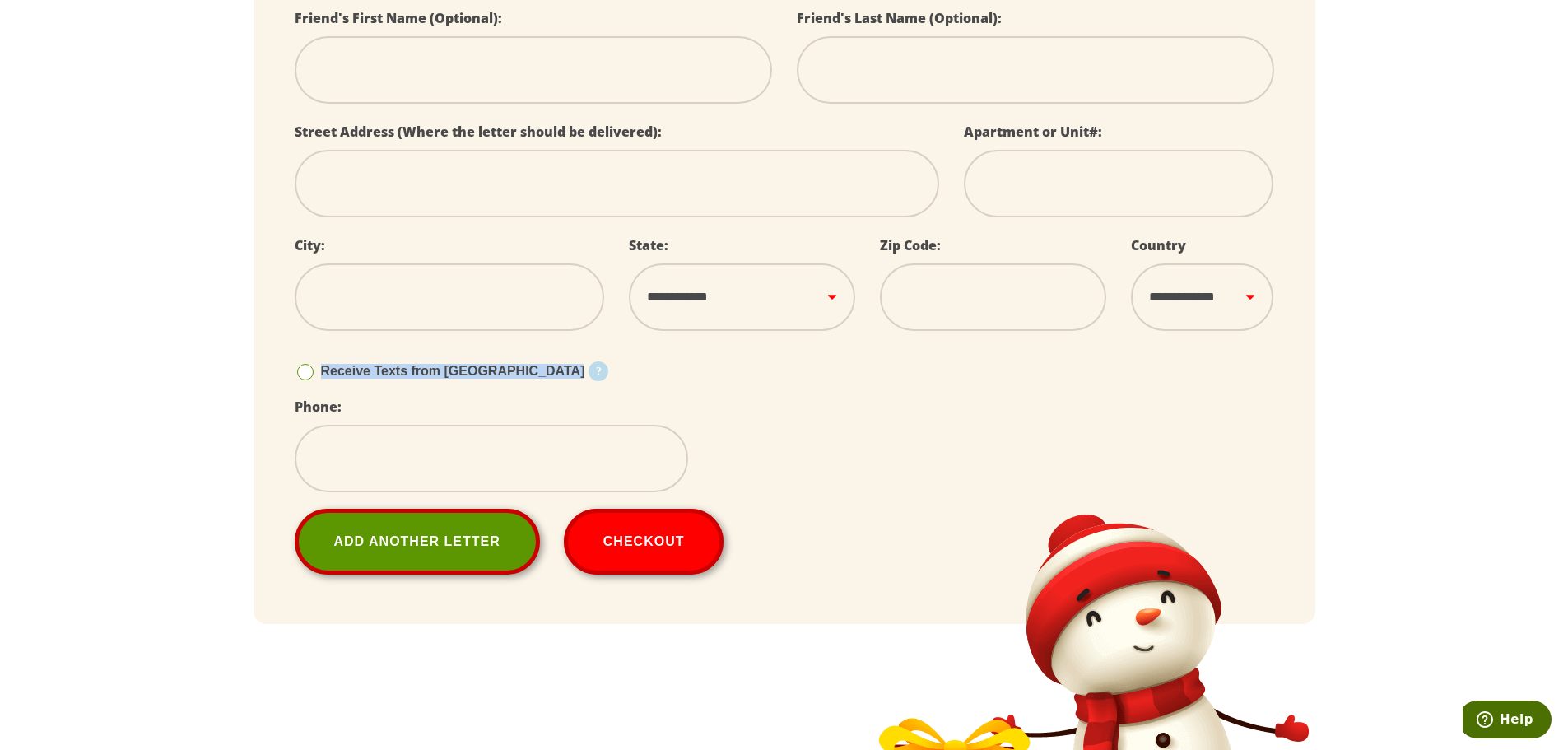
click at [394, 364] on span "Receive Texts from [GEOGRAPHIC_DATA]" at bounding box center [452, 371] width 264 height 14
select select
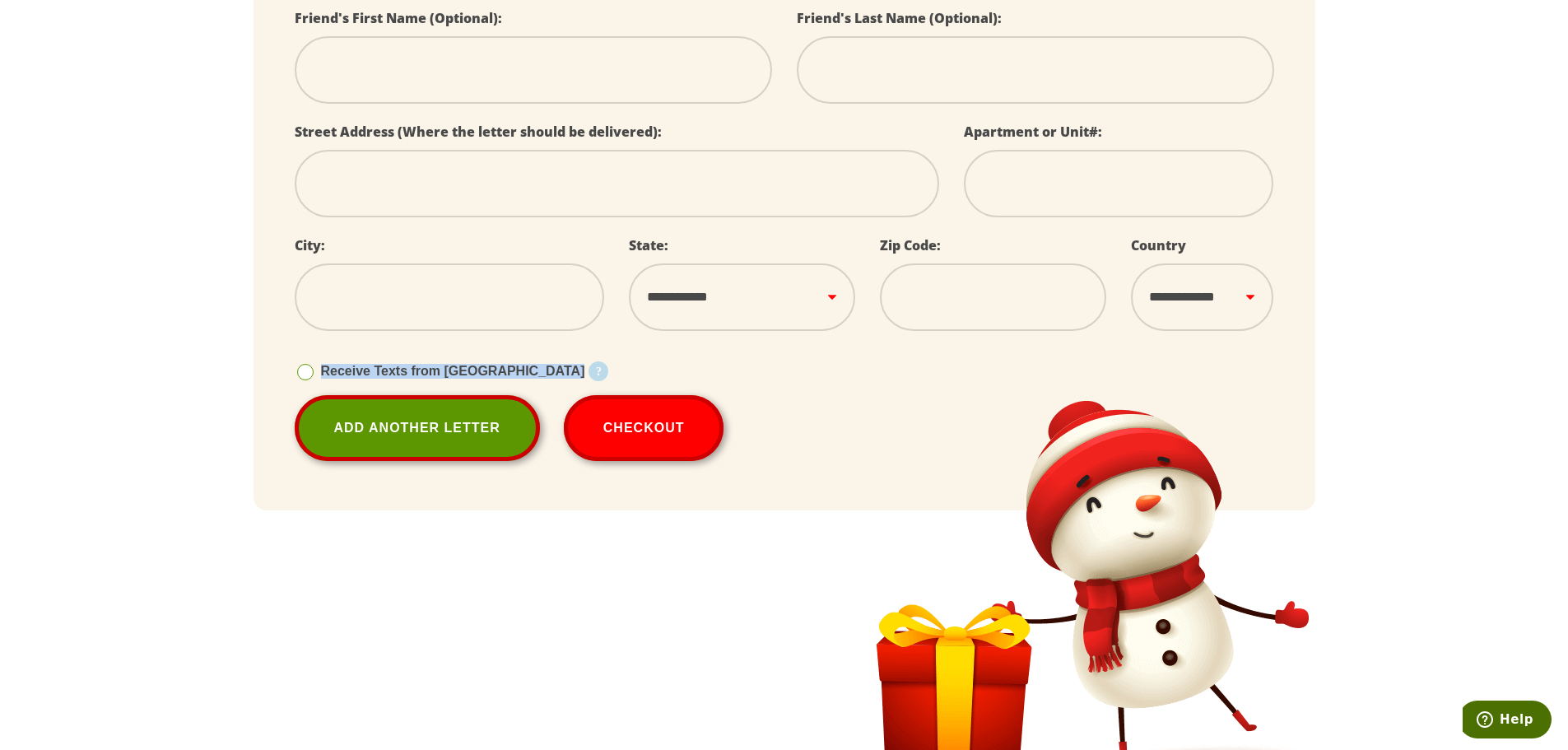
click at [951, 389] on div "Receive Texts from [GEOGRAPHIC_DATA] Starting [DATE], your child can receive 25…" at bounding box center [784, 371] width 979 height 48
select select
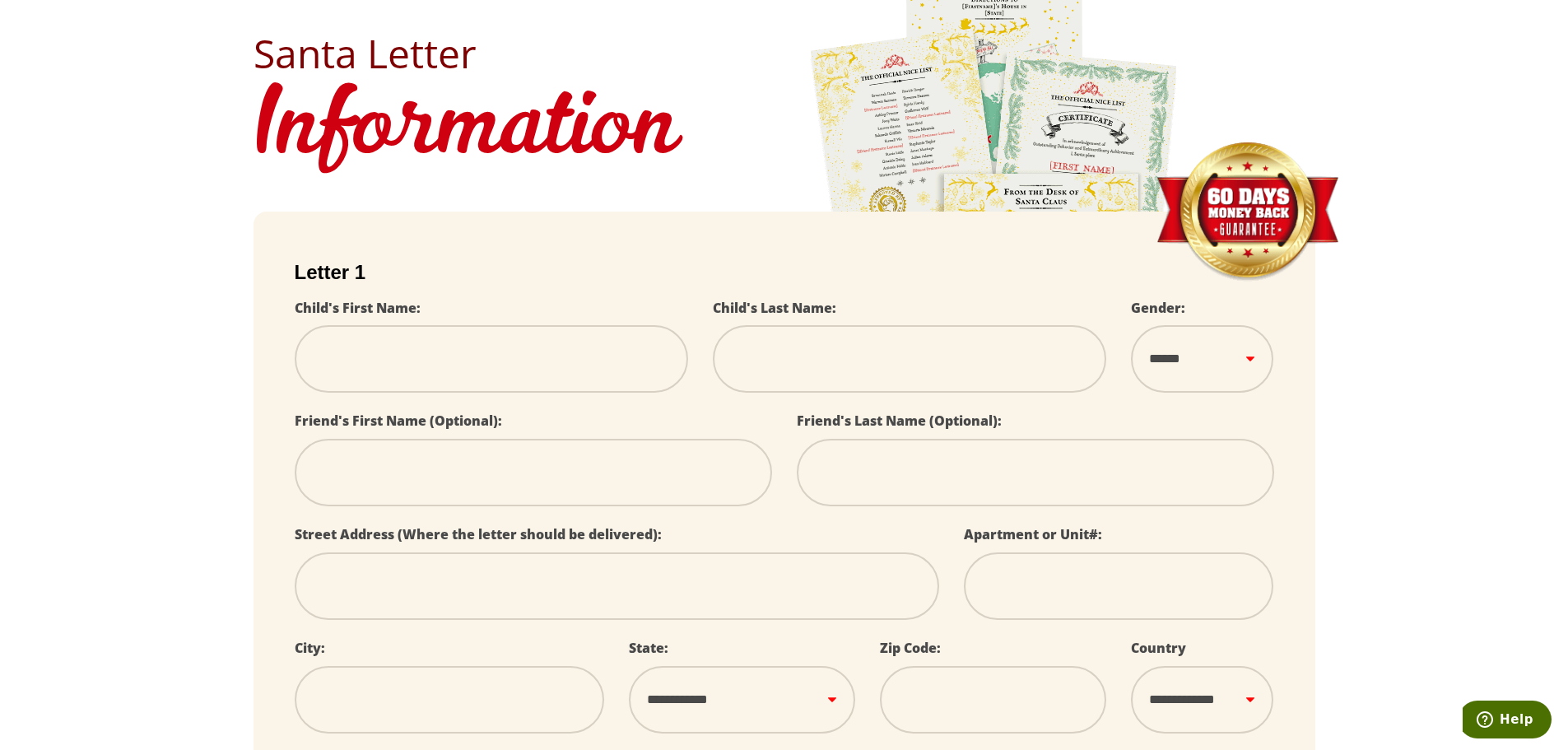
scroll to position [289, 0]
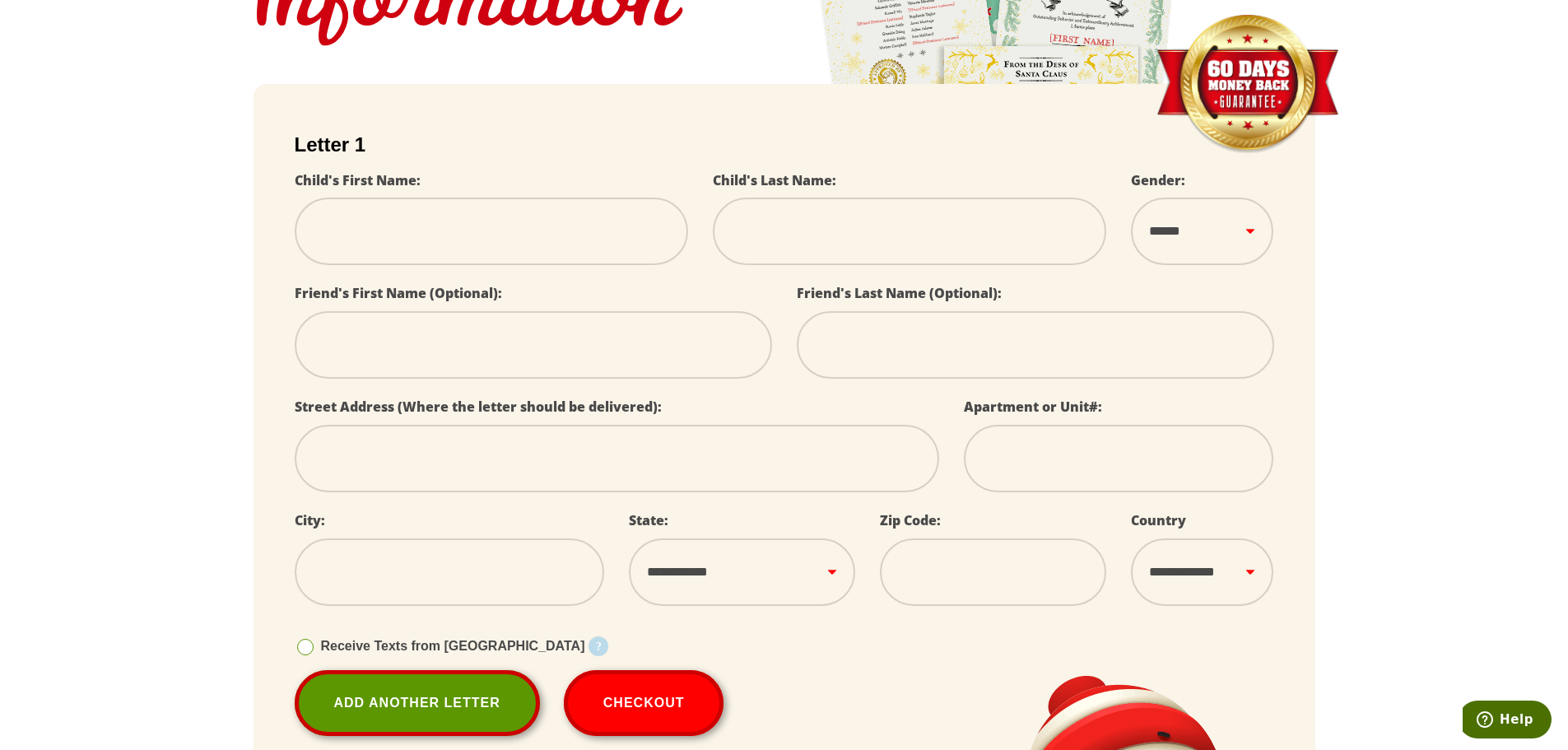
click at [801, 185] on label "Child's Last Name:" at bounding box center [774, 180] width 124 height 18
click at [799, 179] on label "Child's Last Name:" at bounding box center [774, 180] width 124 height 18
click at [656, 707] on button "Checkout" at bounding box center [644, 703] width 160 height 66
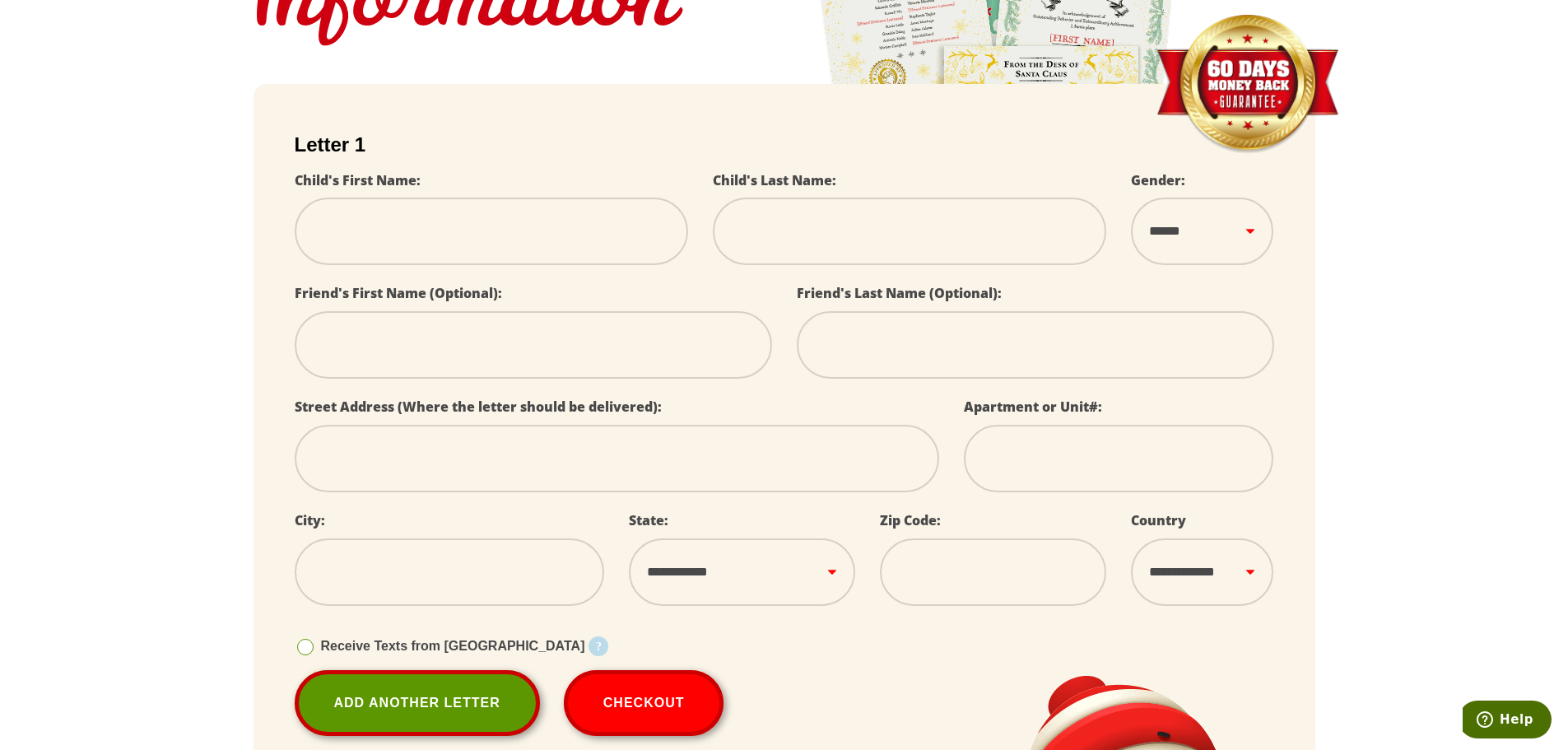
select select
click at [545, 240] on input "text" at bounding box center [492, 232] width 394 height 68
select select
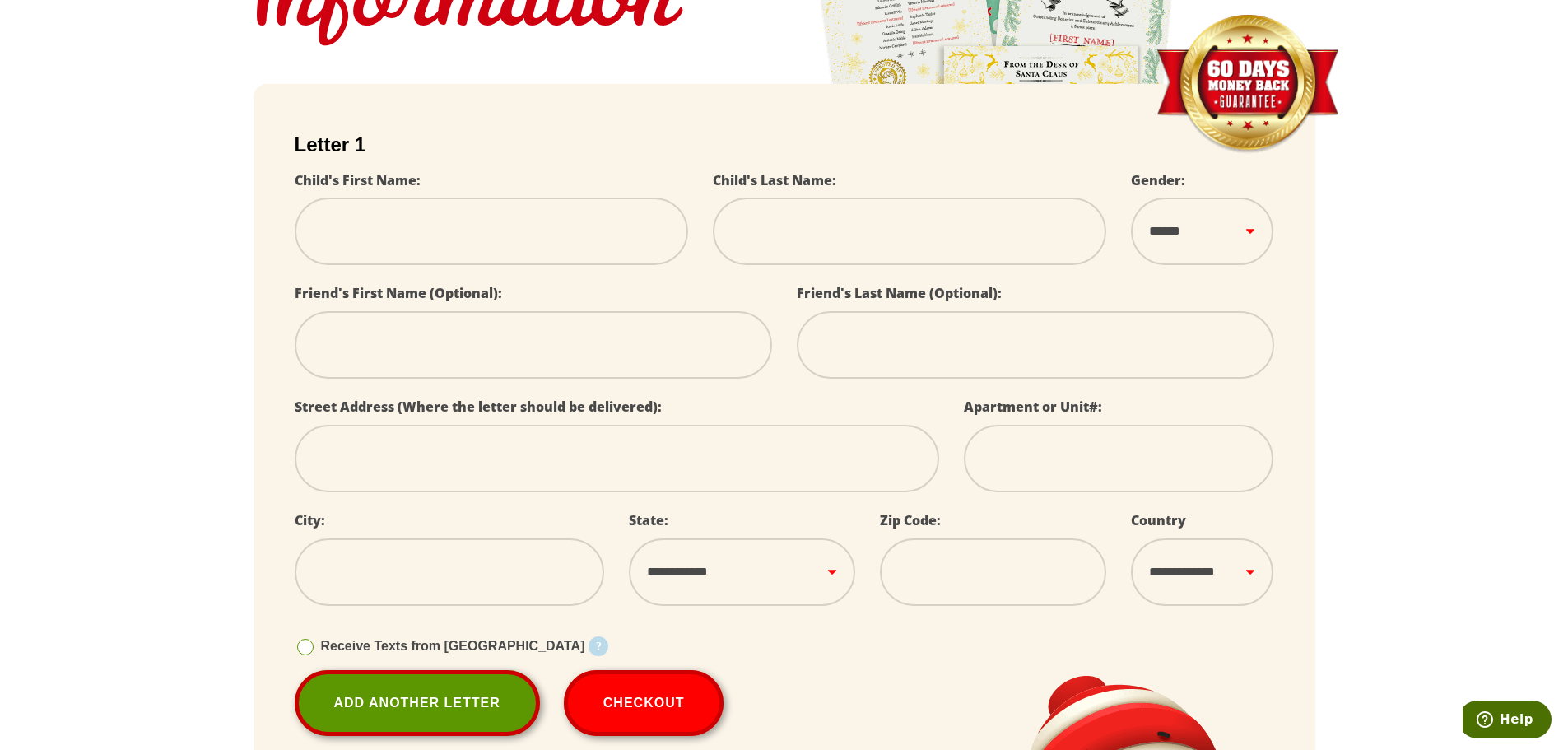
type input "*"
select select
type input "**"
select select
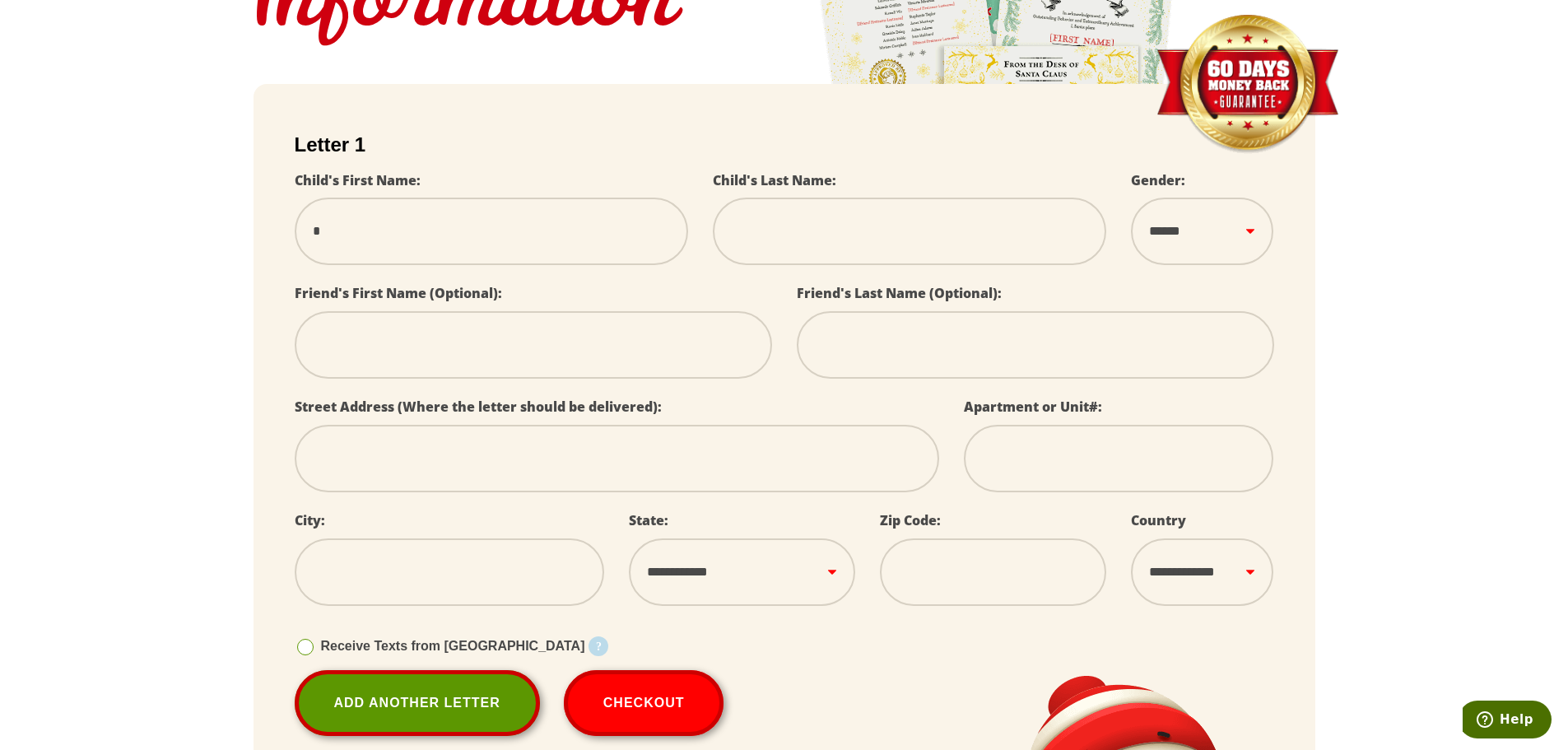
select select
type input "***"
select select
type input "***"
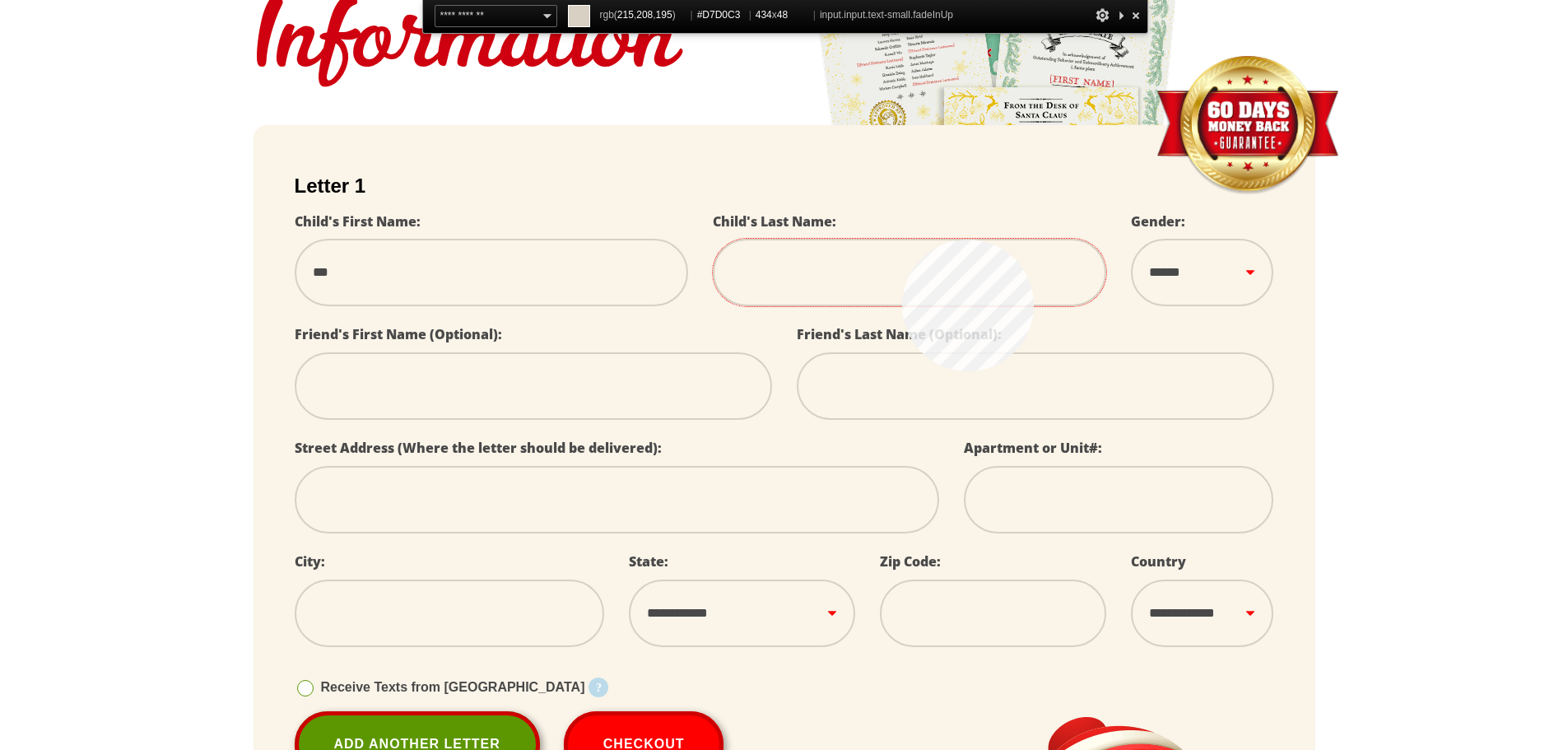
click at [902, 240] on input "text" at bounding box center [909, 273] width 394 height 68
click at [890, 240] on input "text" at bounding box center [909, 273] width 394 height 68
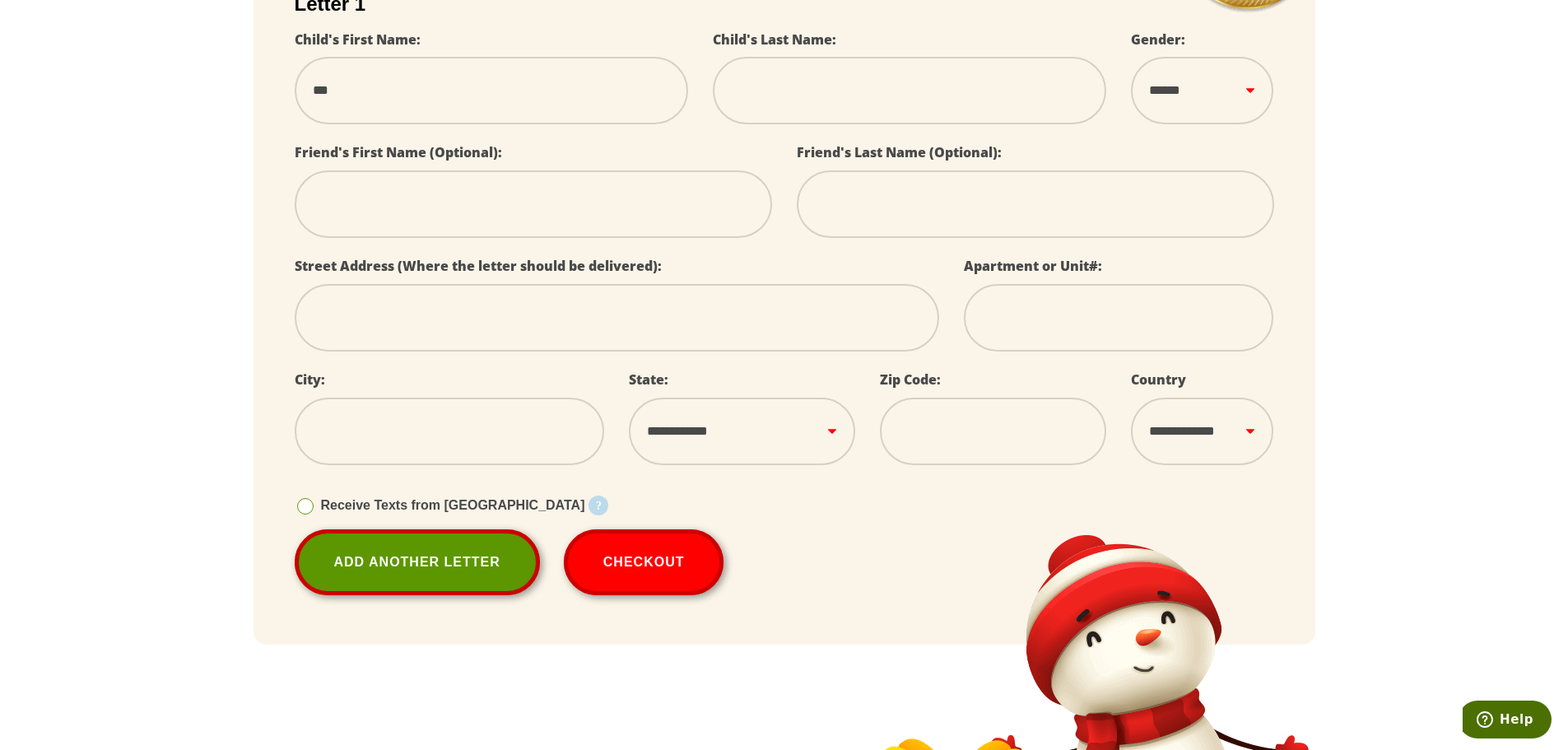
scroll to position [565, 0]
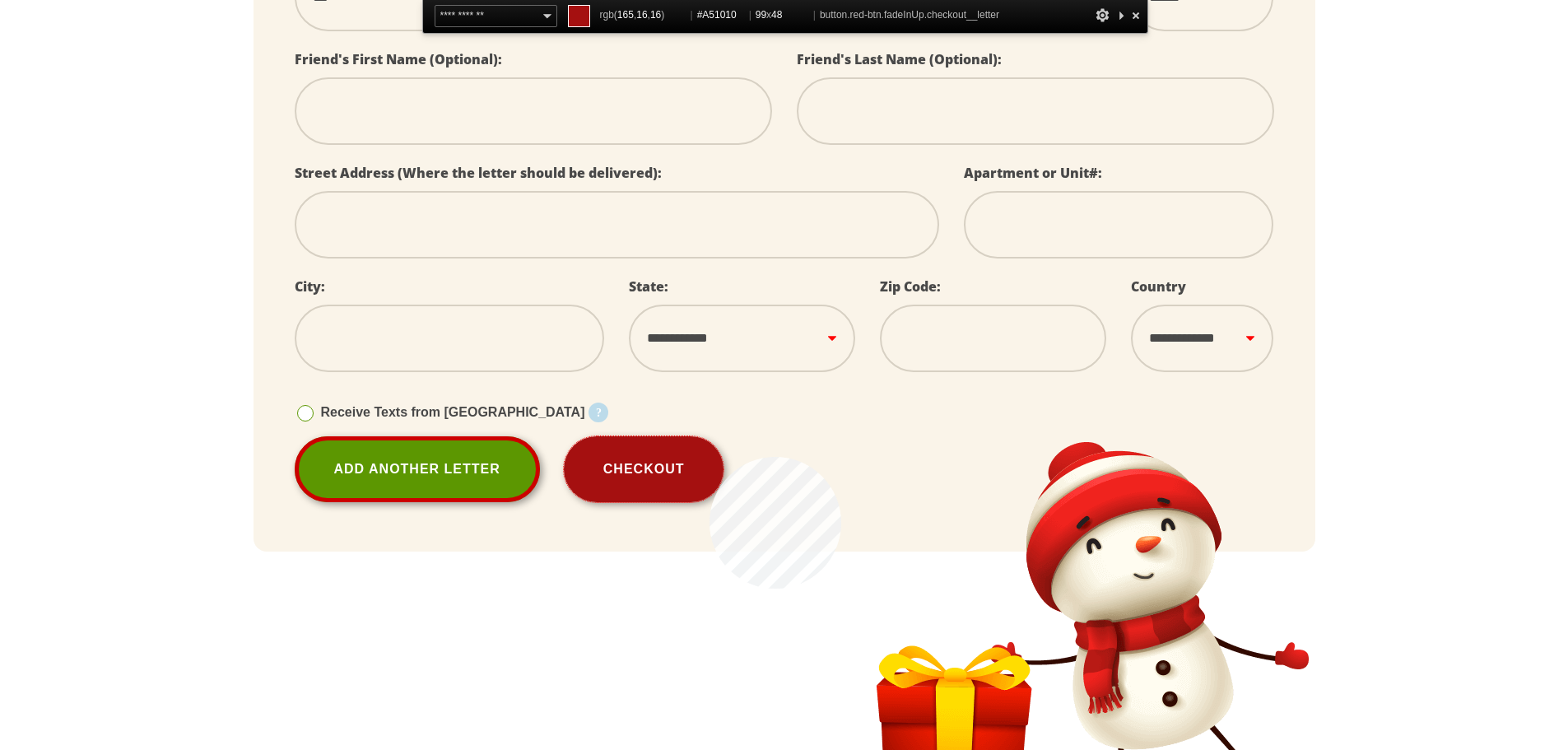
click at [710, 457] on button "Checkout" at bounding box center [644, 469] width 160 height 66
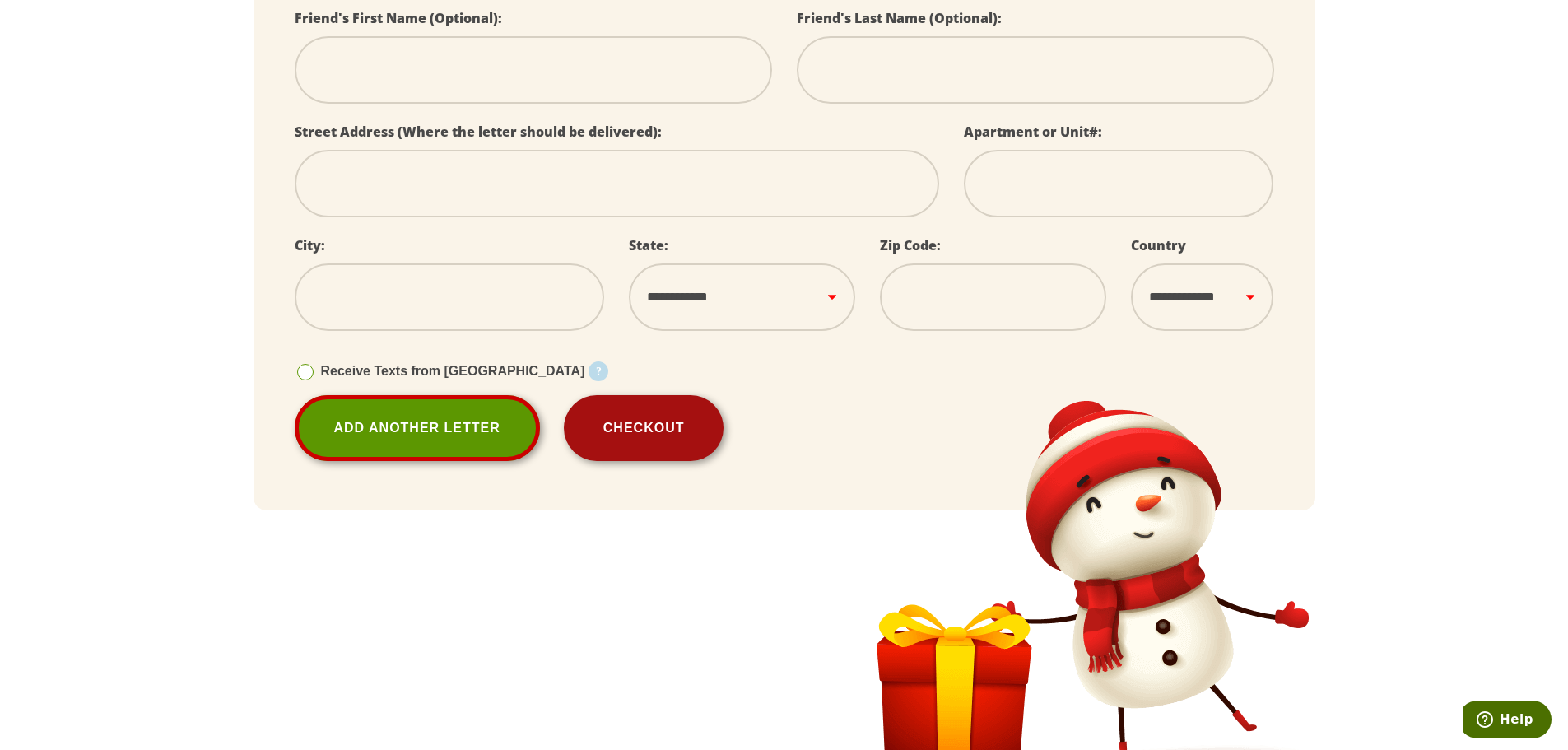
click at [640, 423] on button "Checkout" at bounding box center [644, 428] width 160 height 66
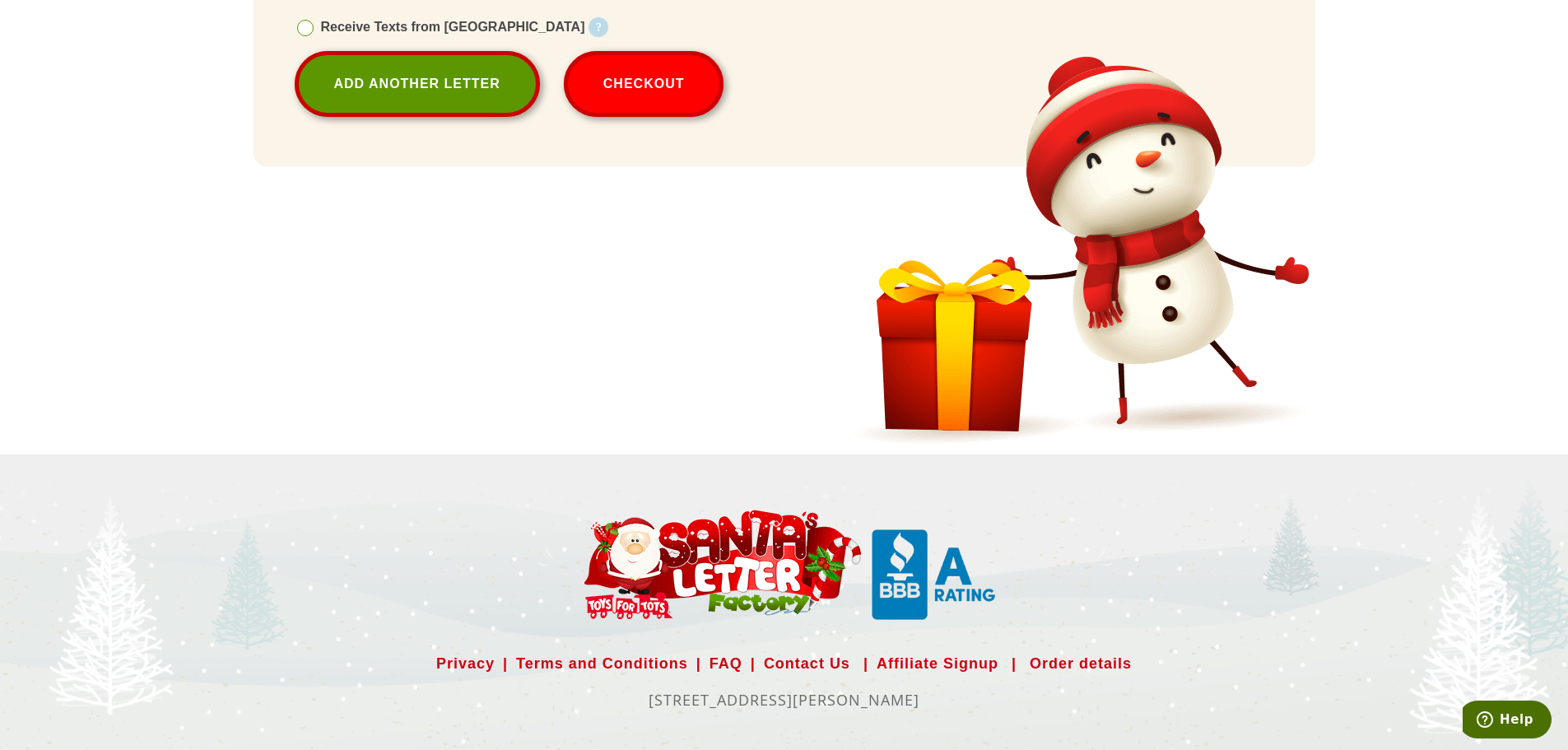
click at [1515, 749] on div at bounding box center [784, 750] width 1568 height 0
select select
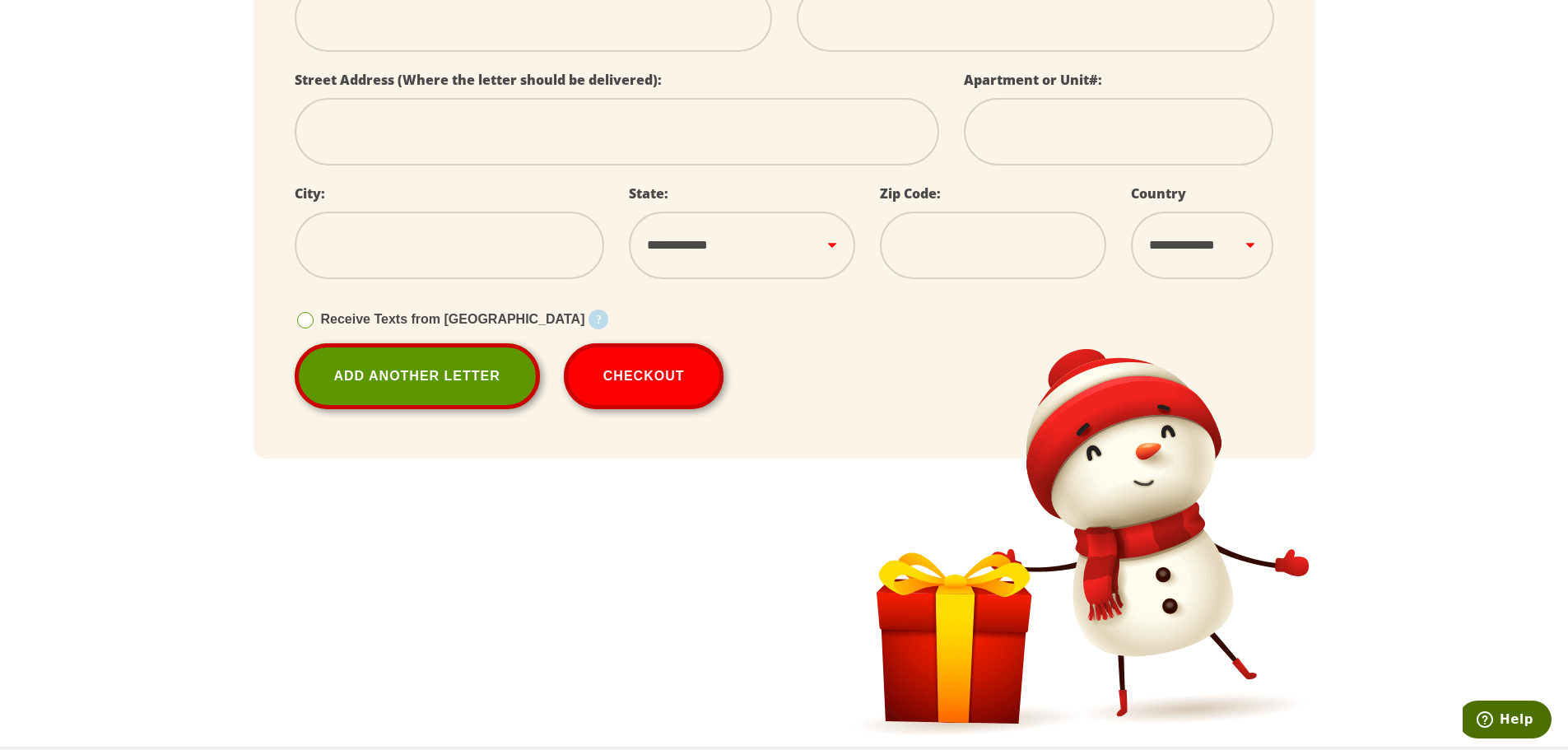
scroll to position [274, 0]
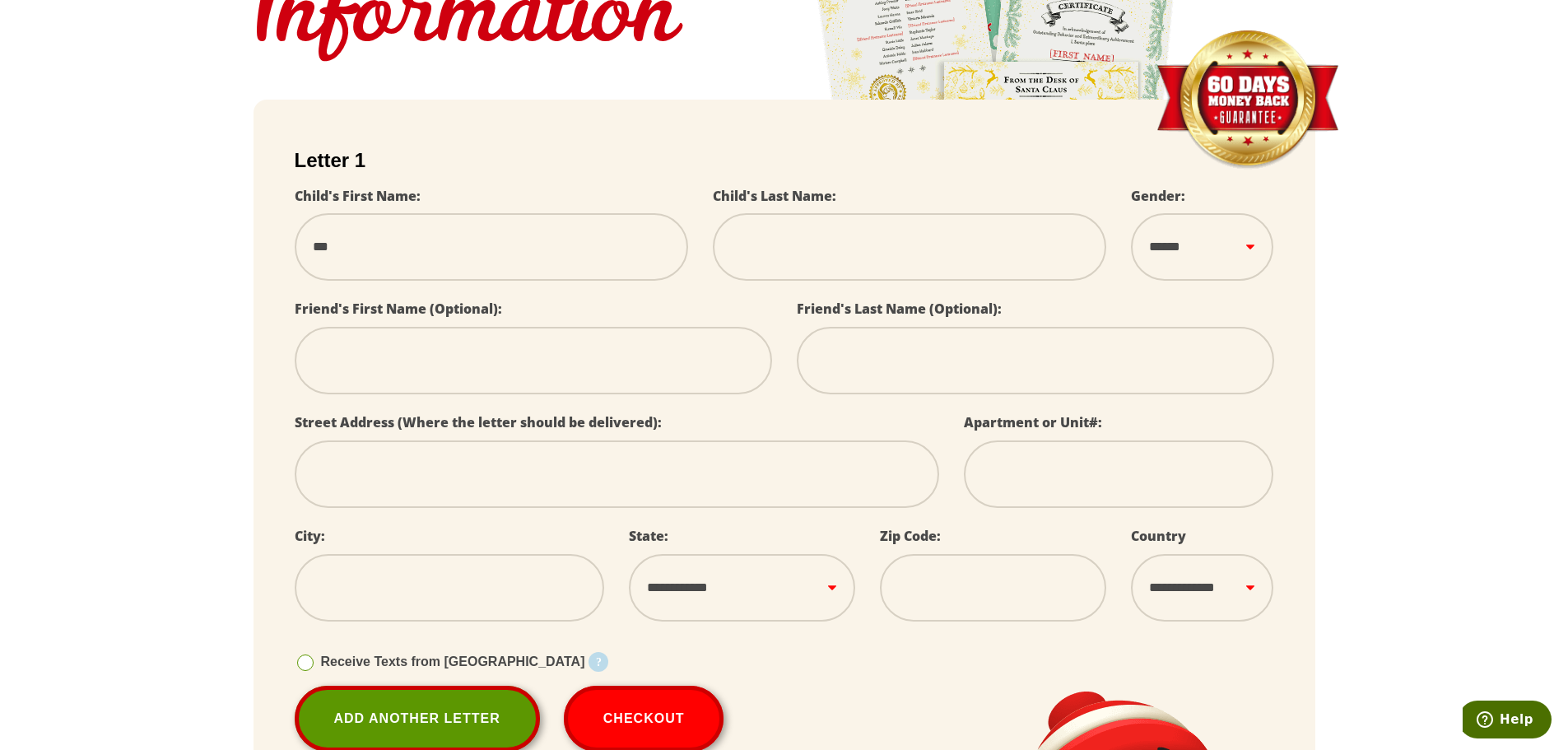
click at [457, 248] on input "***" at bounding box center [492, 247] width 394 height 68
select select
drag, startPoint x: 457, startPoint y: 248, endPoint x: 647, endPoint y: 249, distance: 190.0
click at [457, 249] on input "***" at bounding box center [492, 247] width 394 height 68
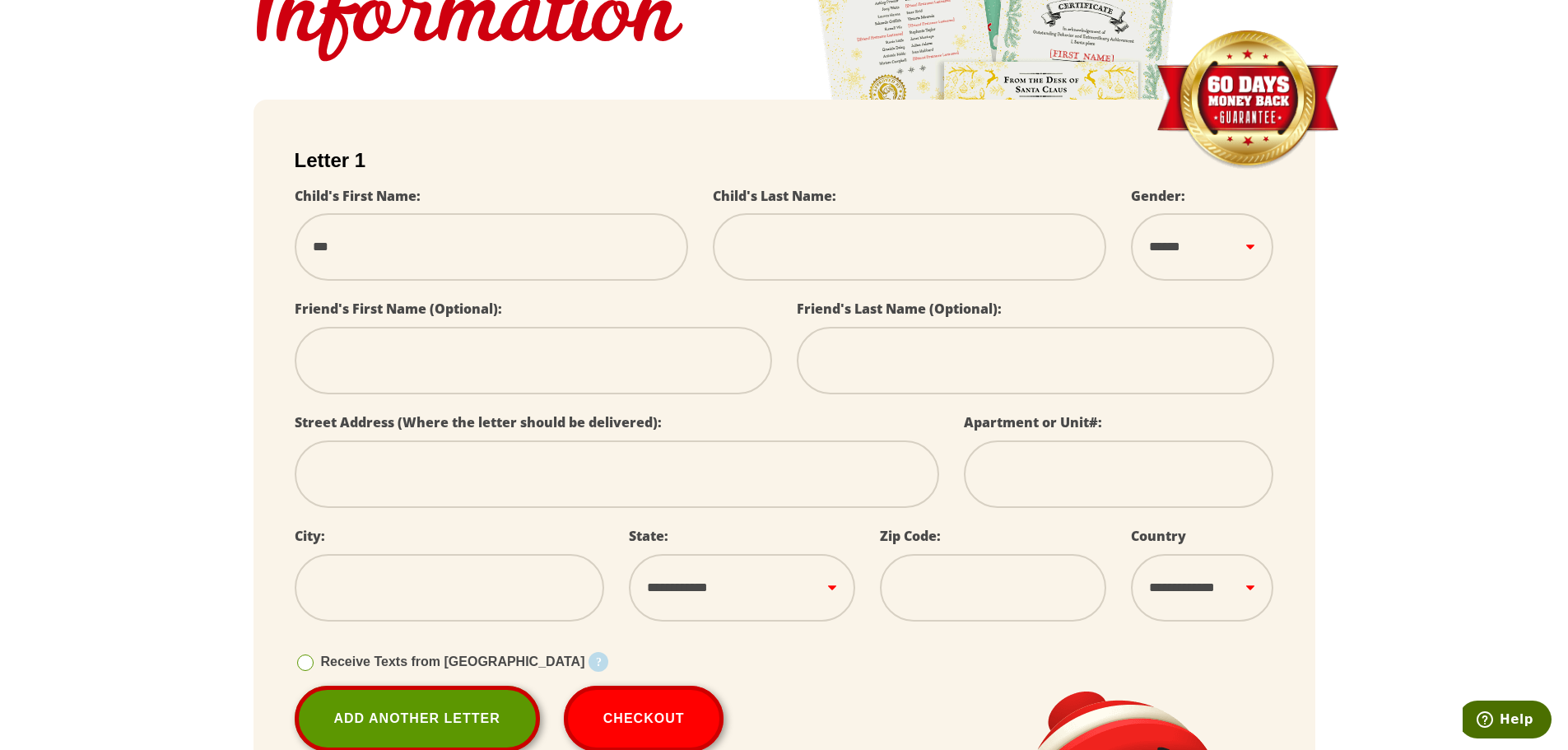
select select
click at [864, 245] on input "text" at bounding box center [909, 247] width 394 height 68
select select
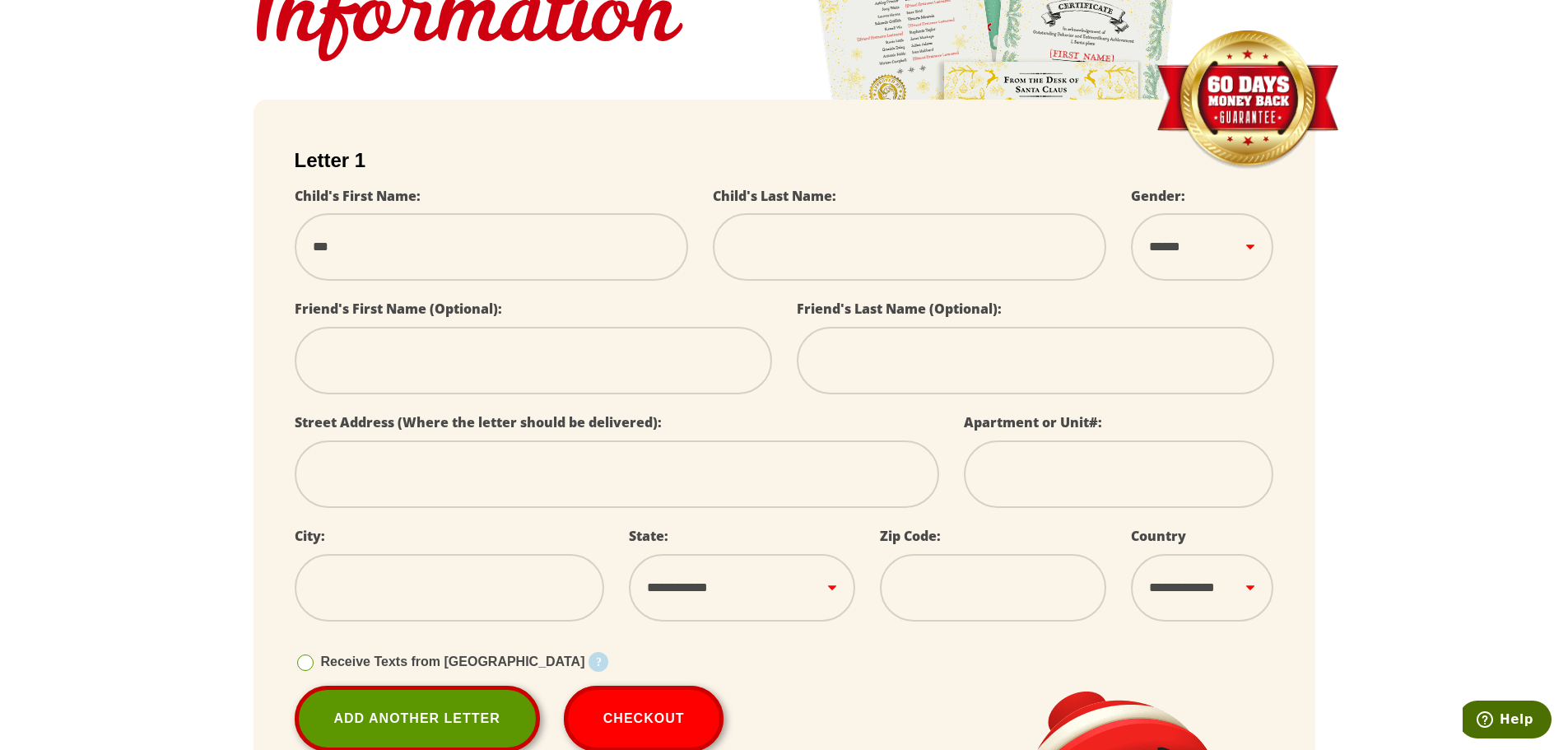
type input "*"
select select
type input "**"
select select
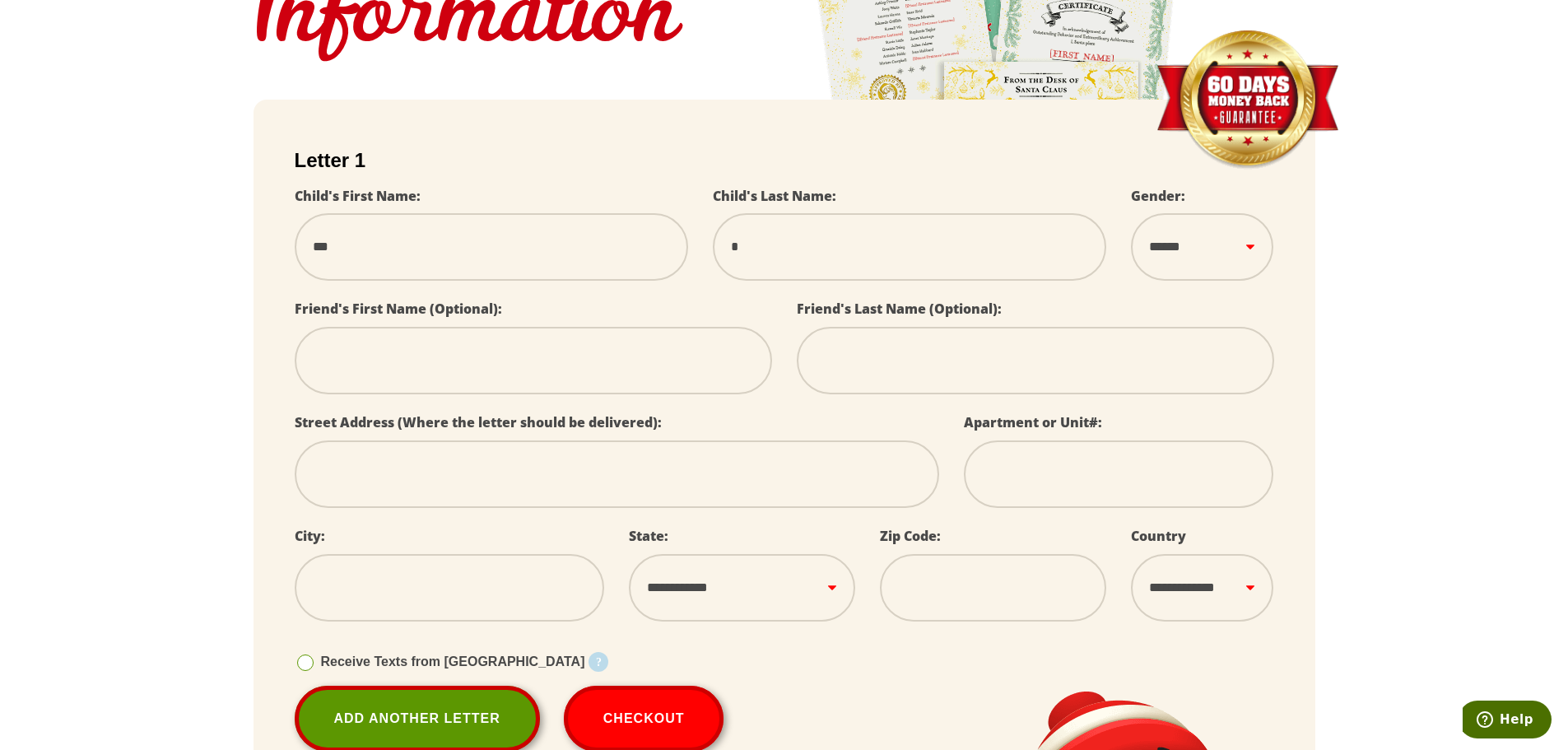
select select
type input "***"
select select
type input "***"
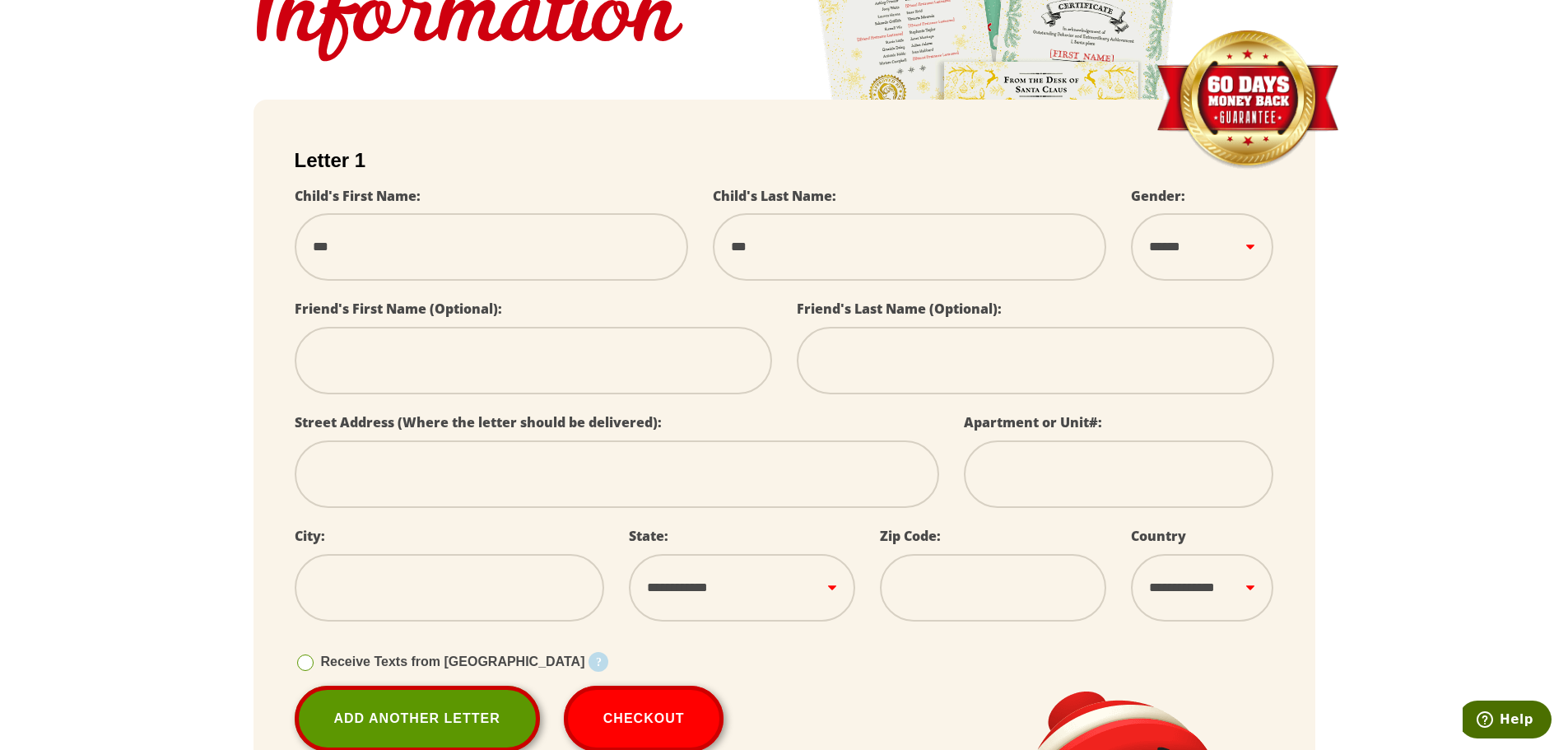
click at [1178, 241] on select "****** *** ****" at bounding box center [1202, 247] width 142 height 68
select select
select select "*"
click at [1131, 213] on select "****** *** ****" at bounding box center [1202, 247] width 142 height 68
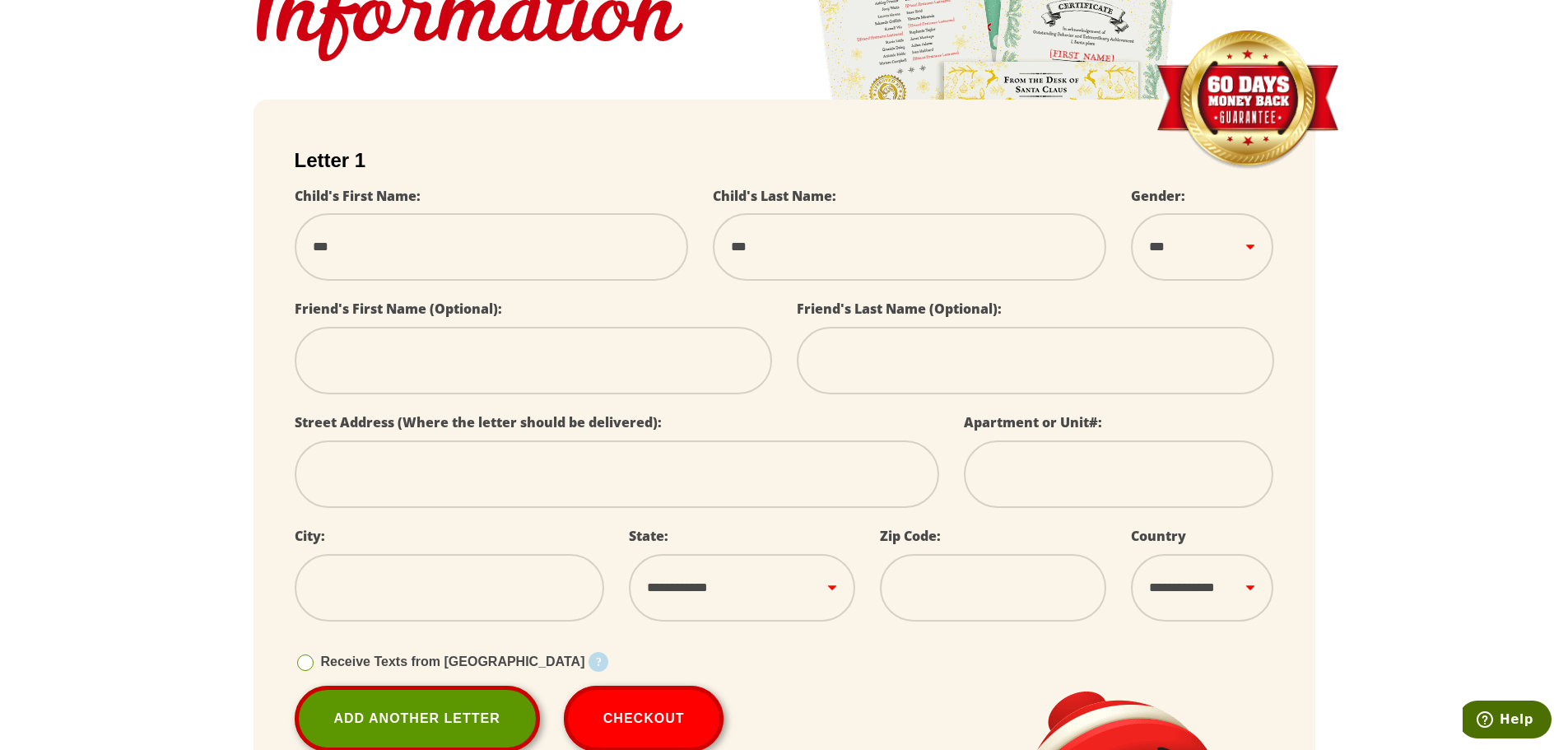
drag, startPoint x: 443, startPoint y: 385, endPoint x: 495, endPoint y: 375, distance: 53.0
click at [443, 385] on input "text" at bounding box center [533, 361] width 477 height 68
select select
type input "*"
select select
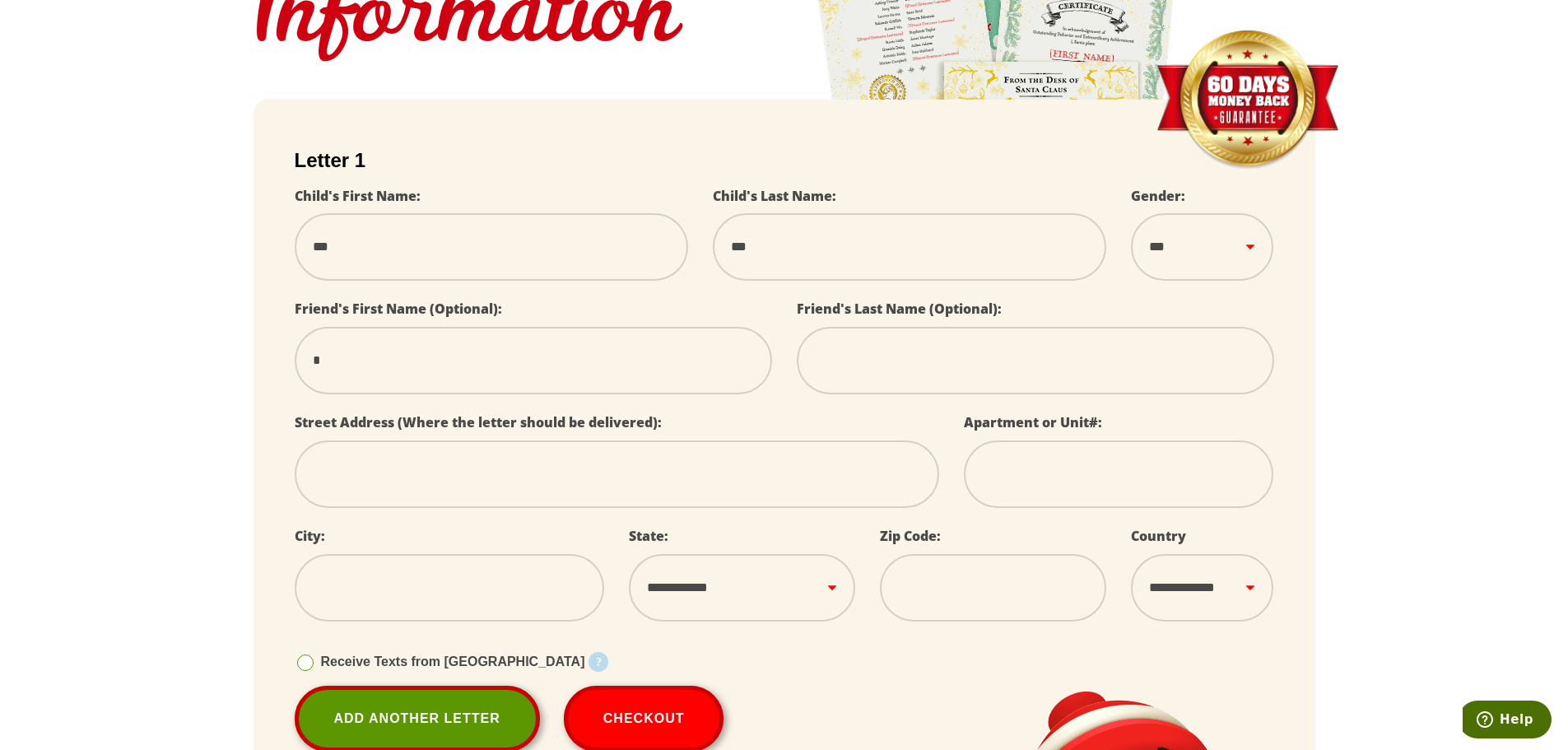
type input "**"
select select
type input "**"
click at [890, 342] on input "text" at bounding box center [1036, 361] width 477 height 68
select select
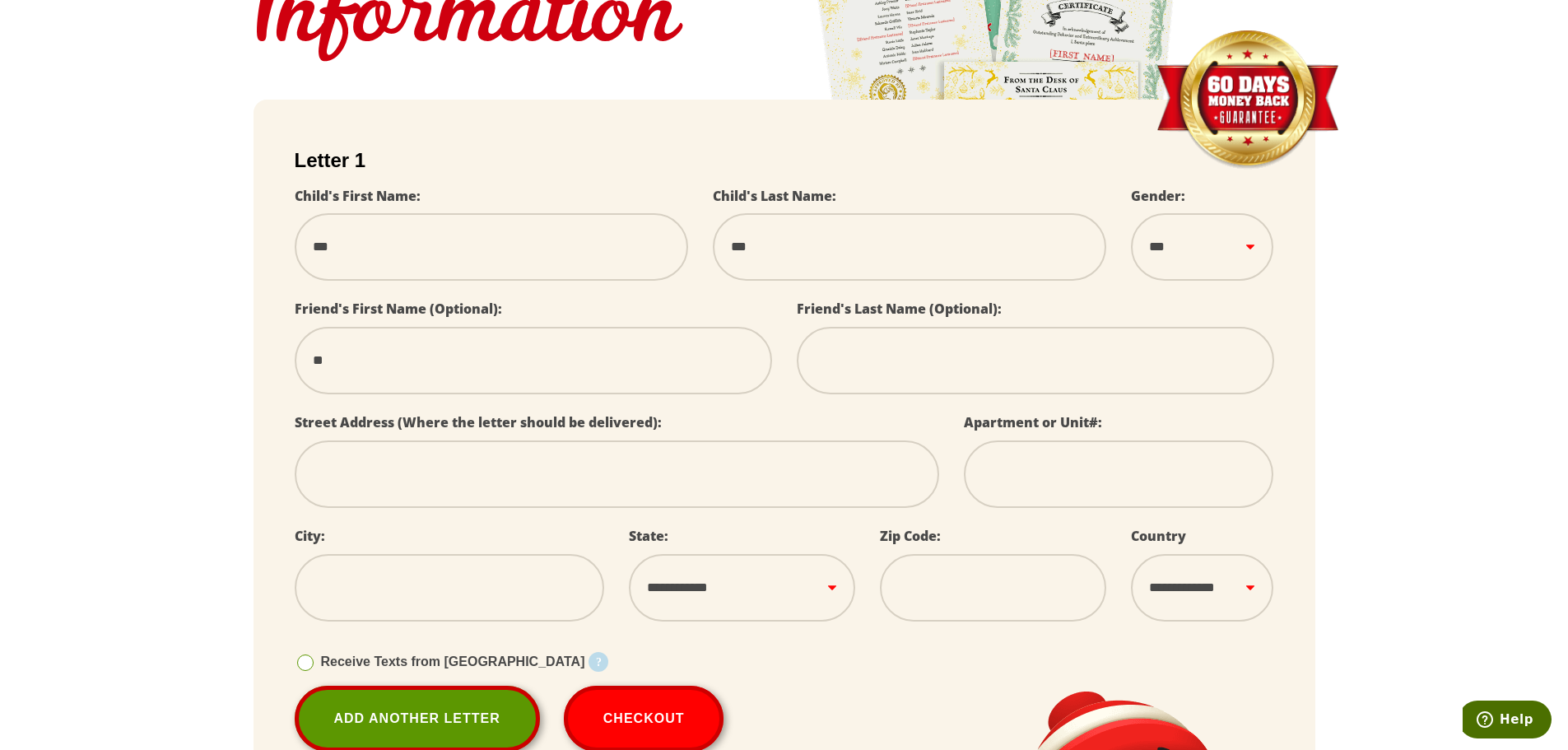
type input "*"
select select
type input "**"
select select
type input "**"
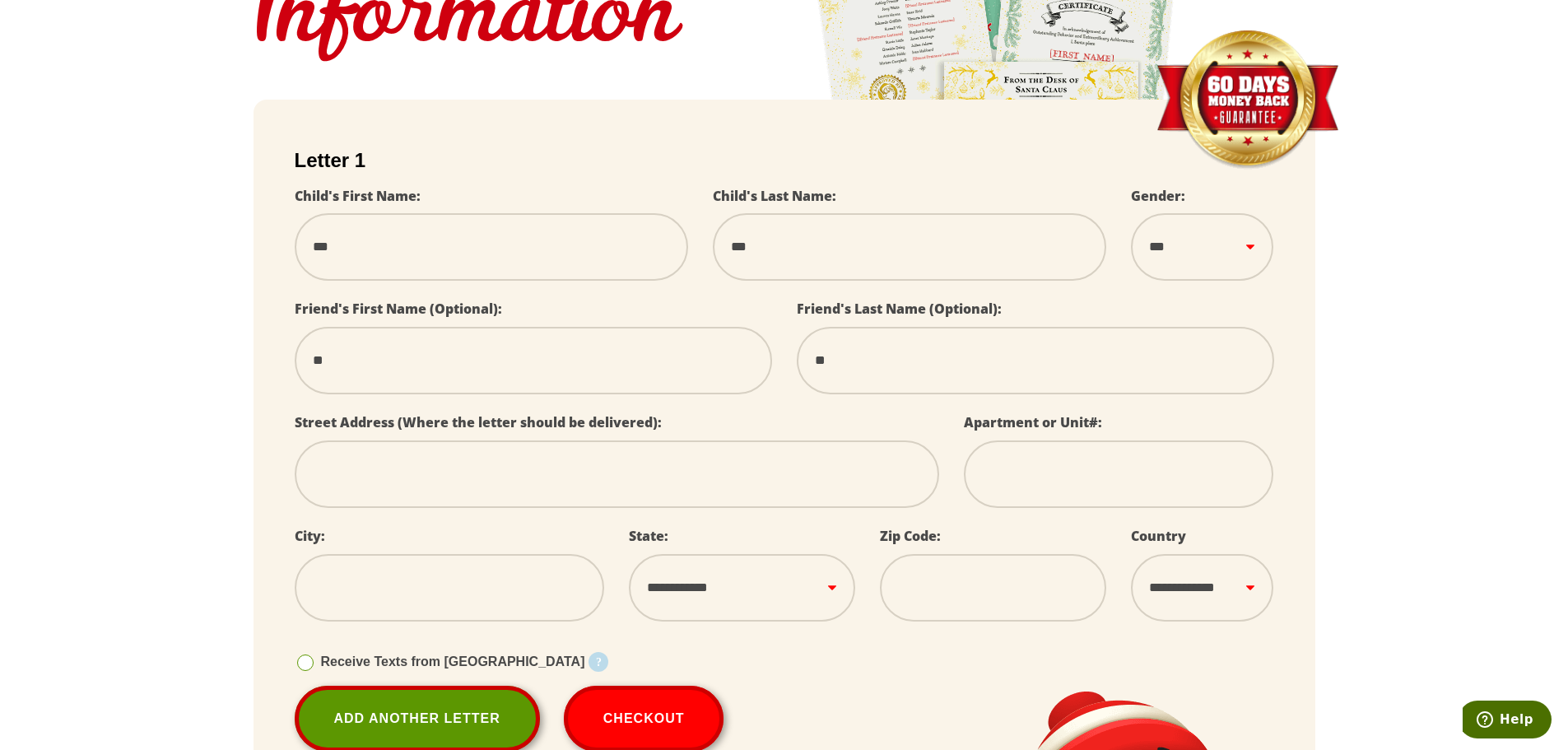
click at [422, 463] on input "text" at bounding box center [617, 474] width 645 height 68
select select
type input "*"
select select
type input "**"
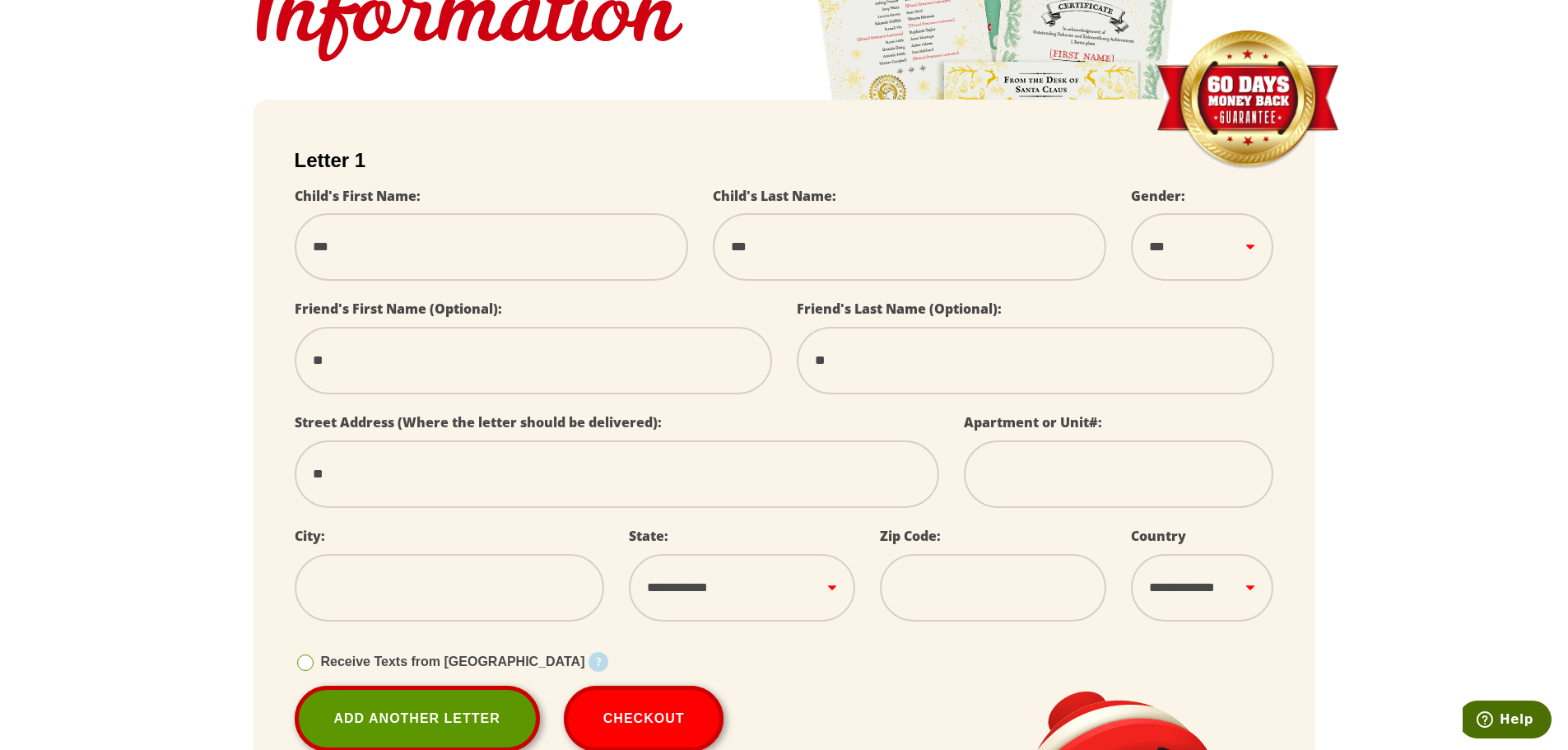
click at [646, 477] on input "**" at bounding box center [617, 474] width 645 height 68
click at [647, 474] on input "**" at bounding box center [617, 474] width 645 height 68
select select
type input "*"
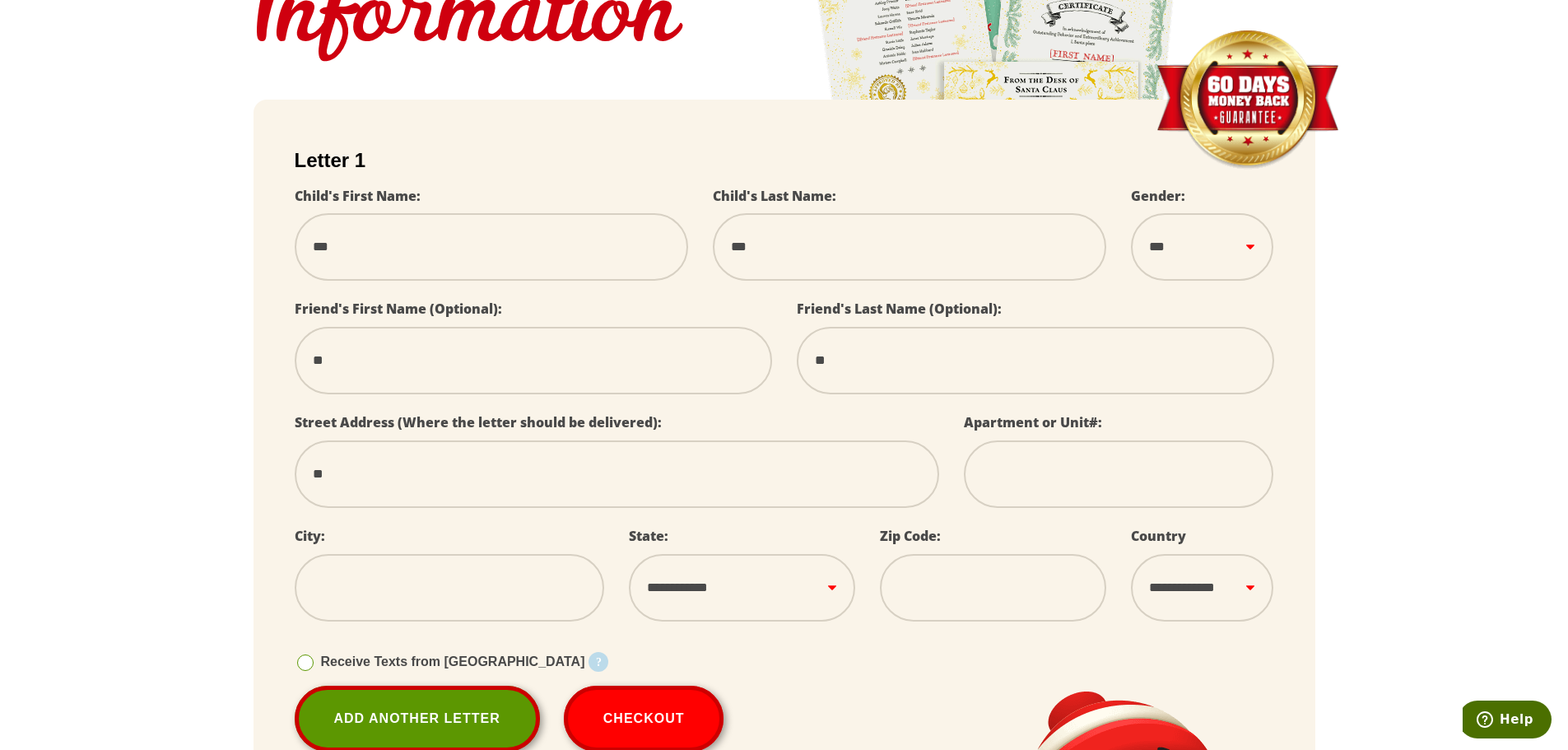
select select
click at [1068, 456] on input "text" at bounding box center [1118, 474] width 310 height 68
click at [496, 574] on input "text" at bounding box center [450, 588] width 310 height 68
click at [734, 590] on select "**********" at bounding box center [742, 588] width 226 height 68
click at [797, 738] on form "**********" at bounding box center [784, 450] width 1061 height 701
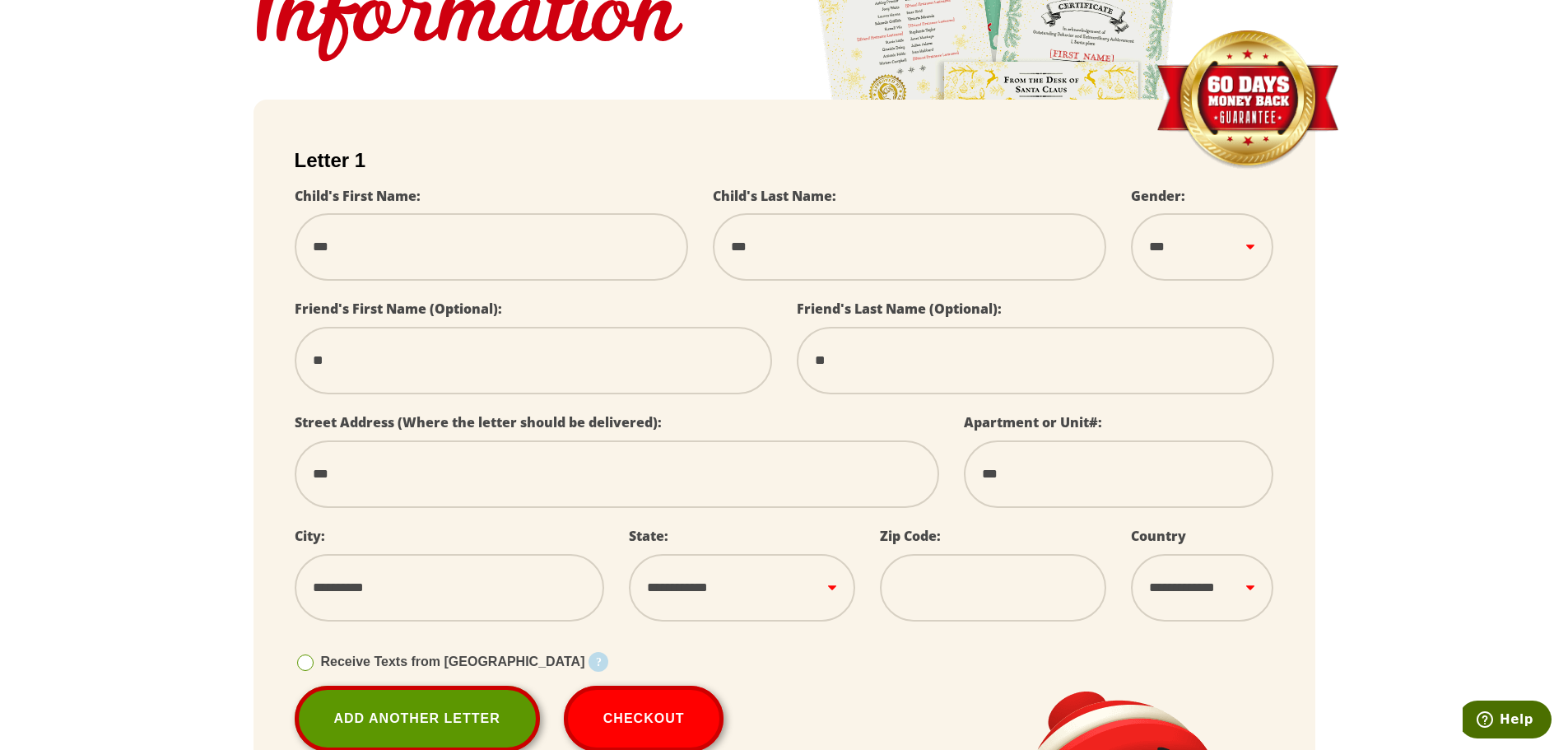
click at [826, 714] on form "**********" at bounding box center [784, 450] width 1061 height 701
click at [808, 609] on select "**********" at bounding box center [742, 588] width 226 height 68
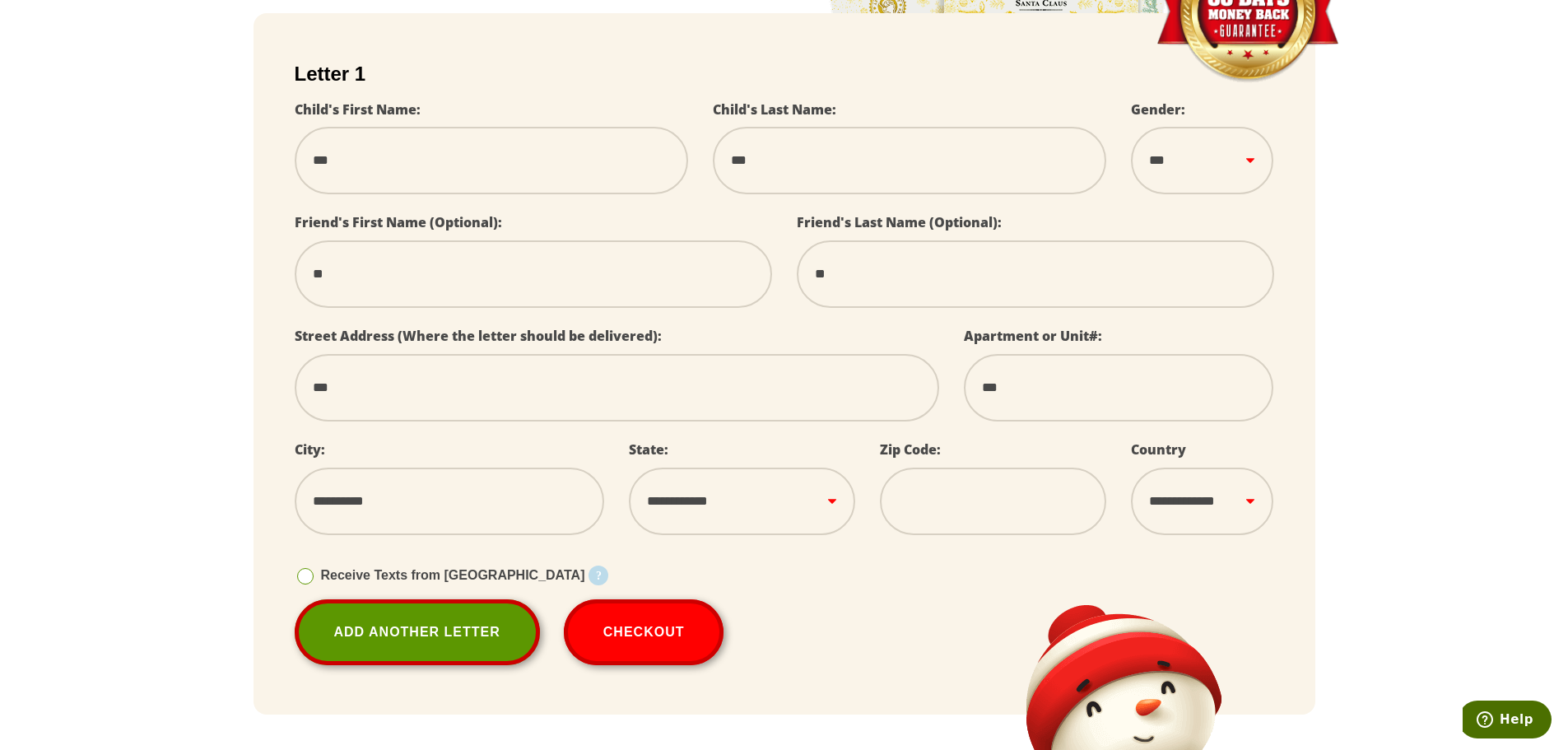
scroll to position [549, 0]
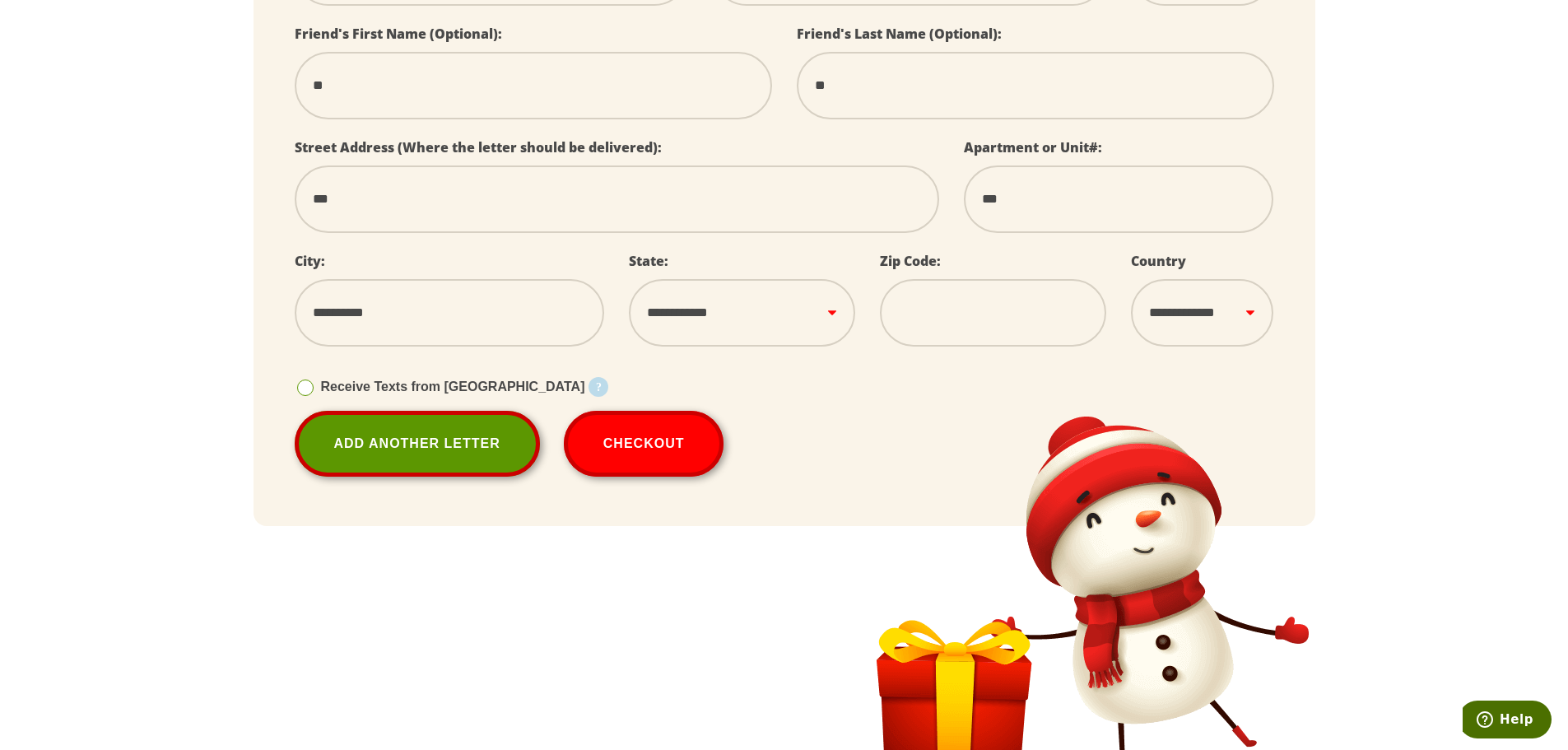
click at [809, 308] on select "**********" at bounding box center [742, 313] width 226 height 68
click at [949, 307] on input "tel" at bounding box center [993, 313] width 226 height 68
click at [957, 336] on input "tel" at bounding box center [993, 313] width 226 height 68
click at [740, 293] on select "**********" at bounding box center [742, 313] width 226 height 68
click at [629, 279] on select "**********" at bounding box center [742, 313] width 226 height 68
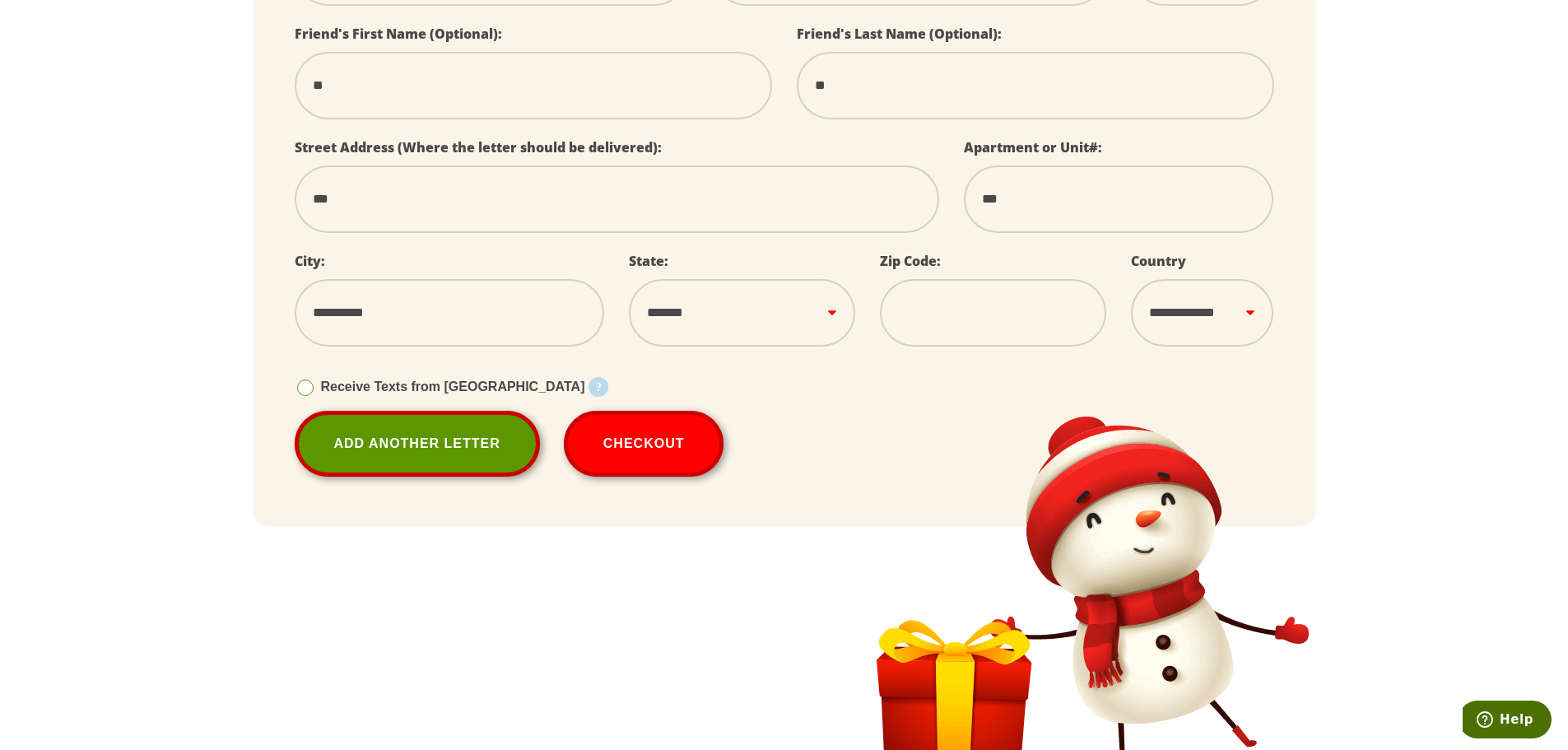
click at [825, 394] on div "Receive Texts from [GEOGRAPHIC_DATA] Starting [DATE], your child can receive 25…" at bounding box center [784, 387] width 979 height 48
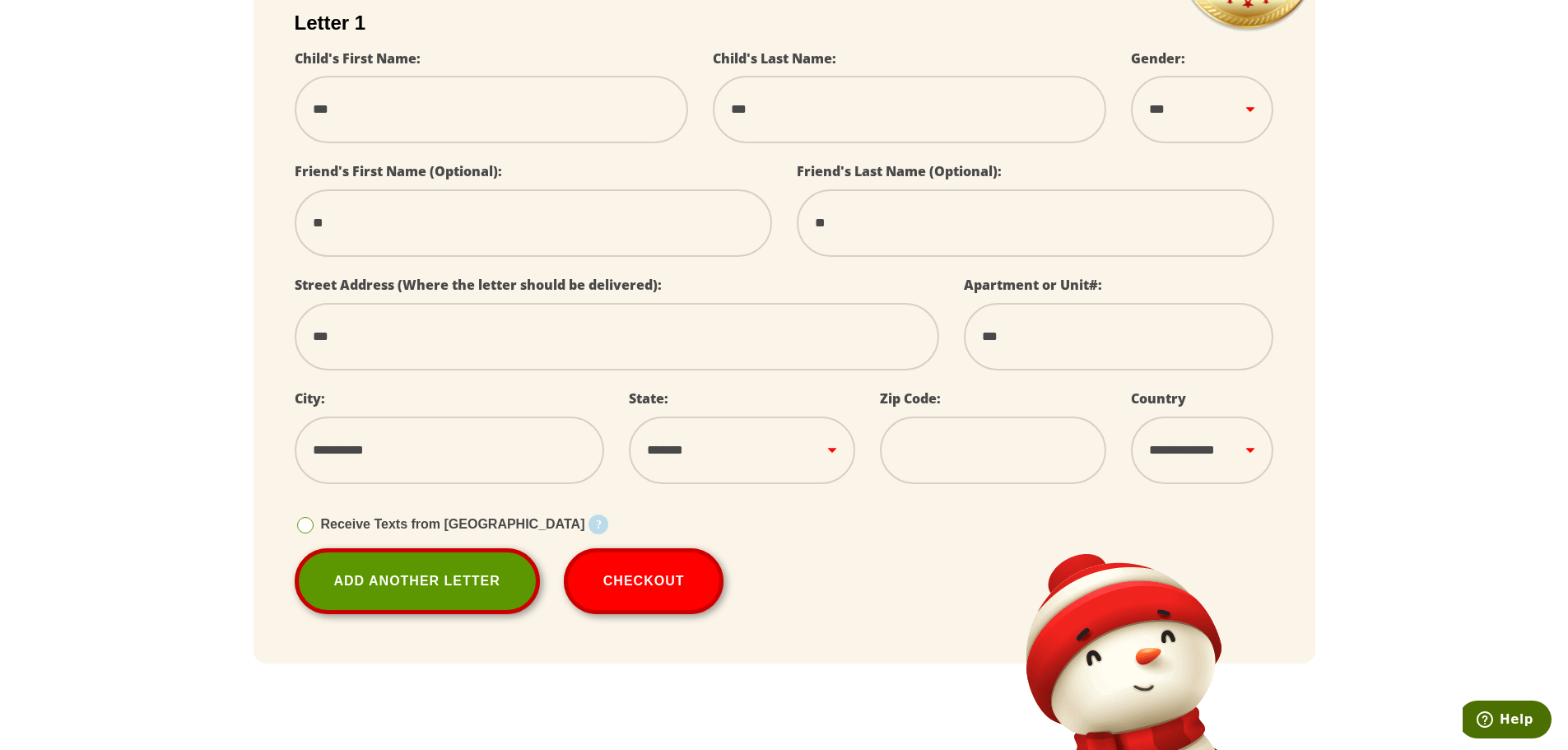
click at [922, 446] on input "tel" at bounding box center [993, 451] width 226 height 68
click at [635, 603] on button "Checkout" at bounding box center [644, 582] width 160 height 66
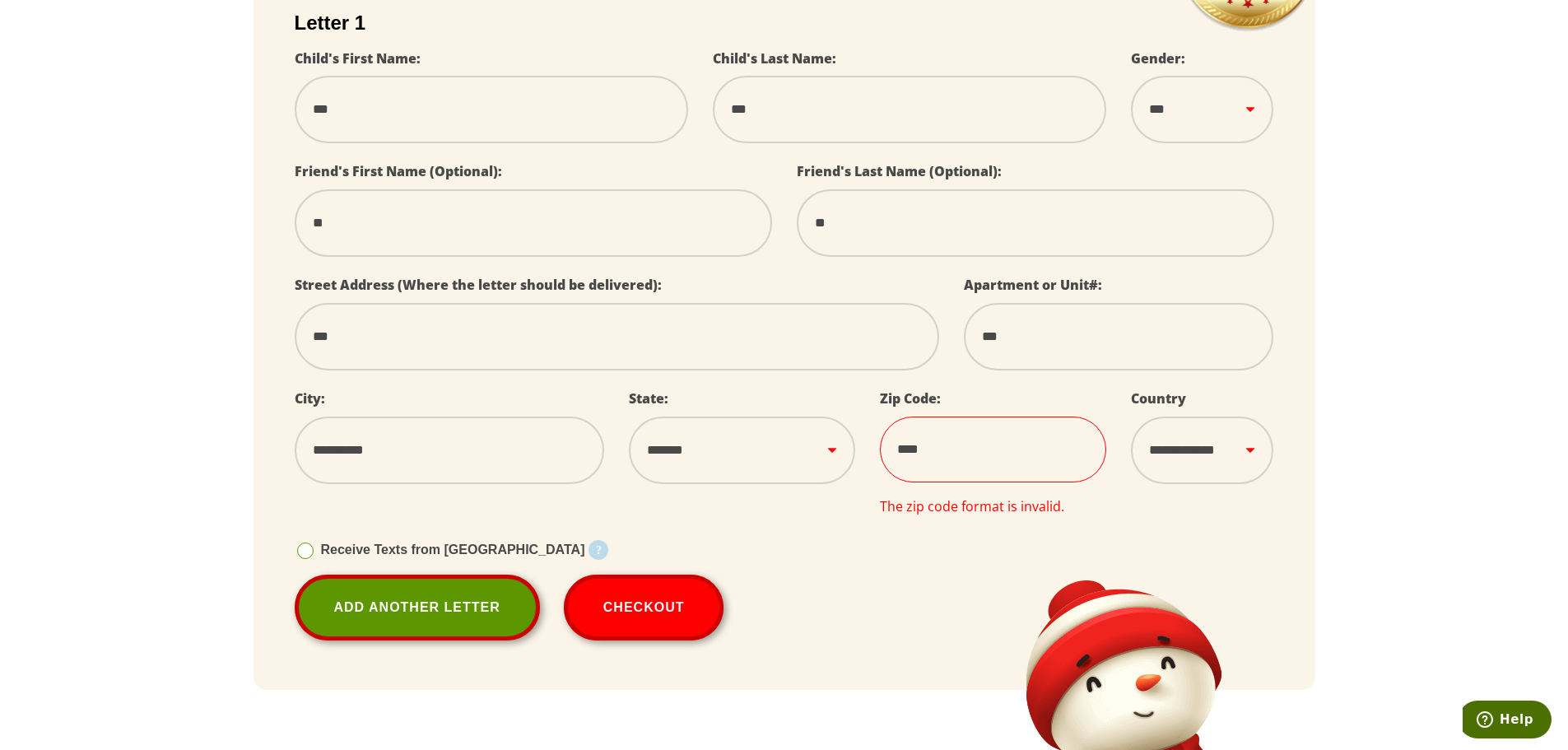
click at [963, 462] on input "****" at bounding box center [993, 450] width 226 height 66
drag, startPoint x: 895, startPoint y: 447, endPoint x: 953, endPoint y: 475, distance: 64.4
click at [895, 447] on input "****" at bounding box center [993, 450] width 226 height 66
click at [959, 475] on input "****" at bounding box center [993, 450] width 226 height 66
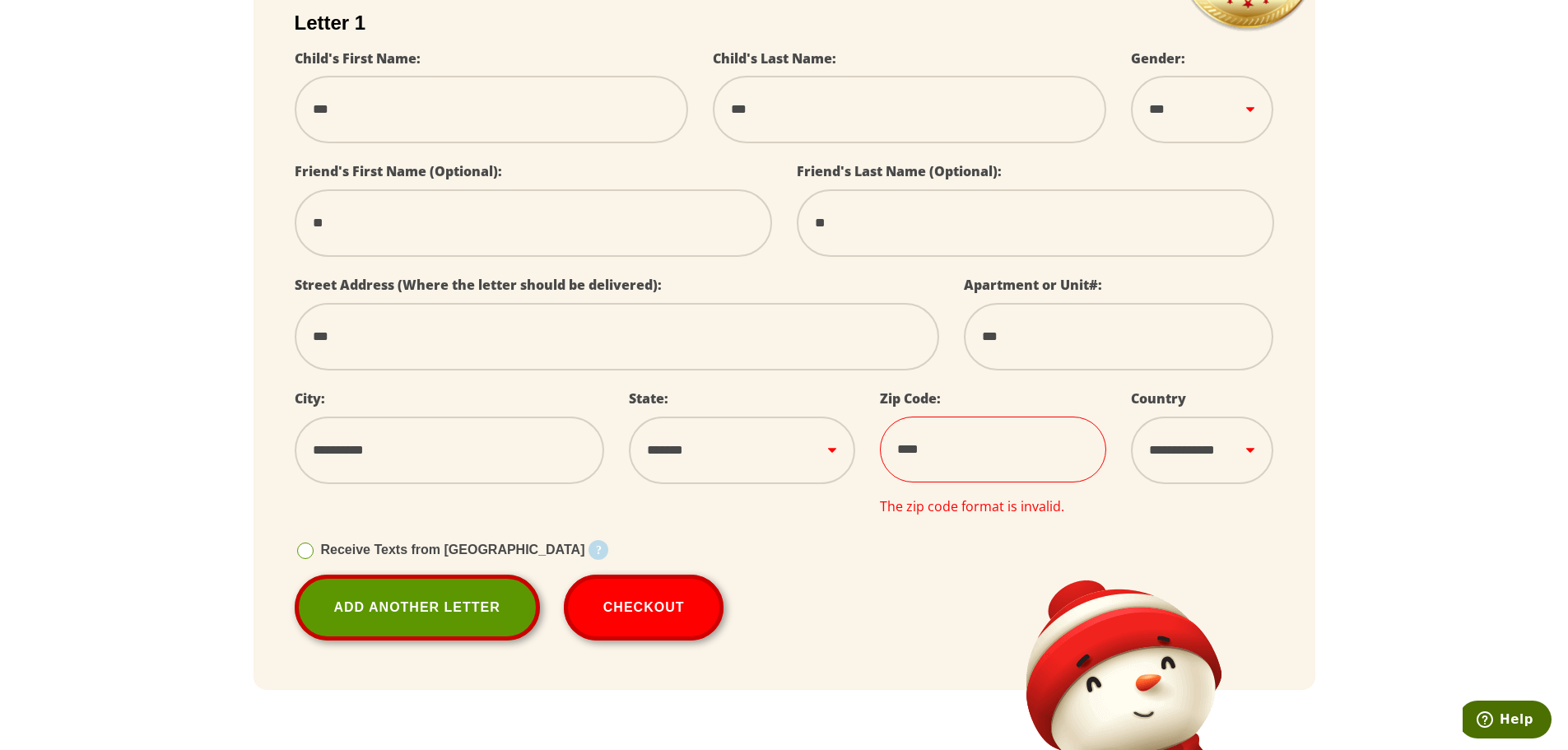
click at [958, 474] on input "****" at bounding box center [993, 450] width 226 height 66
paste input "*"
click at [703, 448] on select "**********" at bounding box center [742, 451] width 226 height 68
drag, startPoint x: 837, startPoint y: 557, endPoint x: 825, endPoint y: 573, distance: 20.0
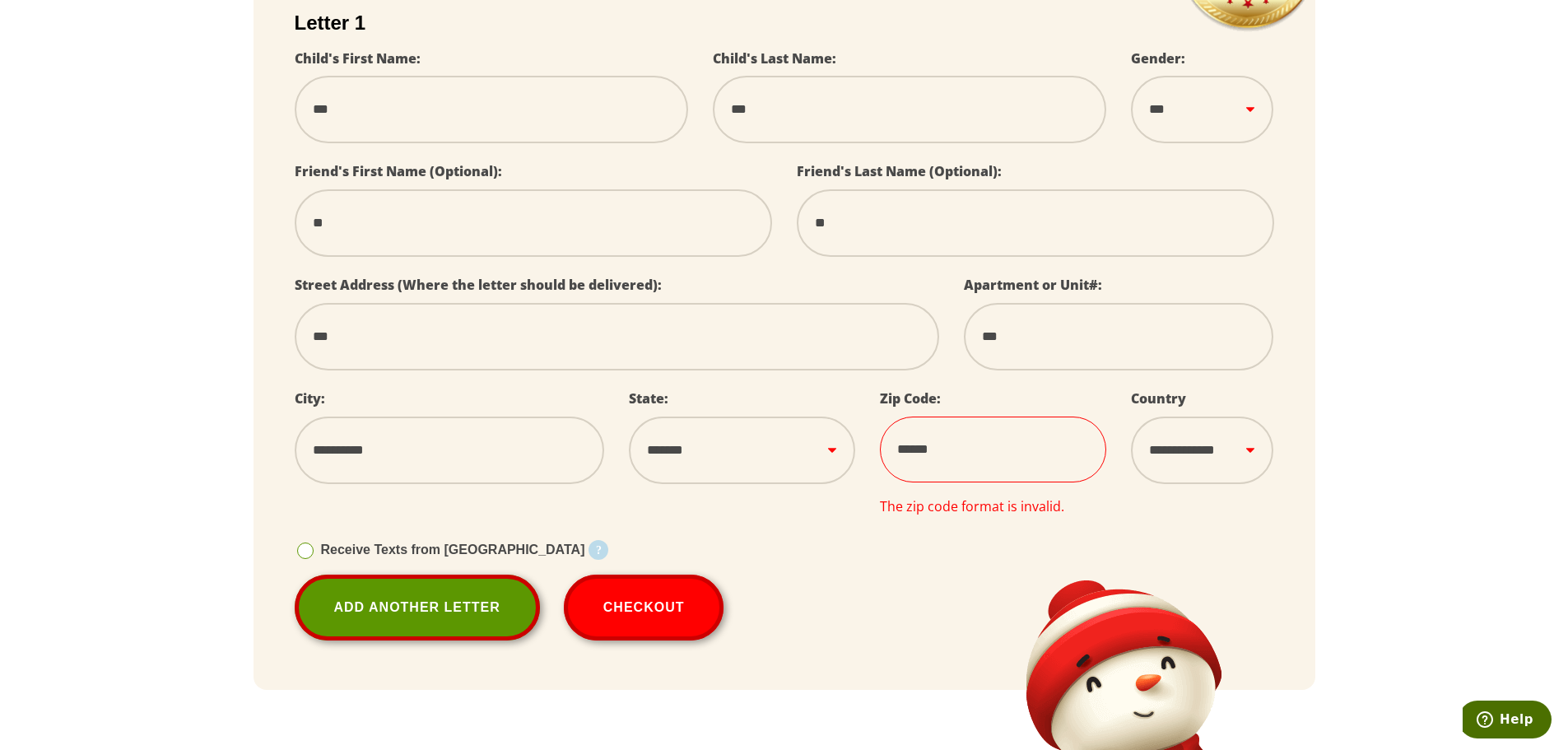
click at [838, 559] on div "Receive Texts from [GEOGRAPHIC_DATA] Starting [DATE], your child can receive 25…" at bounding box center [784, 550] width 979 height 48
click at [711, 622] on button "Checkout" at bounding box center [644, 607] width 160 height 66
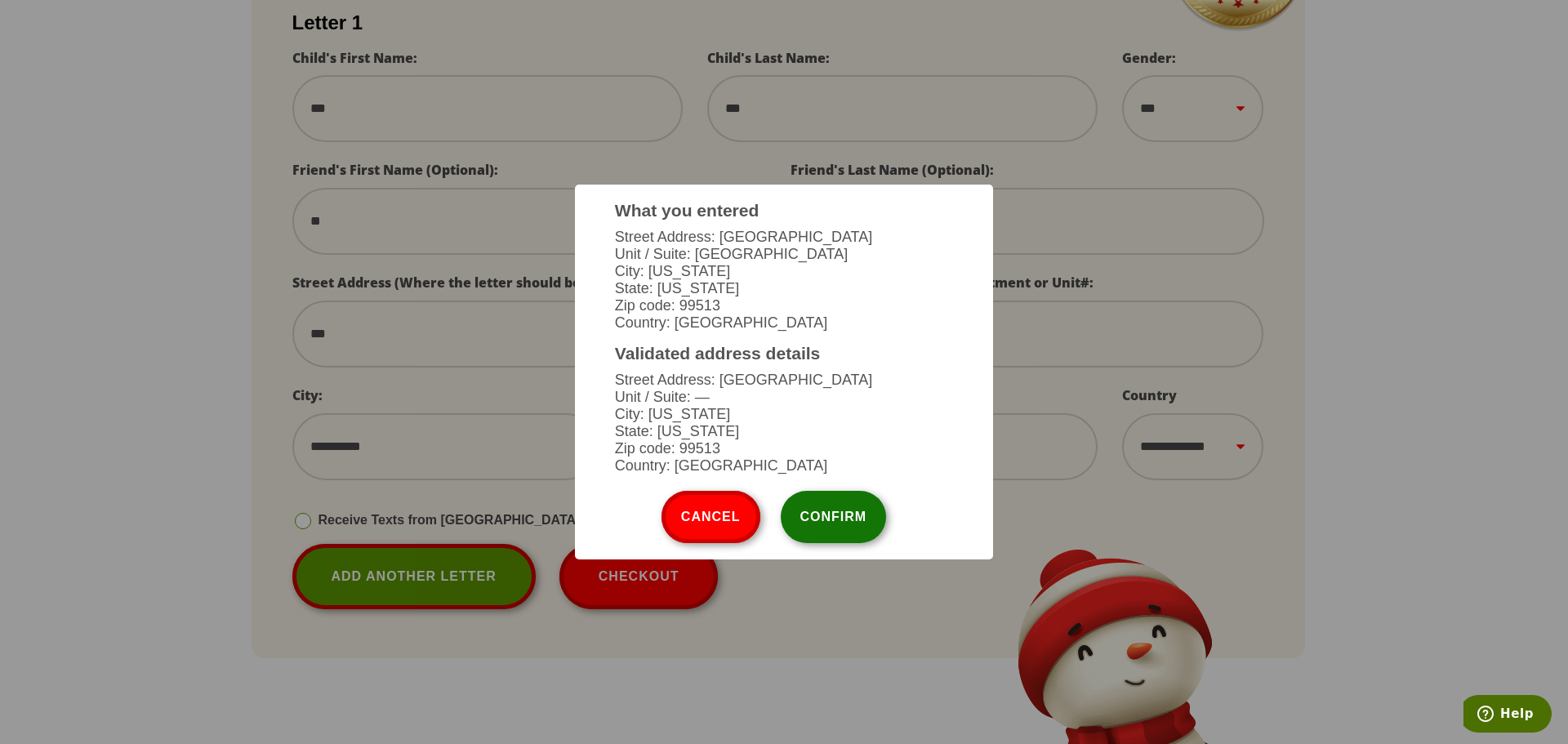
click at [855, 526] on button "Confirm" at bounding box center [834, 516] width 106 height 52
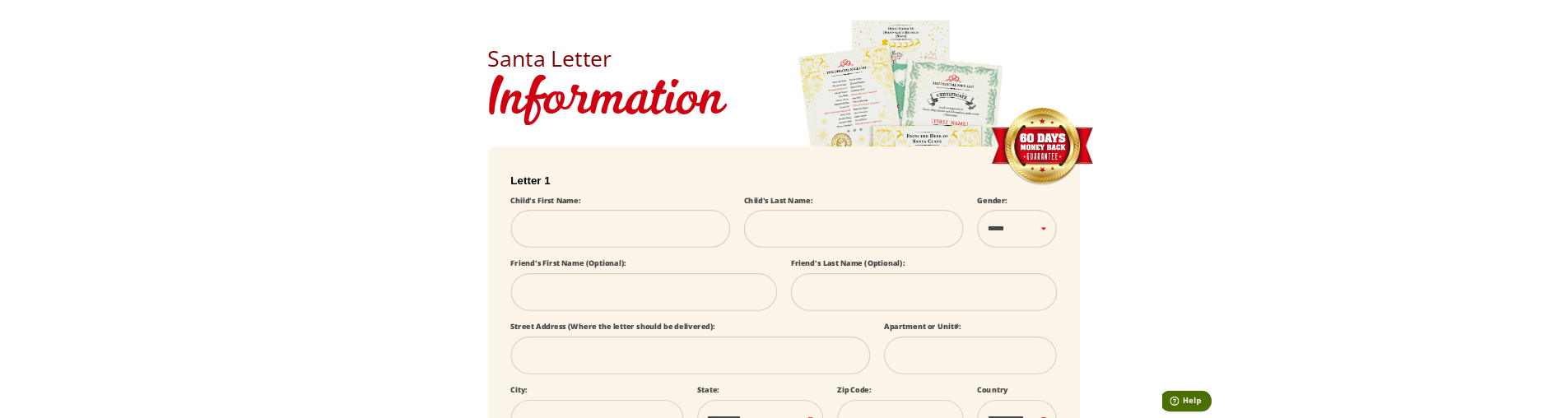
scroll to position [548, 0]
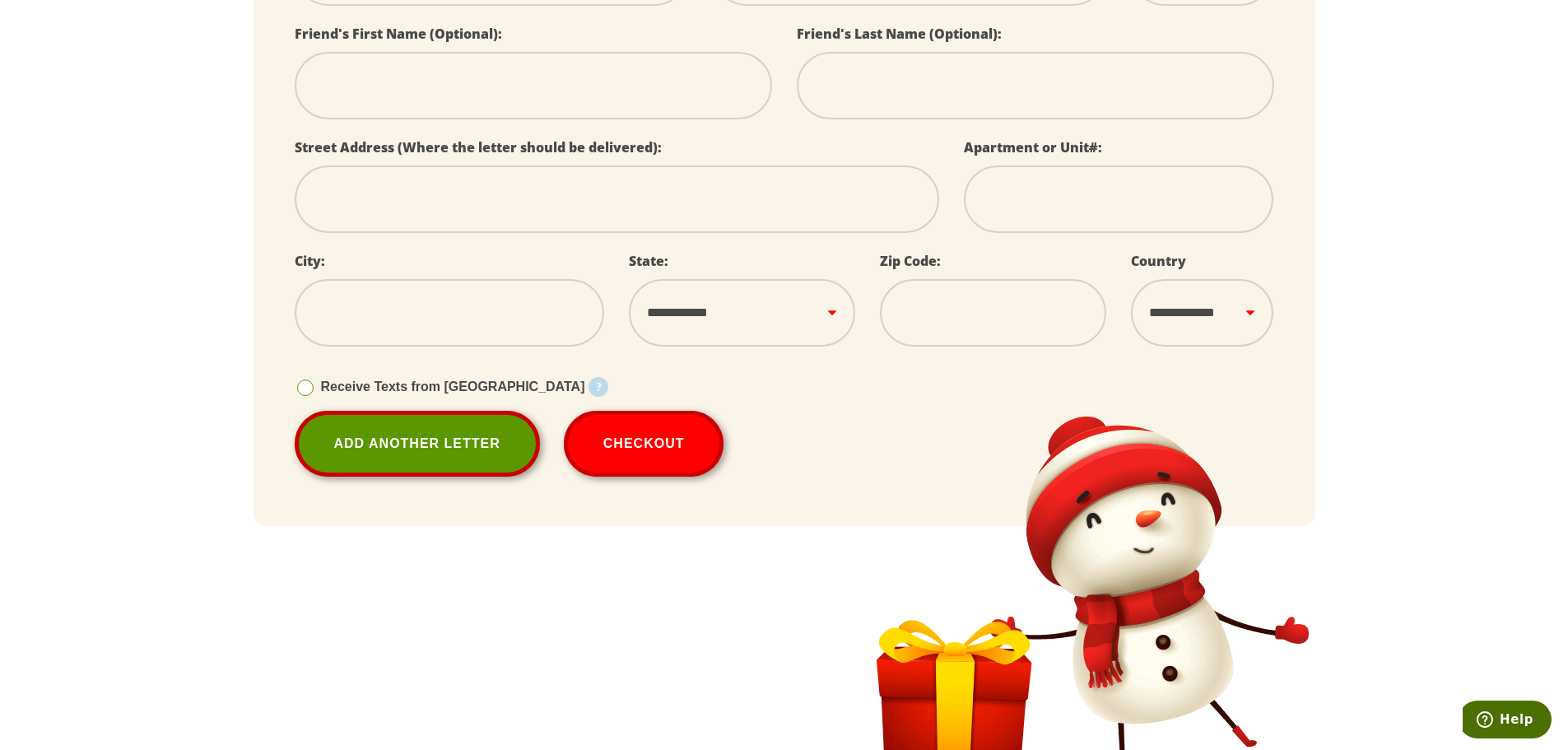
click at [622, 303] on div "**********" at bounding box center [742, 306] width 251 height 114
select select
drag, startPoint x: 734, startPoint y: 331, endPoint x: 713, endPoint y: 329, distance: 21.1
click at [734, 331] on select "**********" at bounding box center [742, 313] width 226 height 68
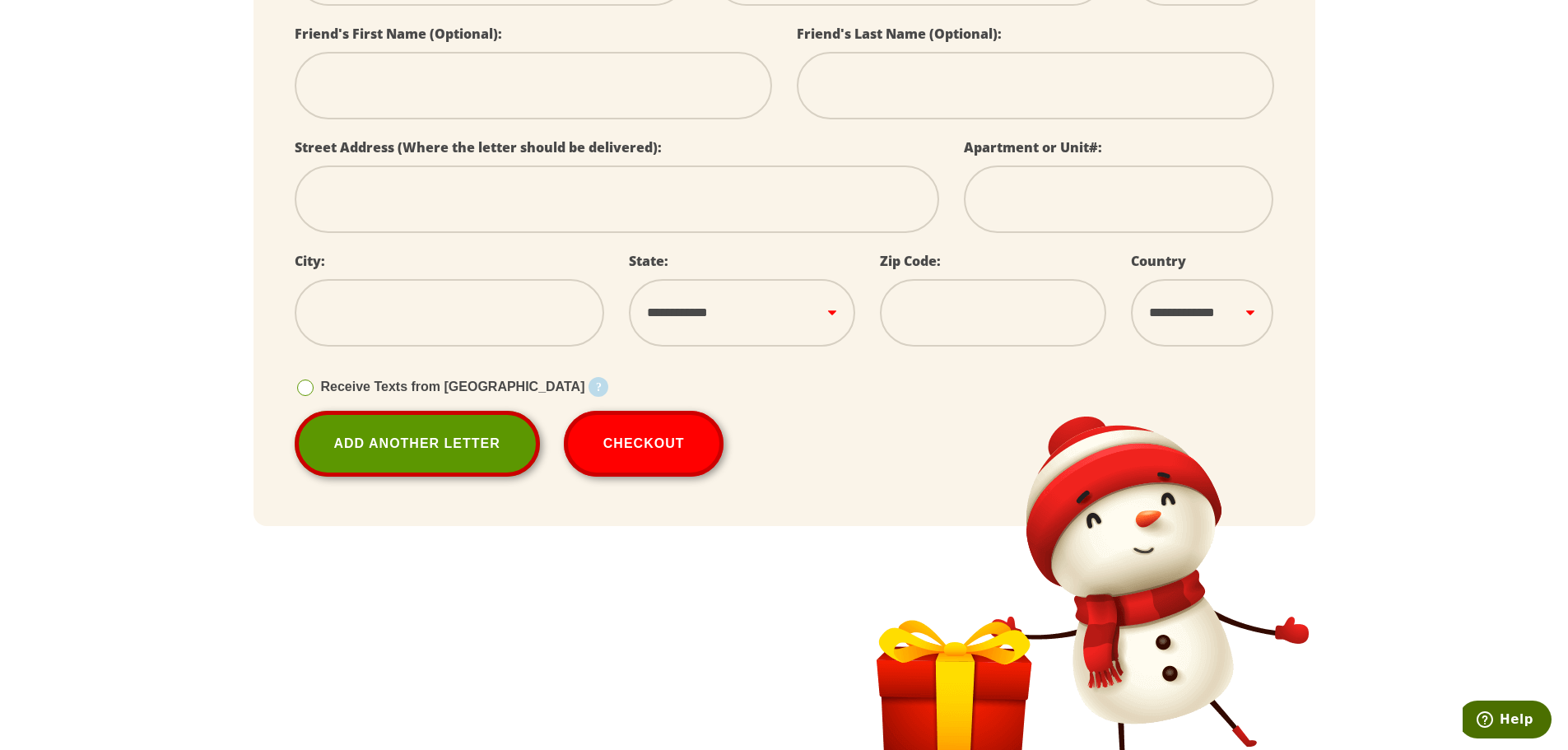
select select
click at [629, 279] on select "**********" at bounding box center [742, 313] width 226 height 68
drag, startPoint x: 600, startPoint y: 294, endPoint x: 674, endPoint y: 308, distance: 75.3
click at [674, 308] on div "**********" at bounding box center [784, 143] width 1004 height 537
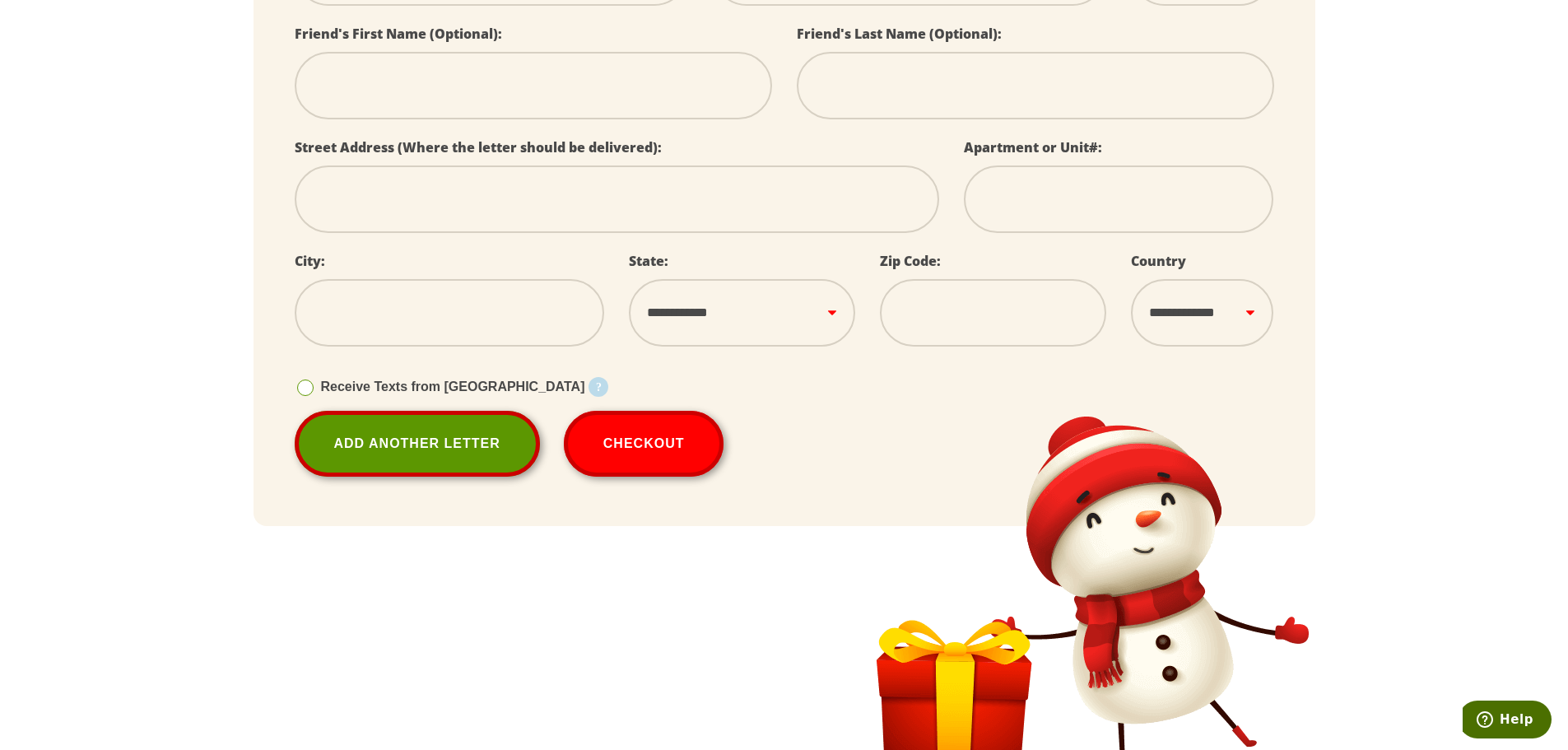
click at [808, 379] on div "Receive Texts from [GEOGRAPHIC_DATA] Starting [DATE], your child can receive 25…" at bounding box center [784, 387] width 979 height 48
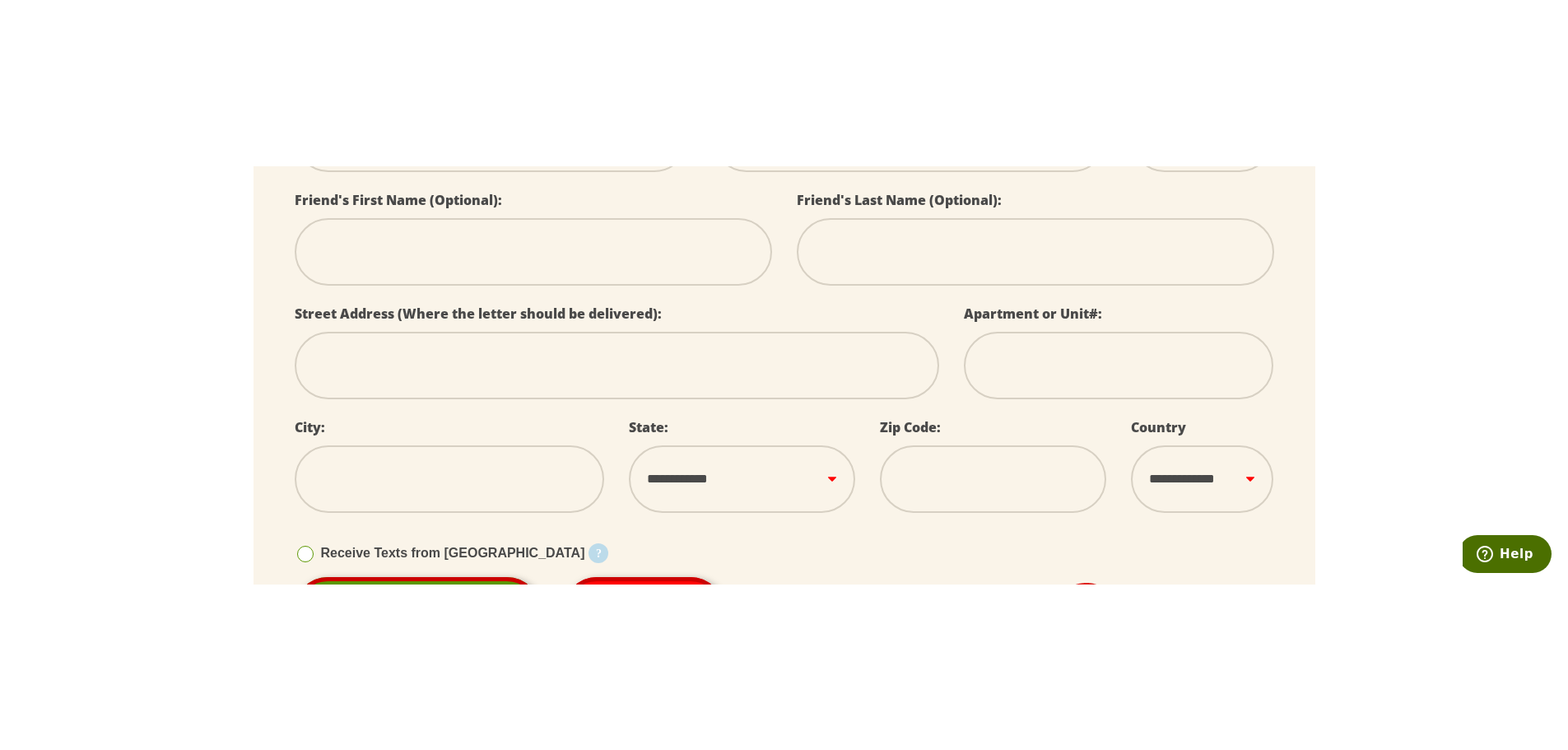
scroll to position [686, 0]
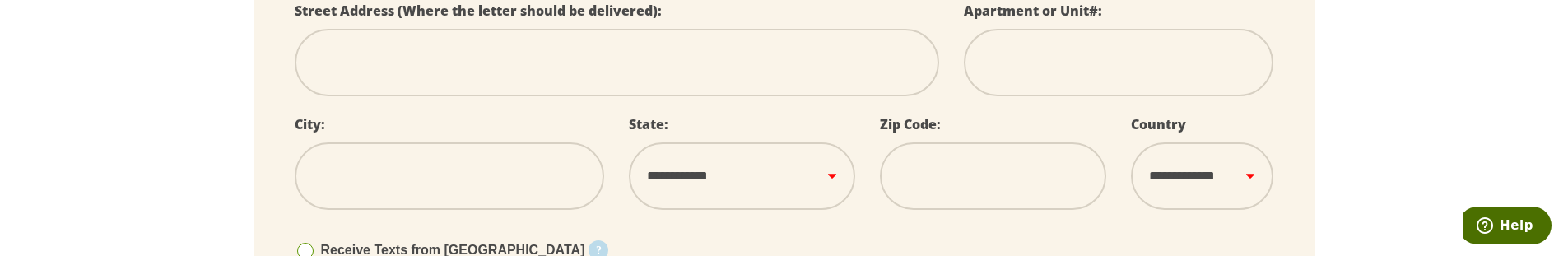
click at [748, 199] on select "**********" at bounding box center [742, 177] width 226 height 68
select select
select select "**"
click at [629, 143] on select "**********" at bounding box center [742, 177] width 226 height 68
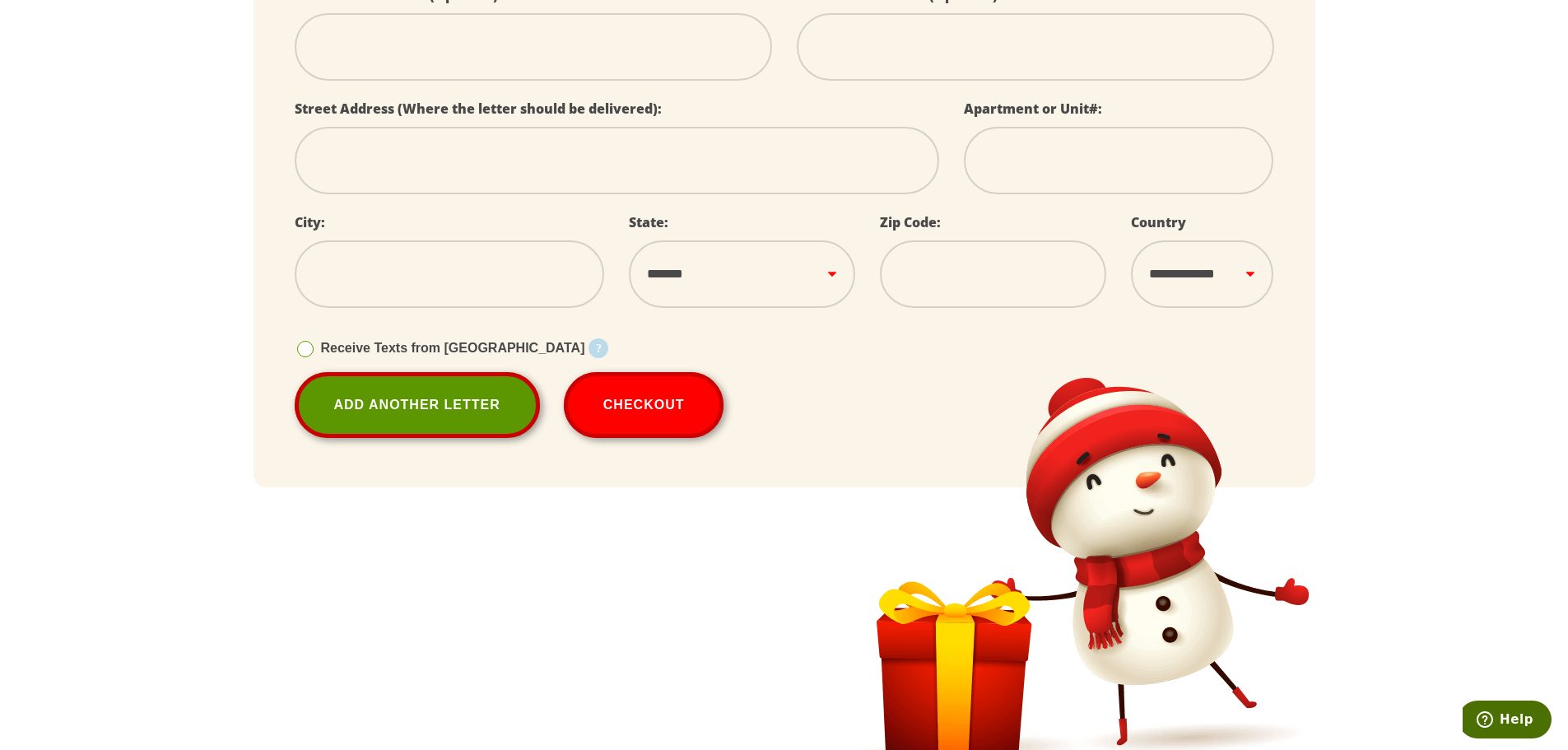
scroll to position [549, 0]
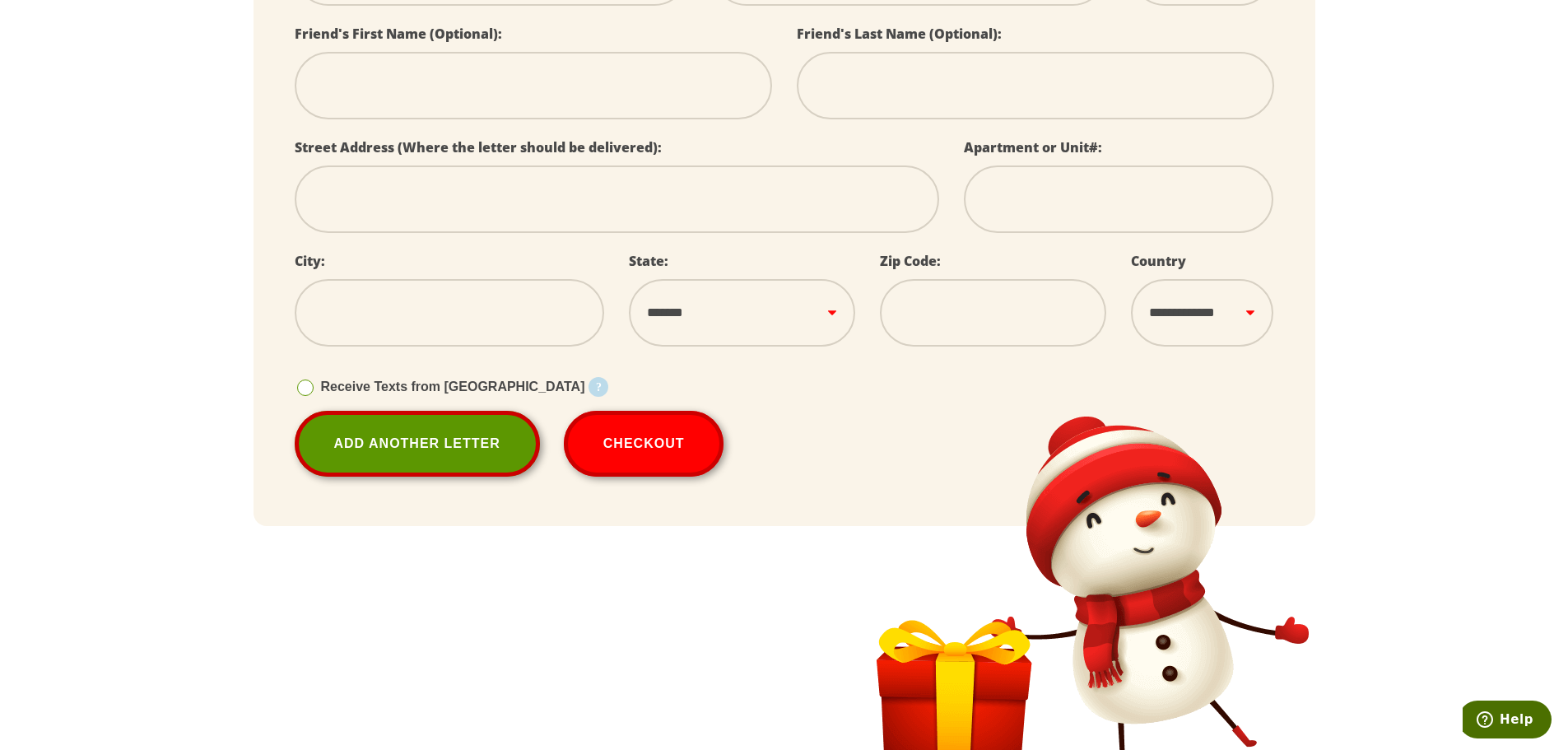
click at [1172, 329] on select "**********" at bounding box center [1202, 313] width 142 height 68
click at [1179, 321] on select "**********" at bounding box center [1202, 313] width 142 height 68
